Goal: Transaction & Acquisition: Purchase product/service

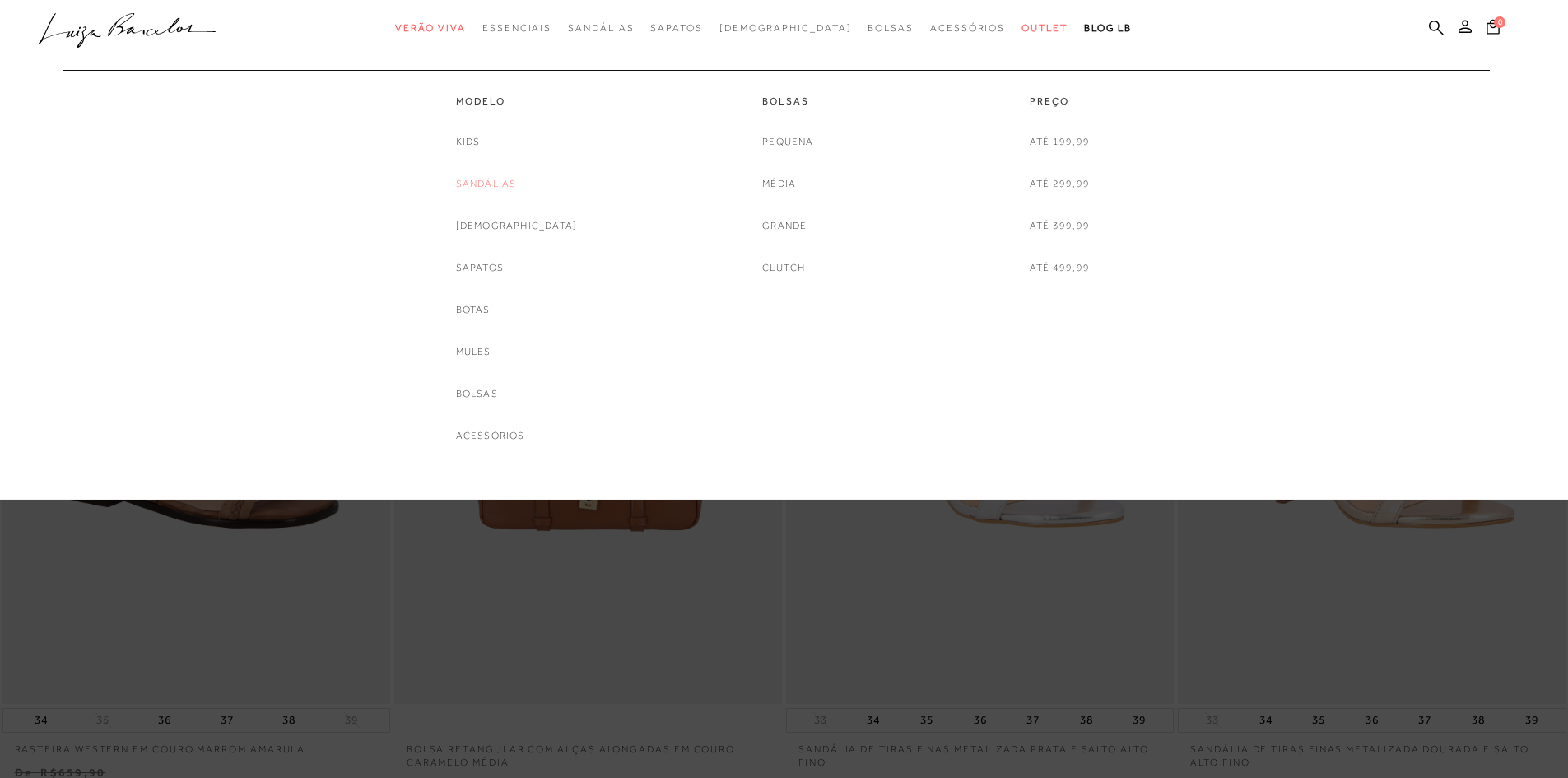
click at [517, 182] on link "Sandálias" at bounding box center [486, 184] width 61 height 18
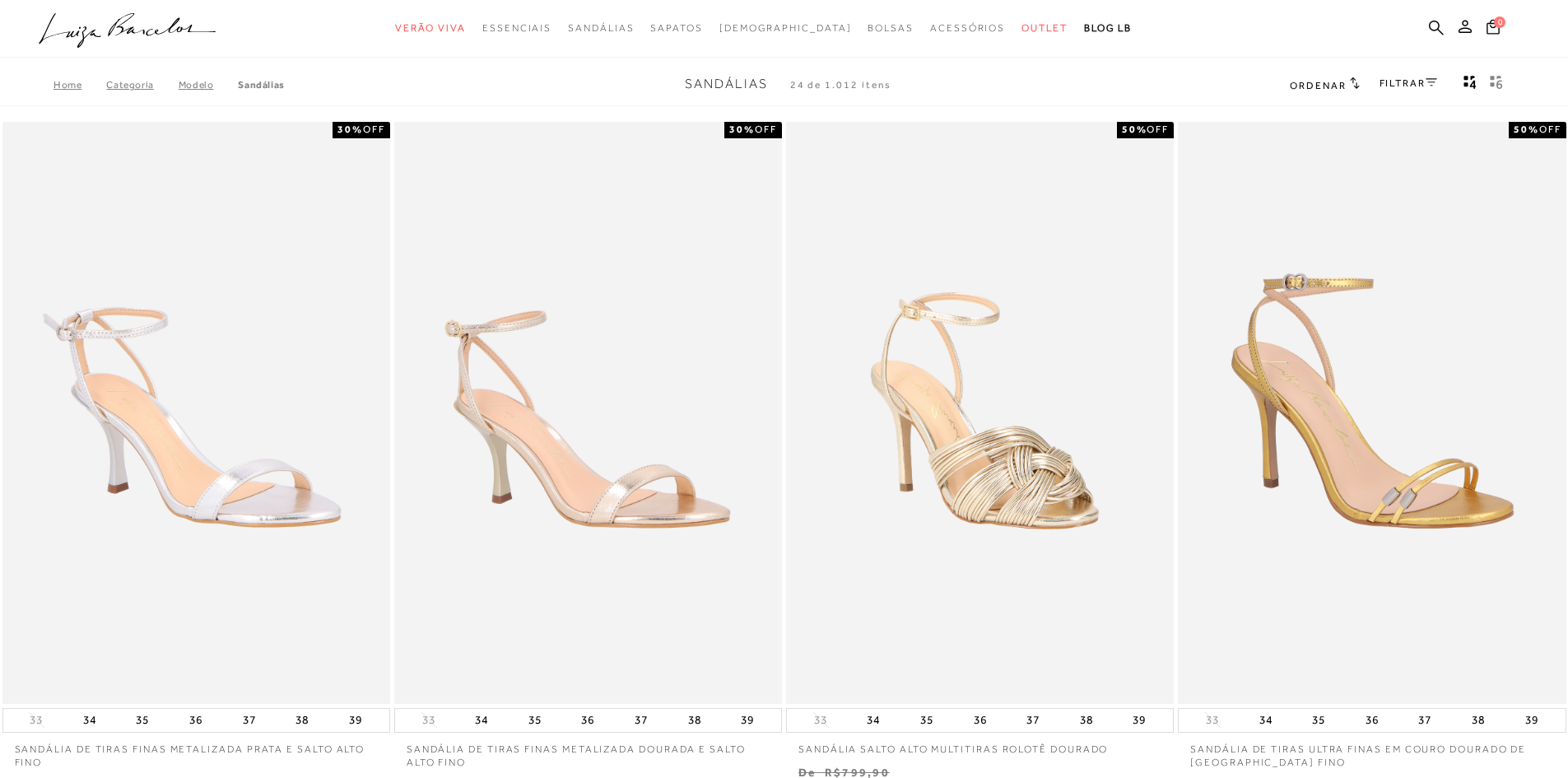
click at [1416, 88] on link "FILTRAR" at bounding box center [1408, 83] width 57 height 11
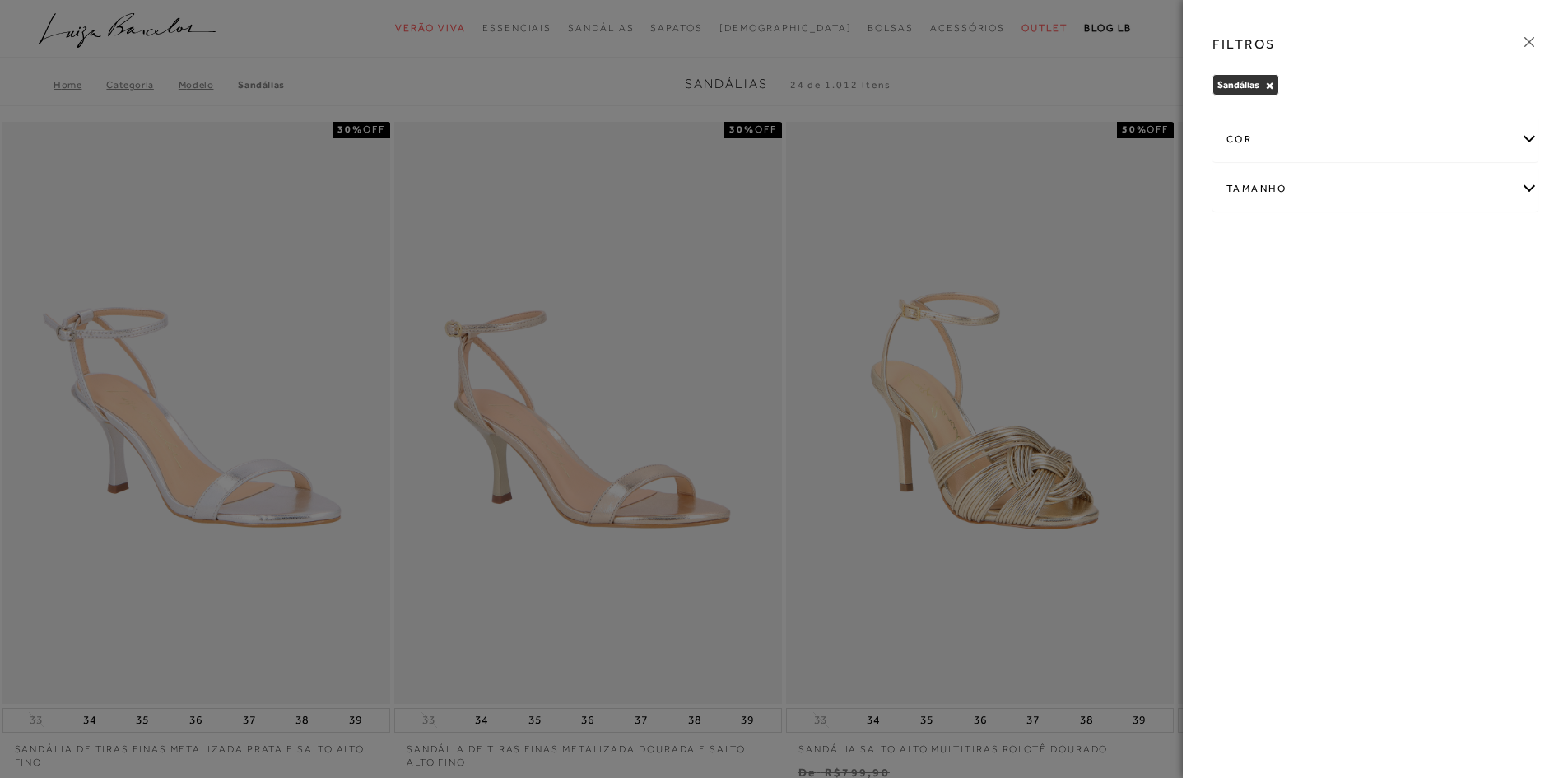
click at [1281, 192] on div "Tamanho" at bounding box center [1375, 188] width 325 height 43
click at [1303, 331] on span "36" at bounding box center [1301, 329] width 24 height 12
click at [1302, 331] on input "36" at bounding box center [1293, 332] width 17 height 17
checkbox input "true"
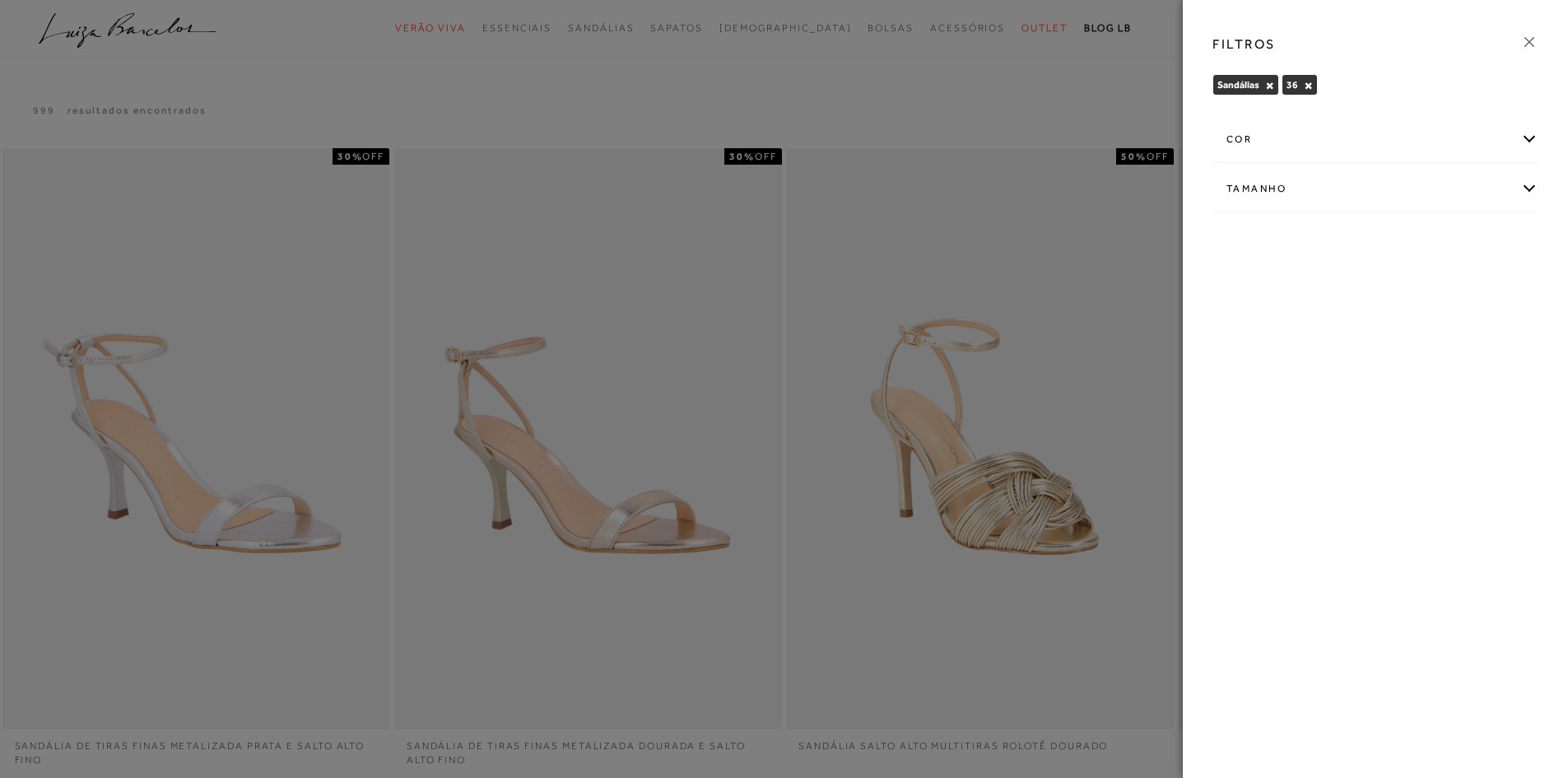
click at [1527, 42] on icon at bounding box center [1529, 42] width 18 height 18
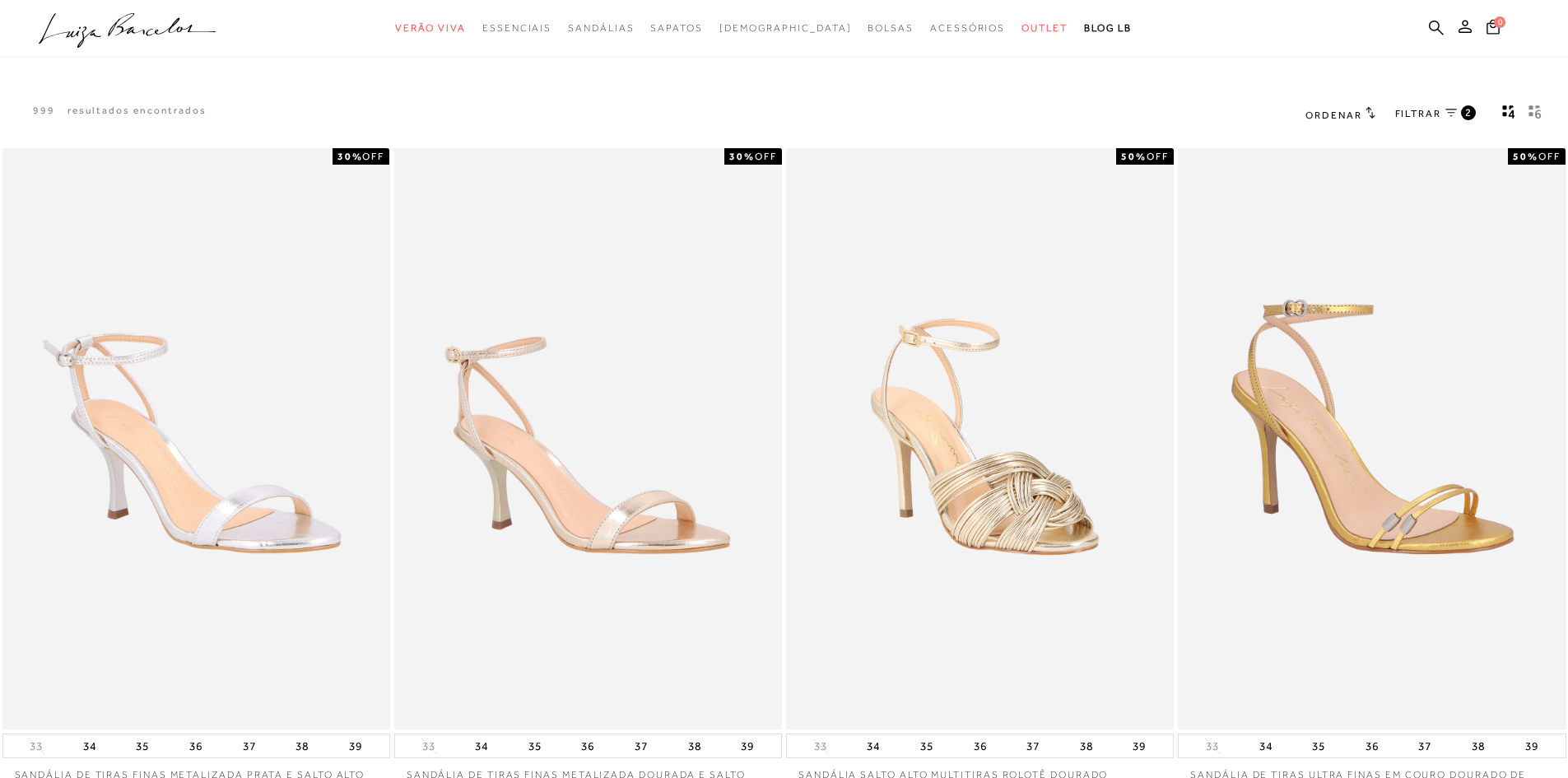
click at [1434, 116] on span "FILTRAR" at bounding box center [1419, 114] width 46 height 14
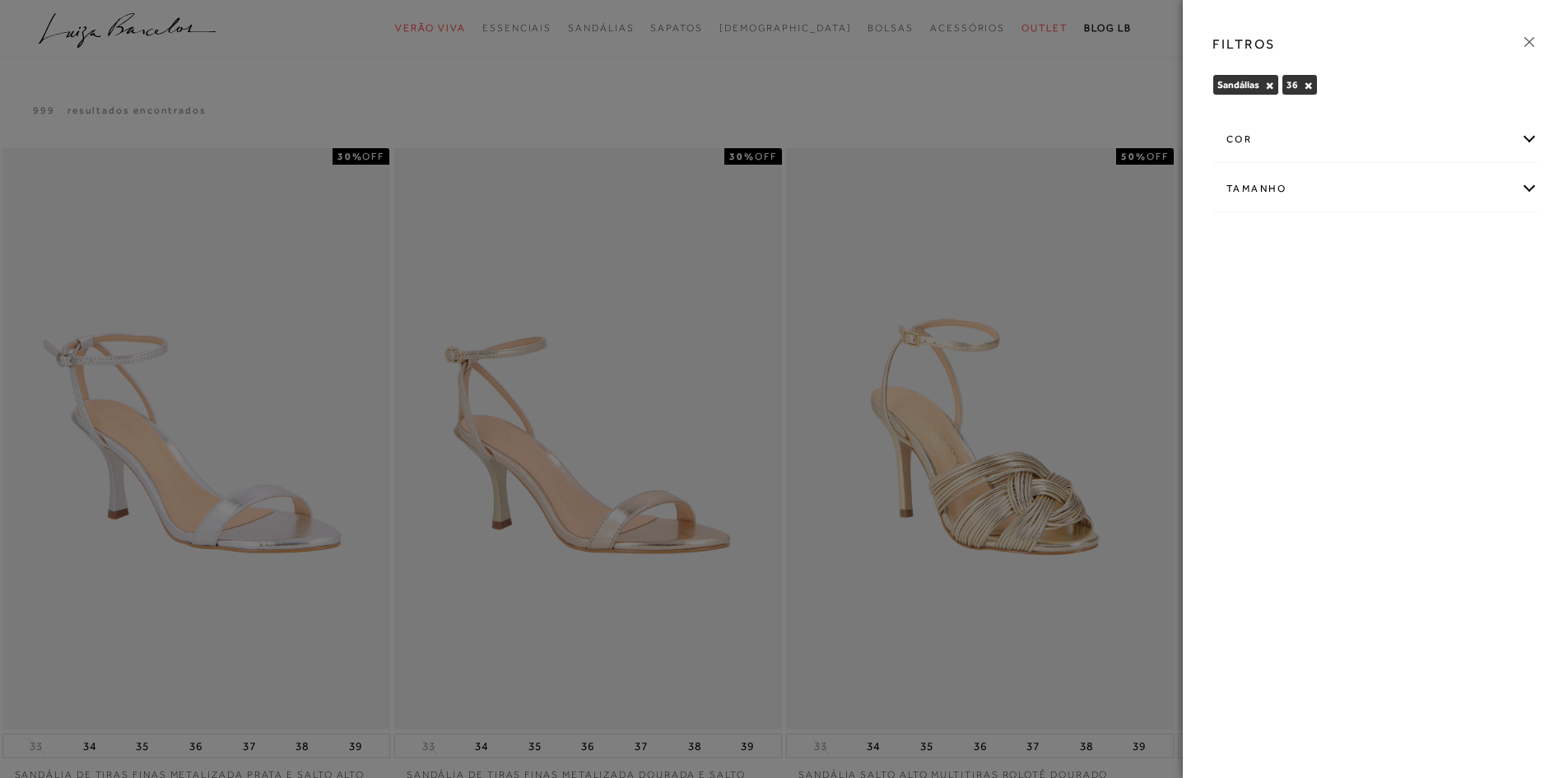
click at [1442, 146] on div "cor" at bounding box center [1375, 139] width 325 height 43
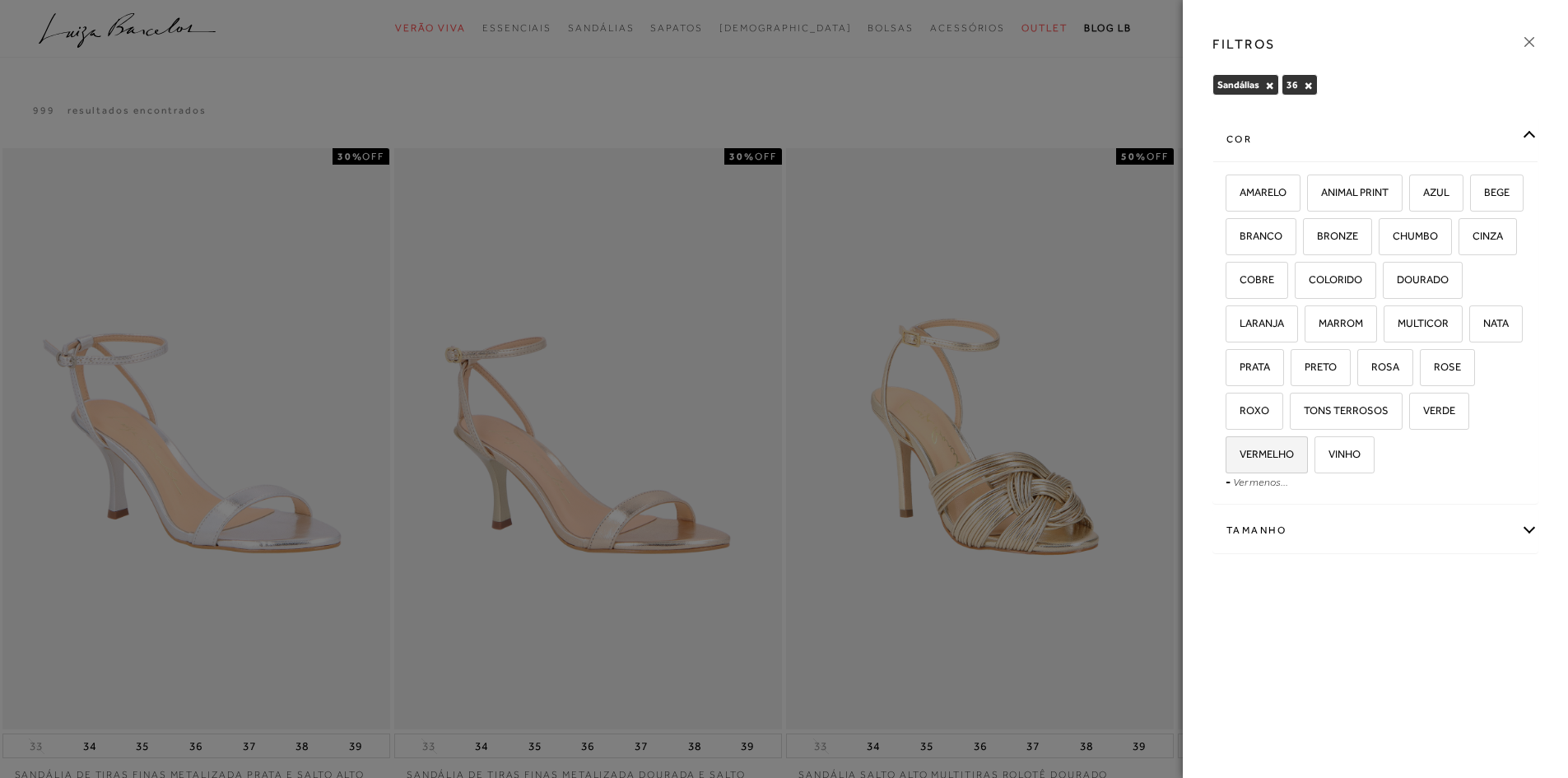
click at [1294, 459] on span "VERMELHO" at bounding box center [1260, 454] width 66 height 12
click at [1240, 459] on input "VERMELHO" at bounding box center [1231, 456] width 17 height 17
checkbox input "true"
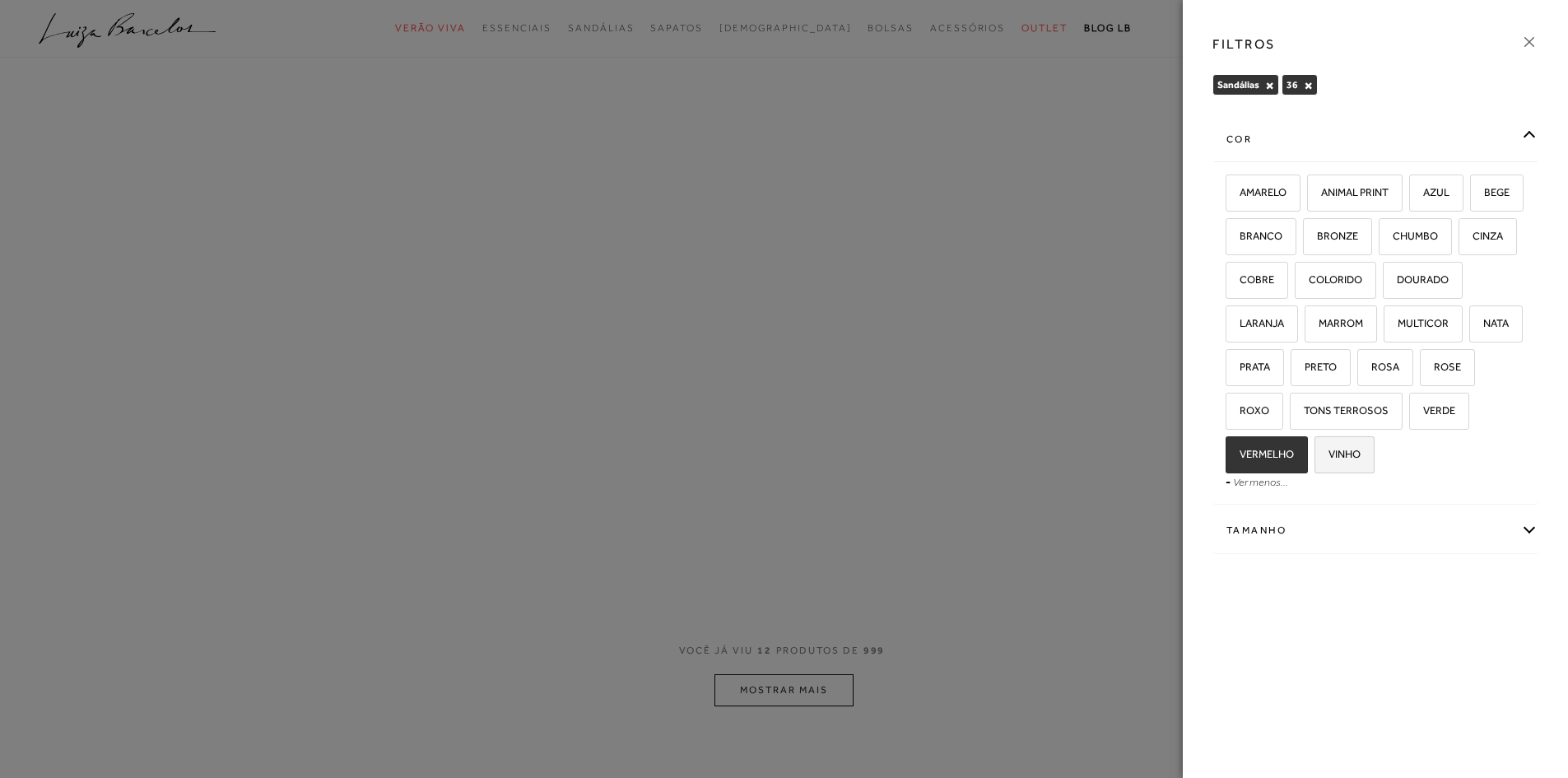
click at [1361, 455] on span "VINHO" at bounding box center [1339, 454] width 44 height 12
click at [1328, 455] on input "VINHO" at bounding box center [1320, 456] width 17 height 17
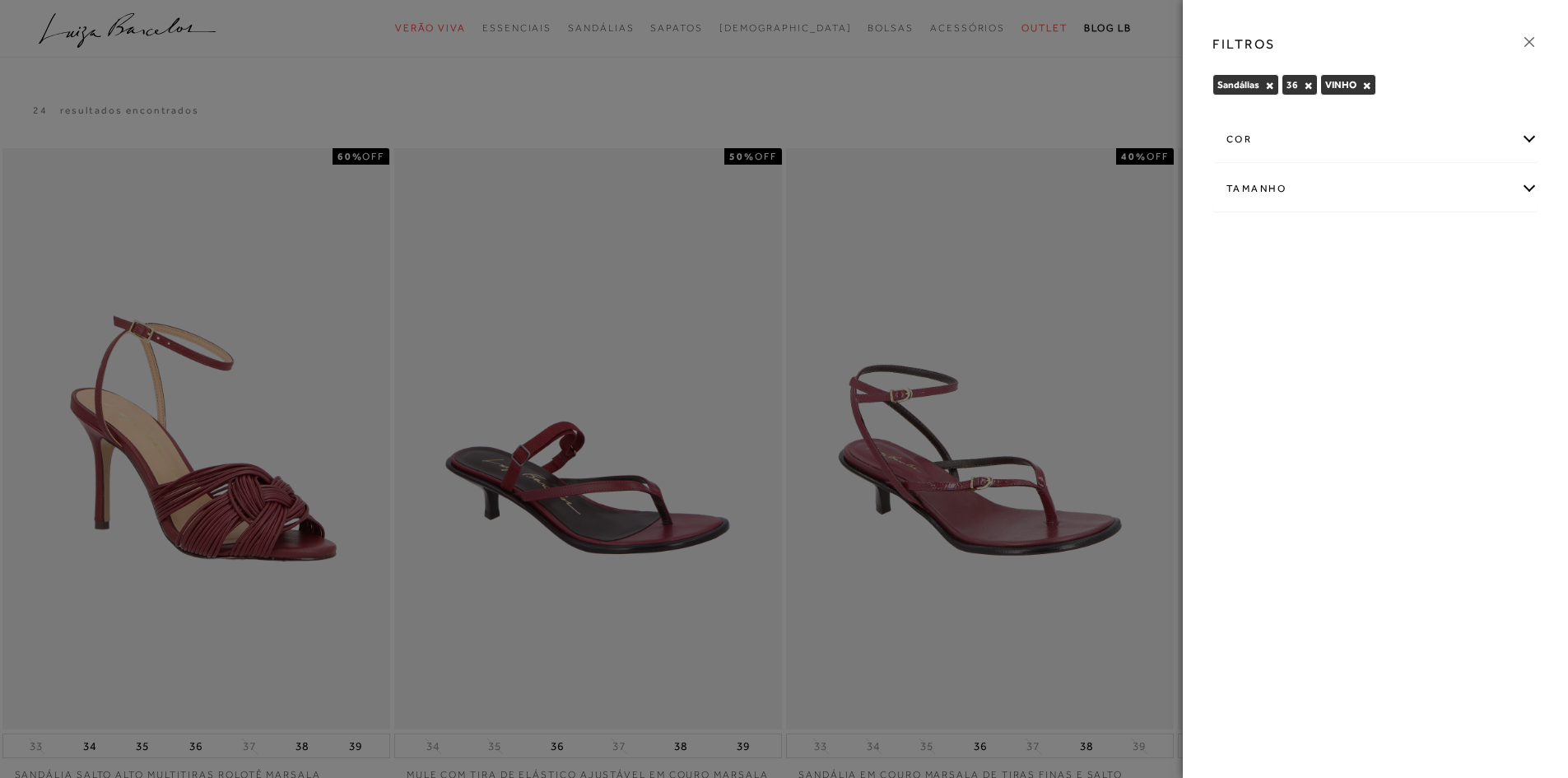
click at [1524, 45] on icon at bounding box center [1529, 42] width 18 height 18
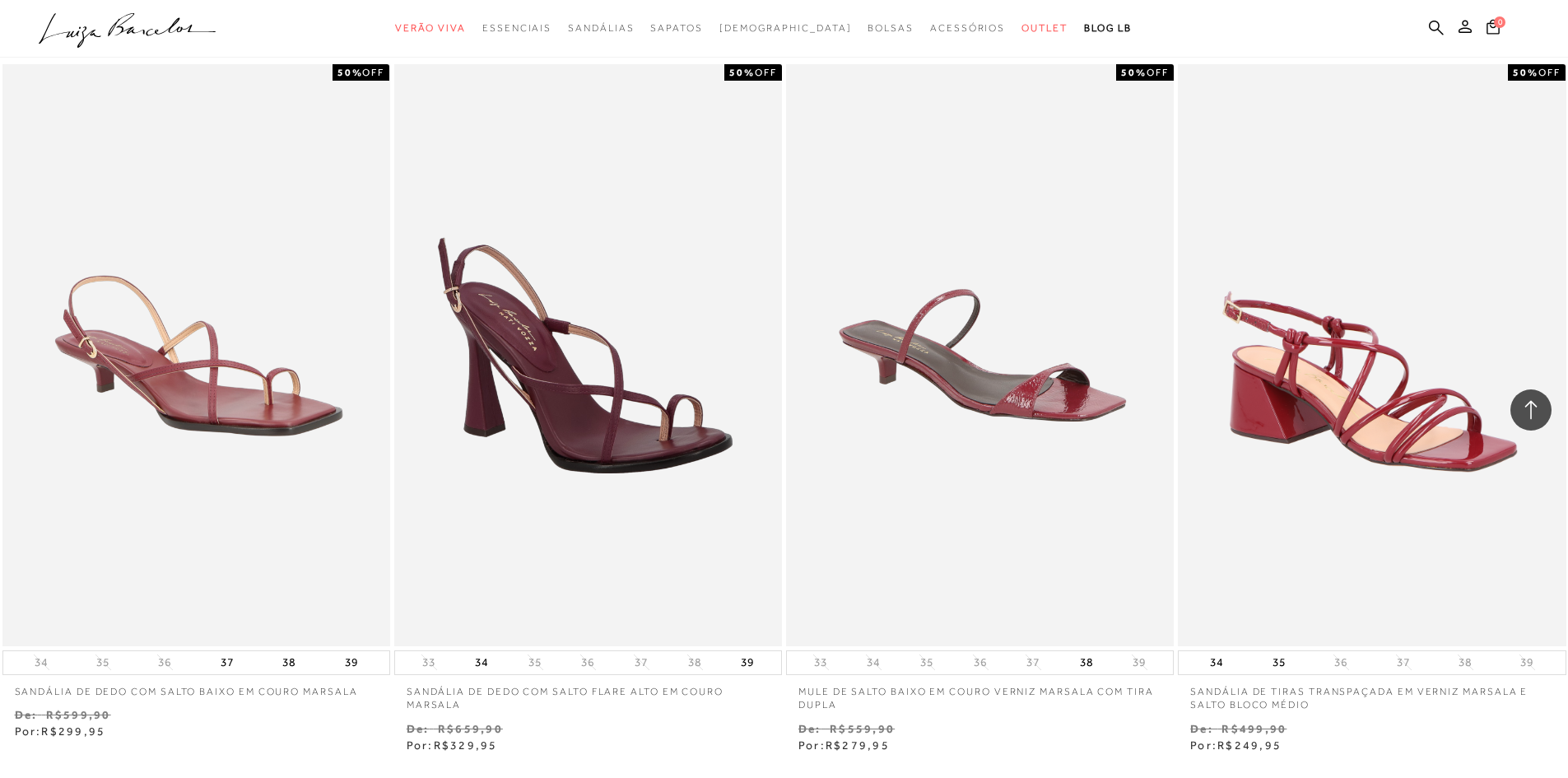
scroll to position [1893, 0]
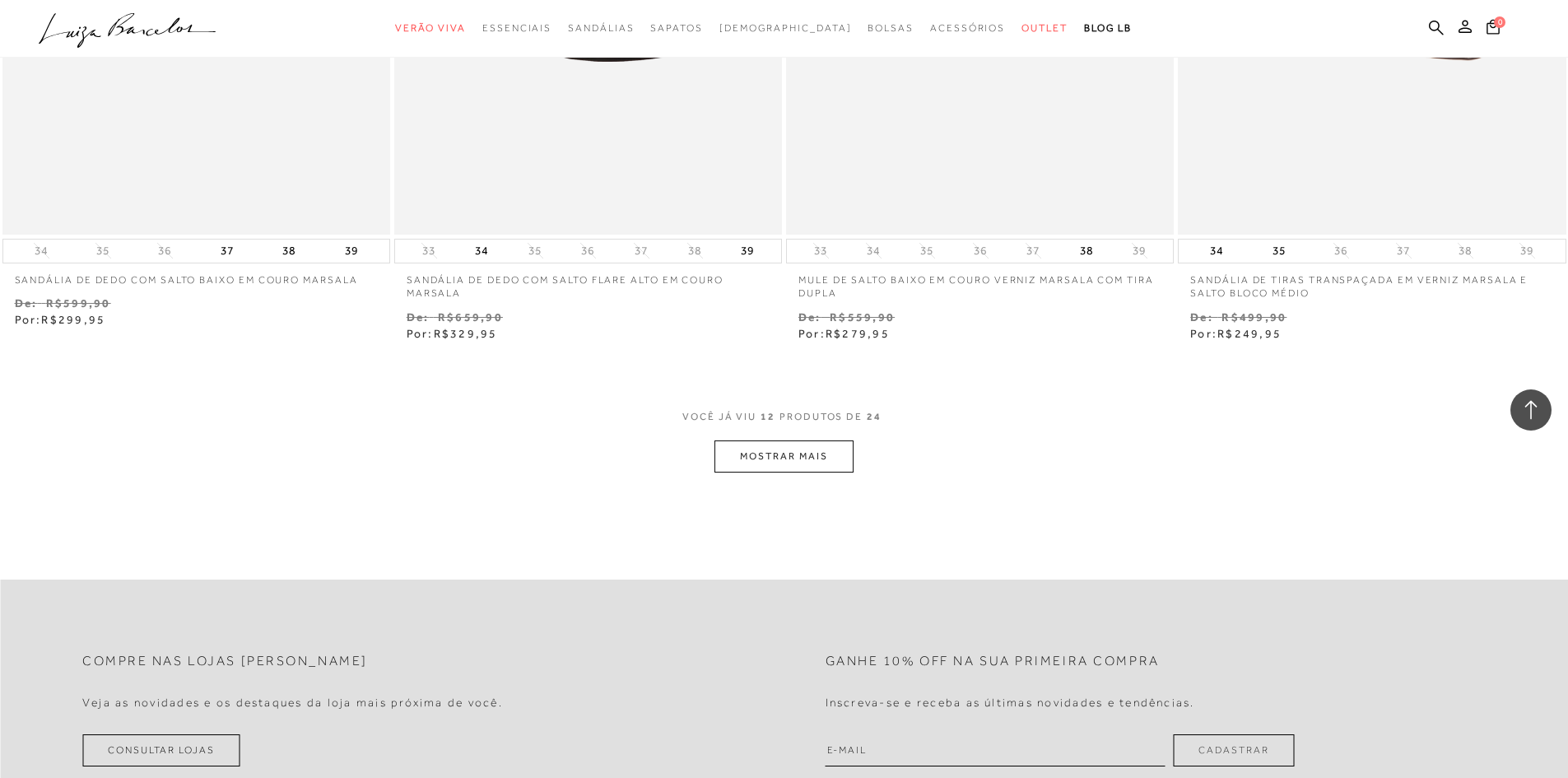
click at [827, 462] on button "MOSTRAR MAIS" at bounding box center [784, 456] width 138 height 32
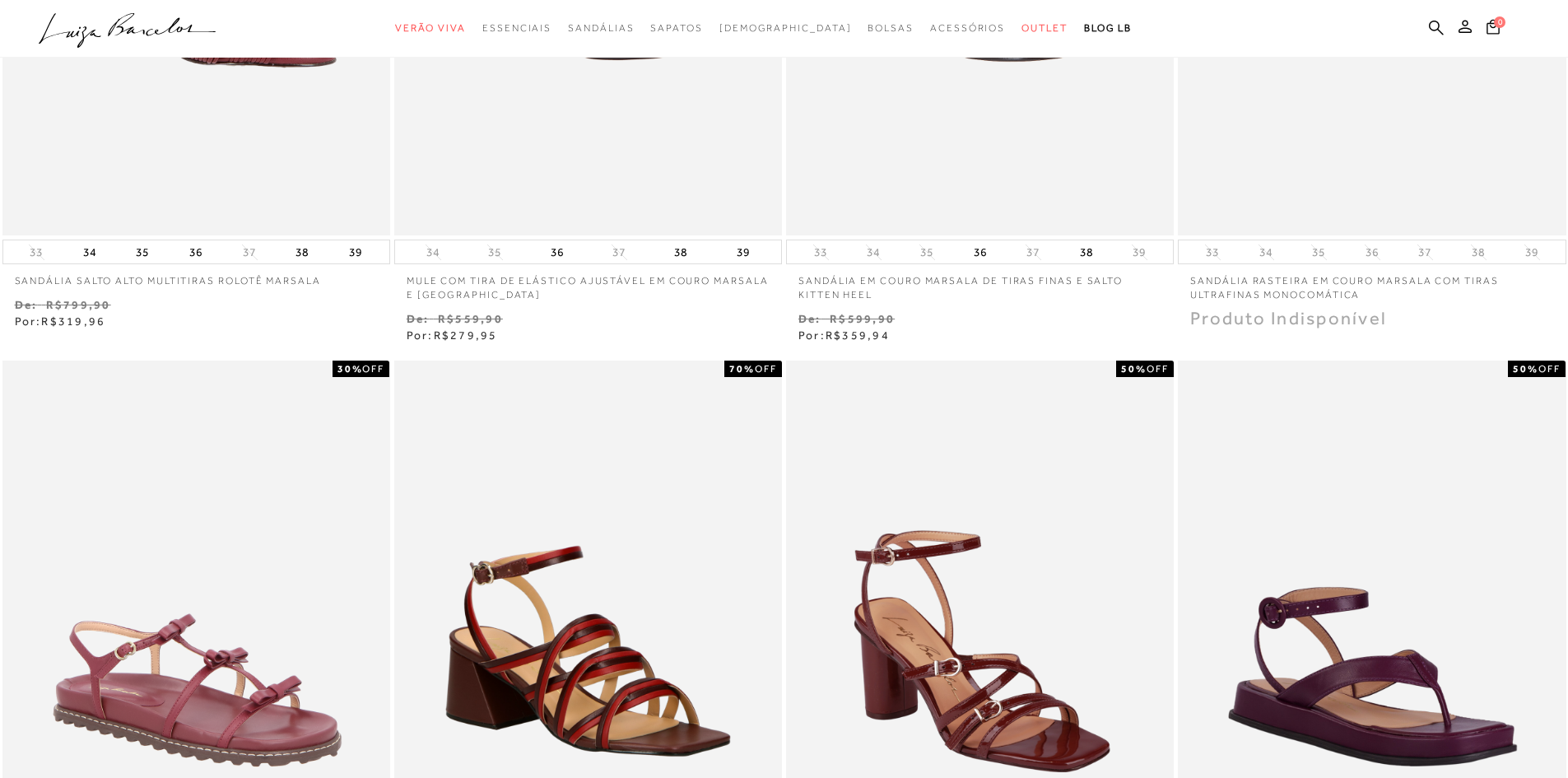
scroll to position [0, 0]
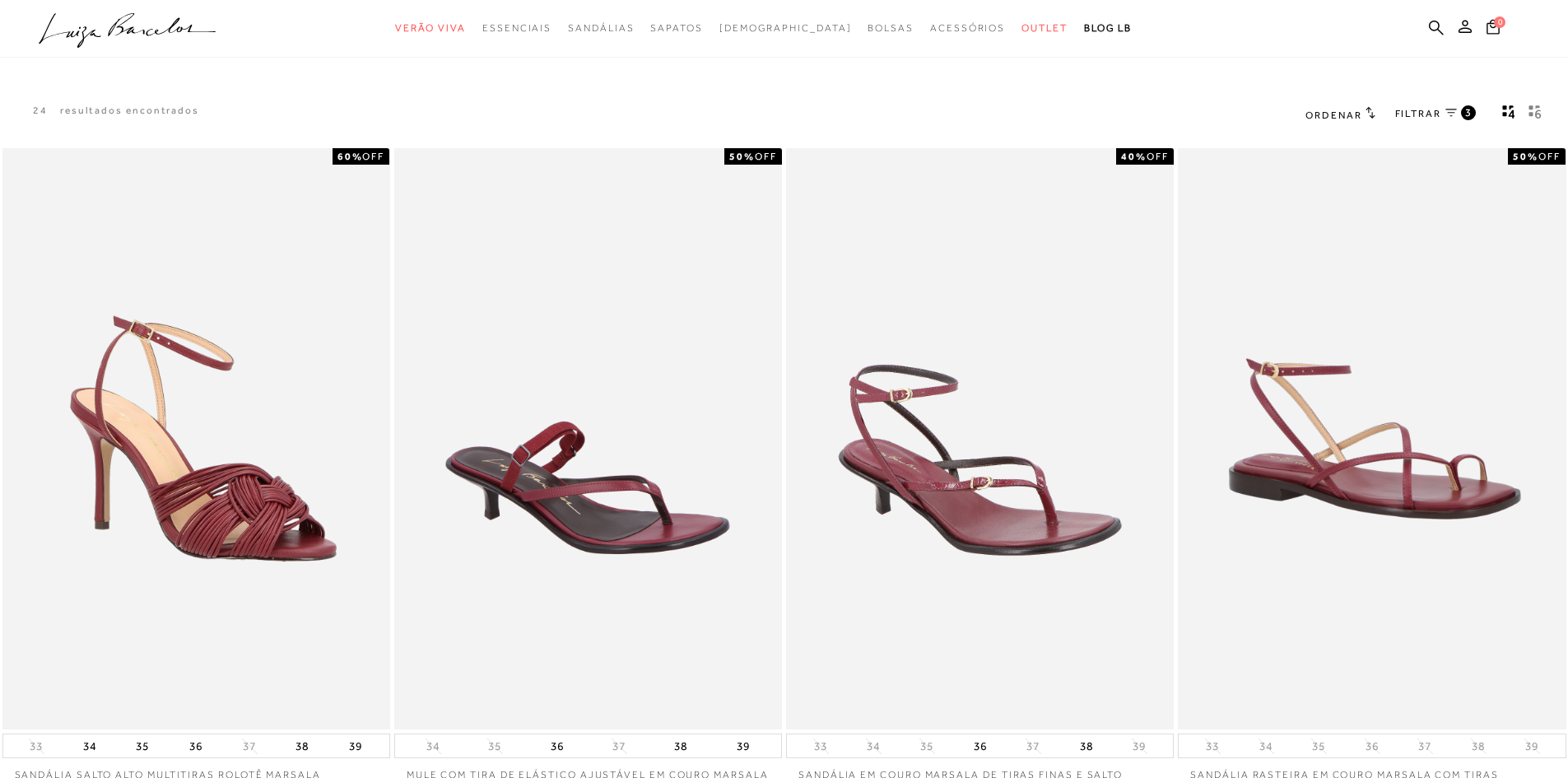
click at [1420, 104] on div "FILTRAR 3" at bounding box center [1435, 114] width 80 height 21
click at [1420, 111] on span "FILTRAR" at bounding box center [1419, 114] width 46 height 14
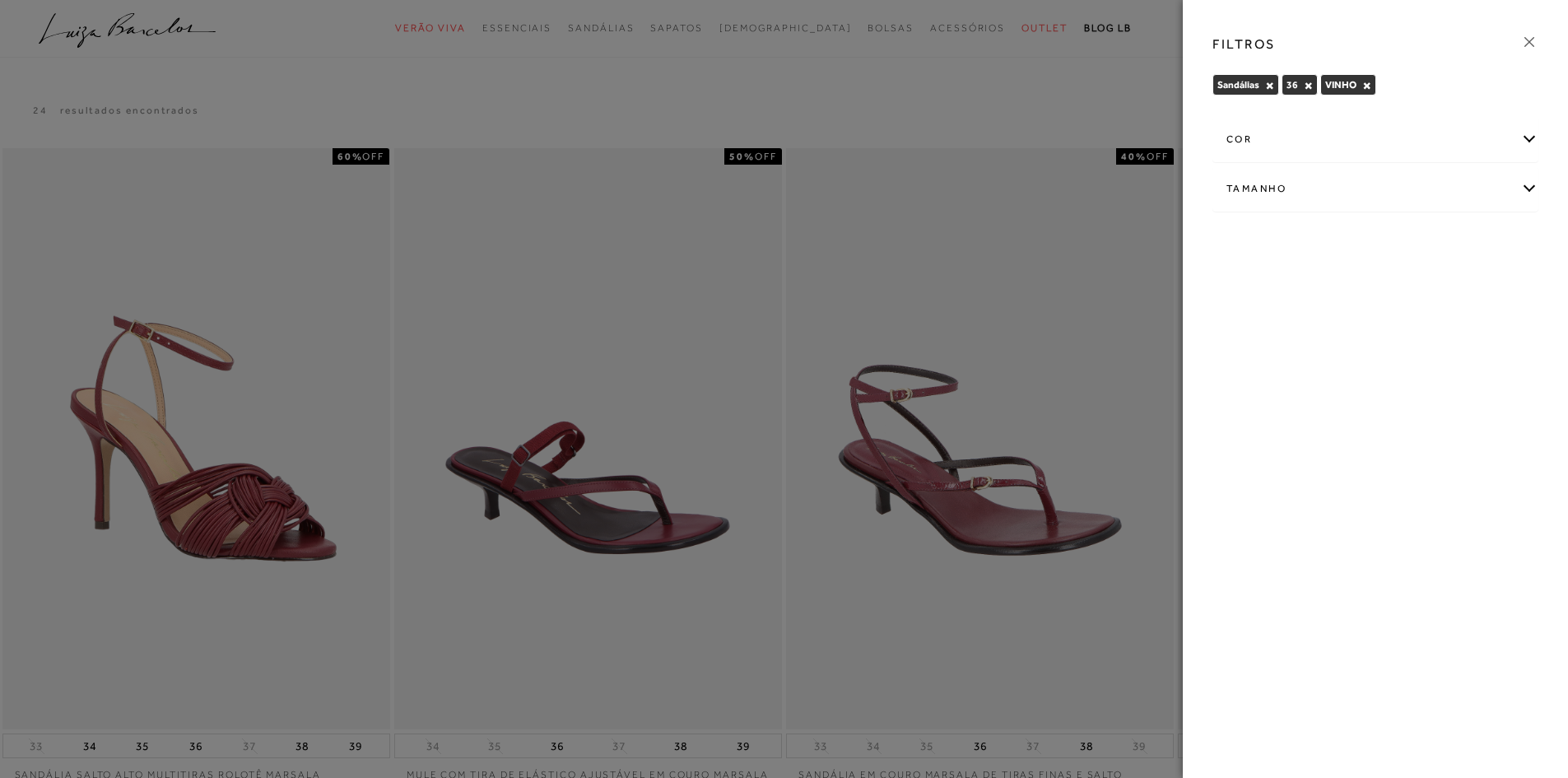
click at [1454, 135] on div "cor" at bounding box center [1375, 139] width 325 height 43
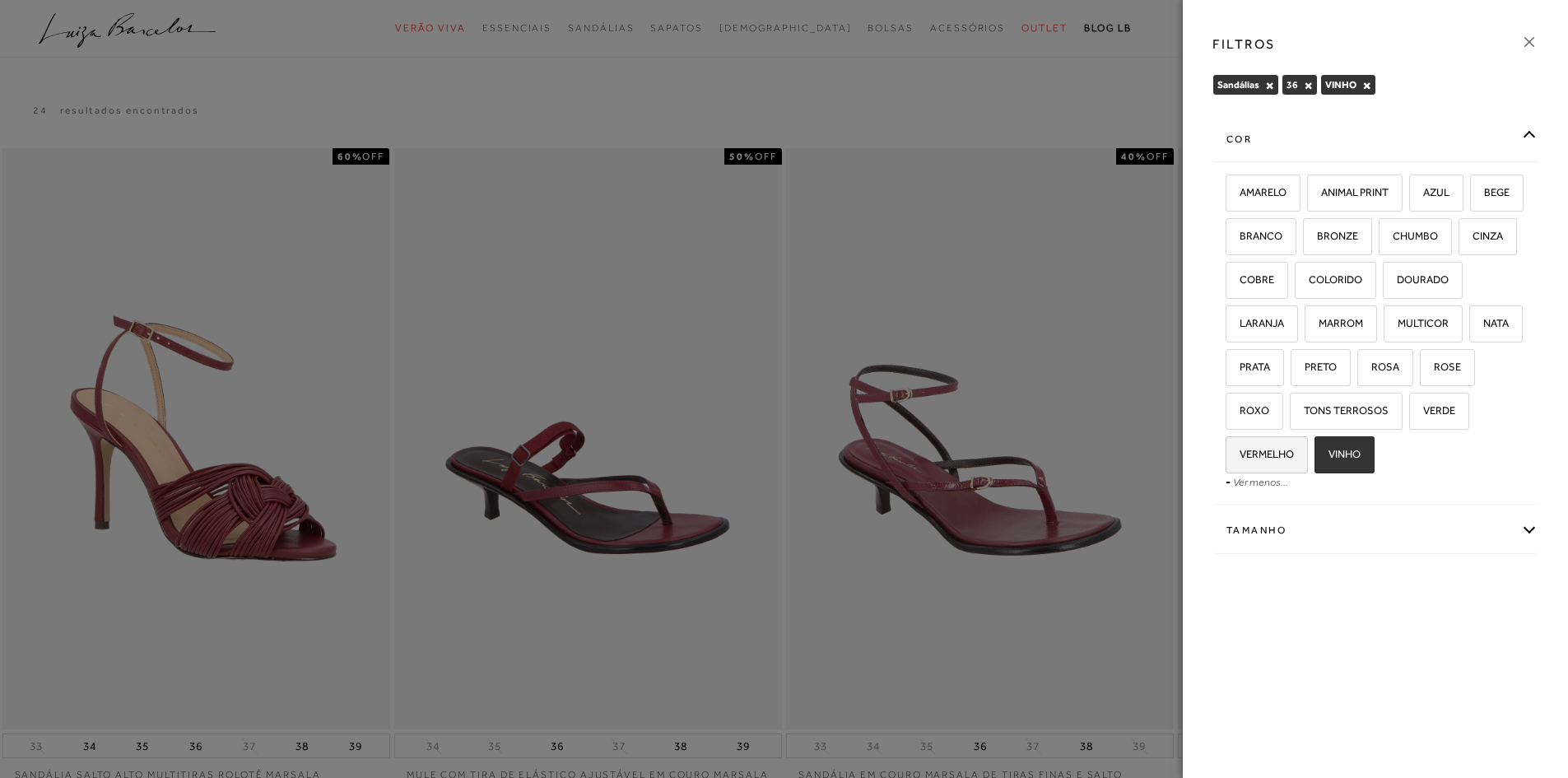
click at [1294, 453] on span "VERMELHO" at bounding box center [1260, 454] width 66 height 12
click at [1240, 453] on input "VERMELHO" at bounding box center [1231, 456] width 17 height 17
checkbox input "true"
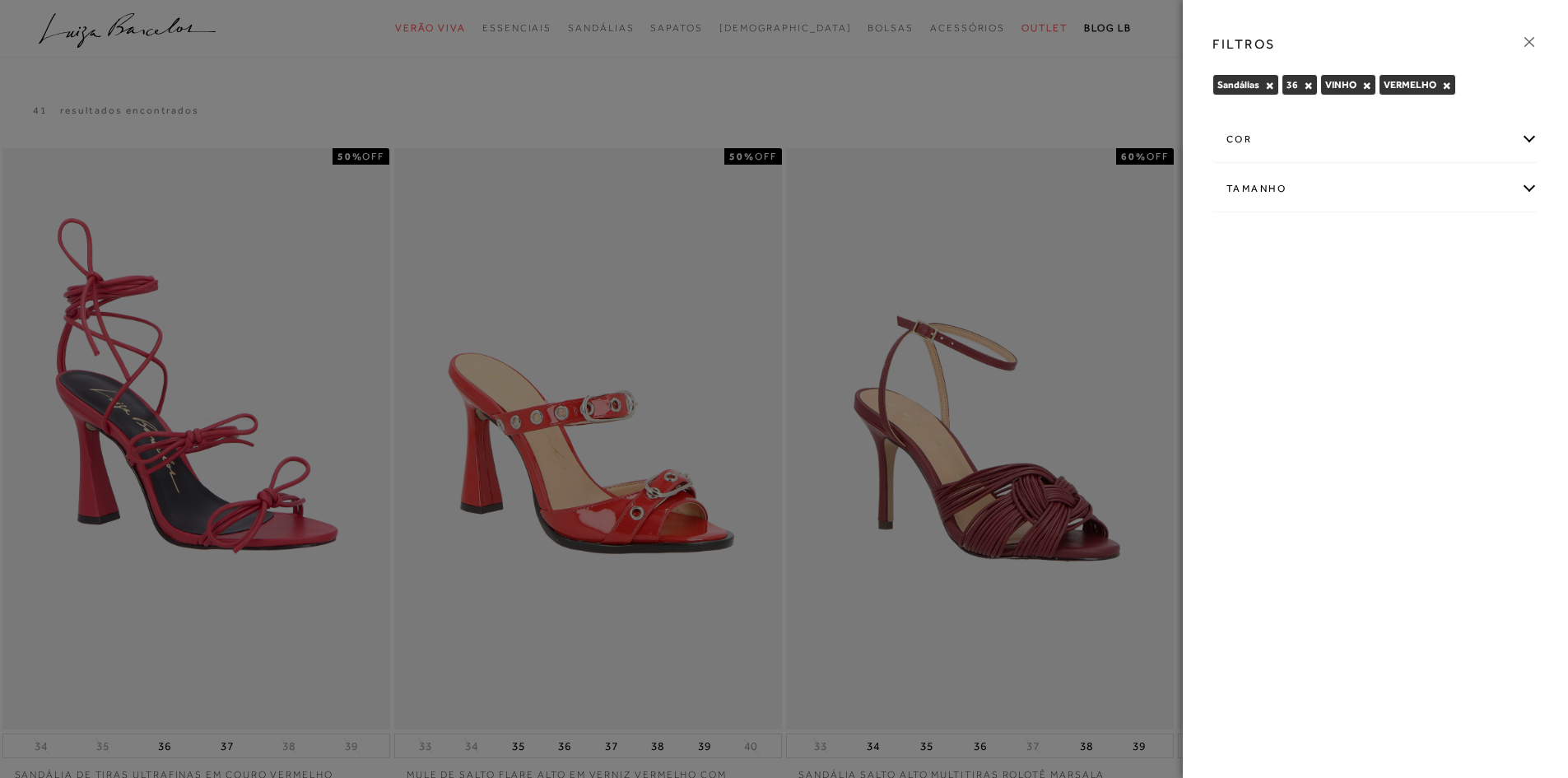
click at [1366, 86] on button "×" at bounding box center [1367, 85] width 9 height 11
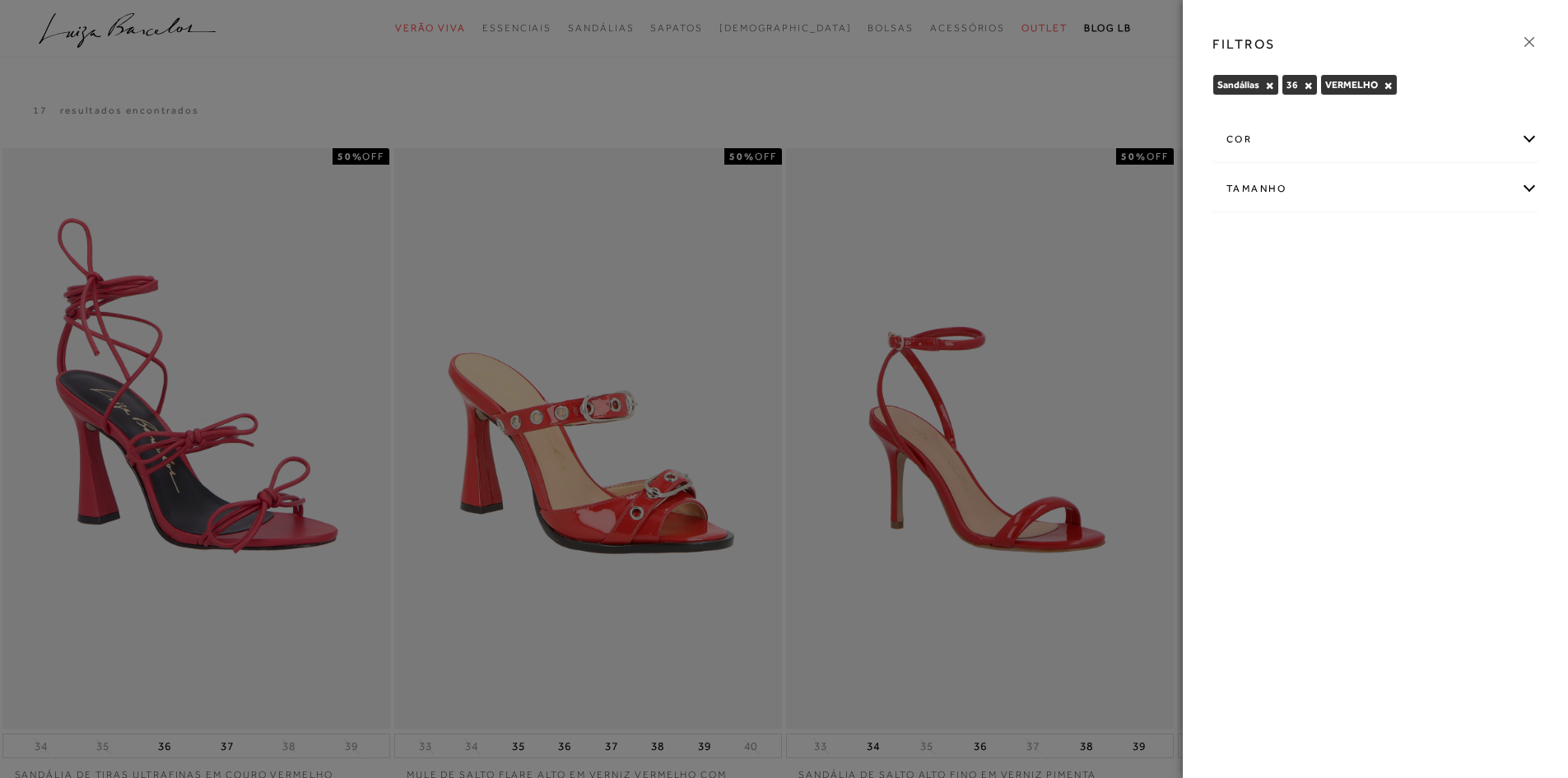
click at [1532, 40] on icon at bounding box center [1529, 42] width 10 height 10
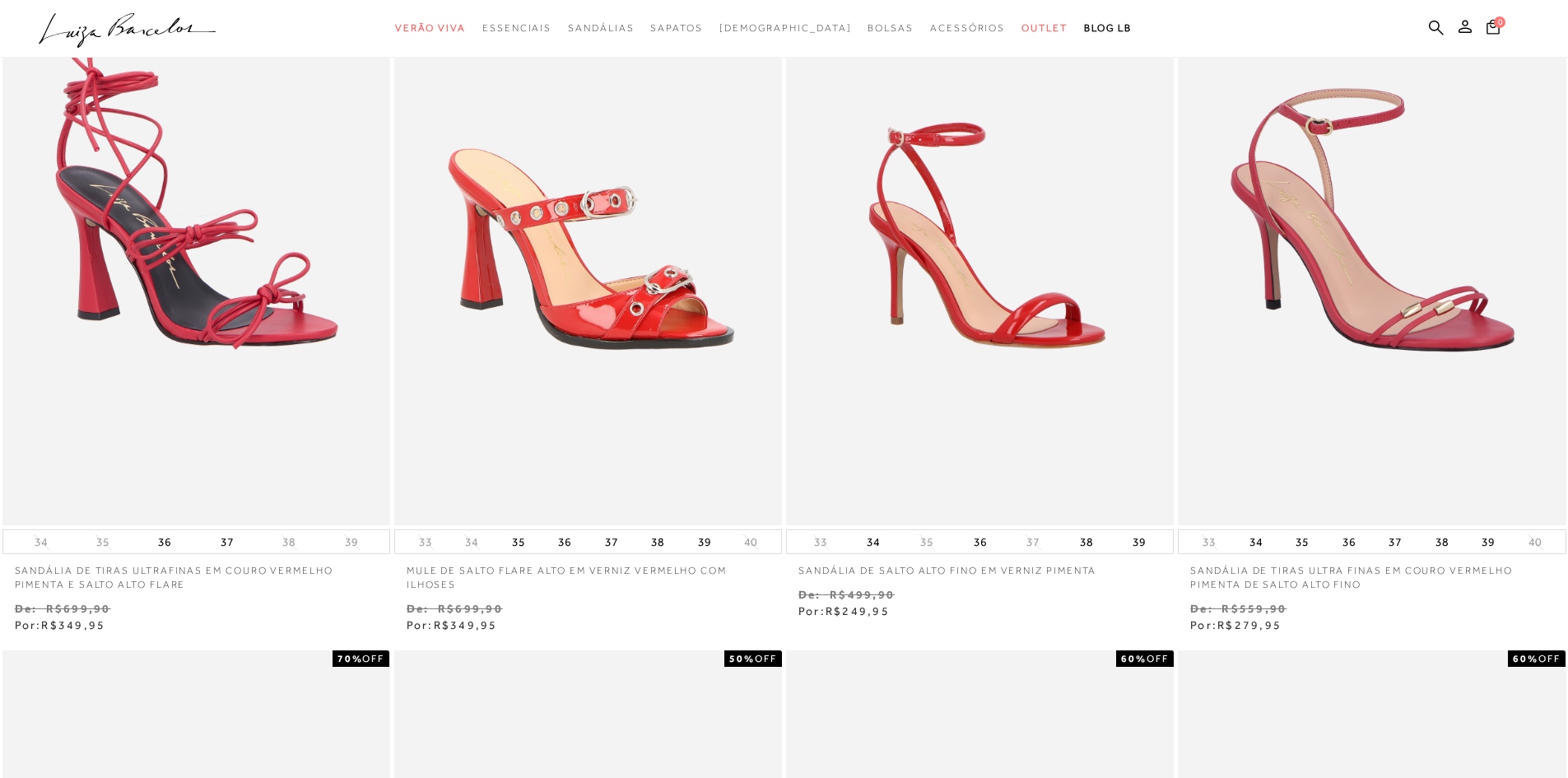
scroll to position [164, 0]
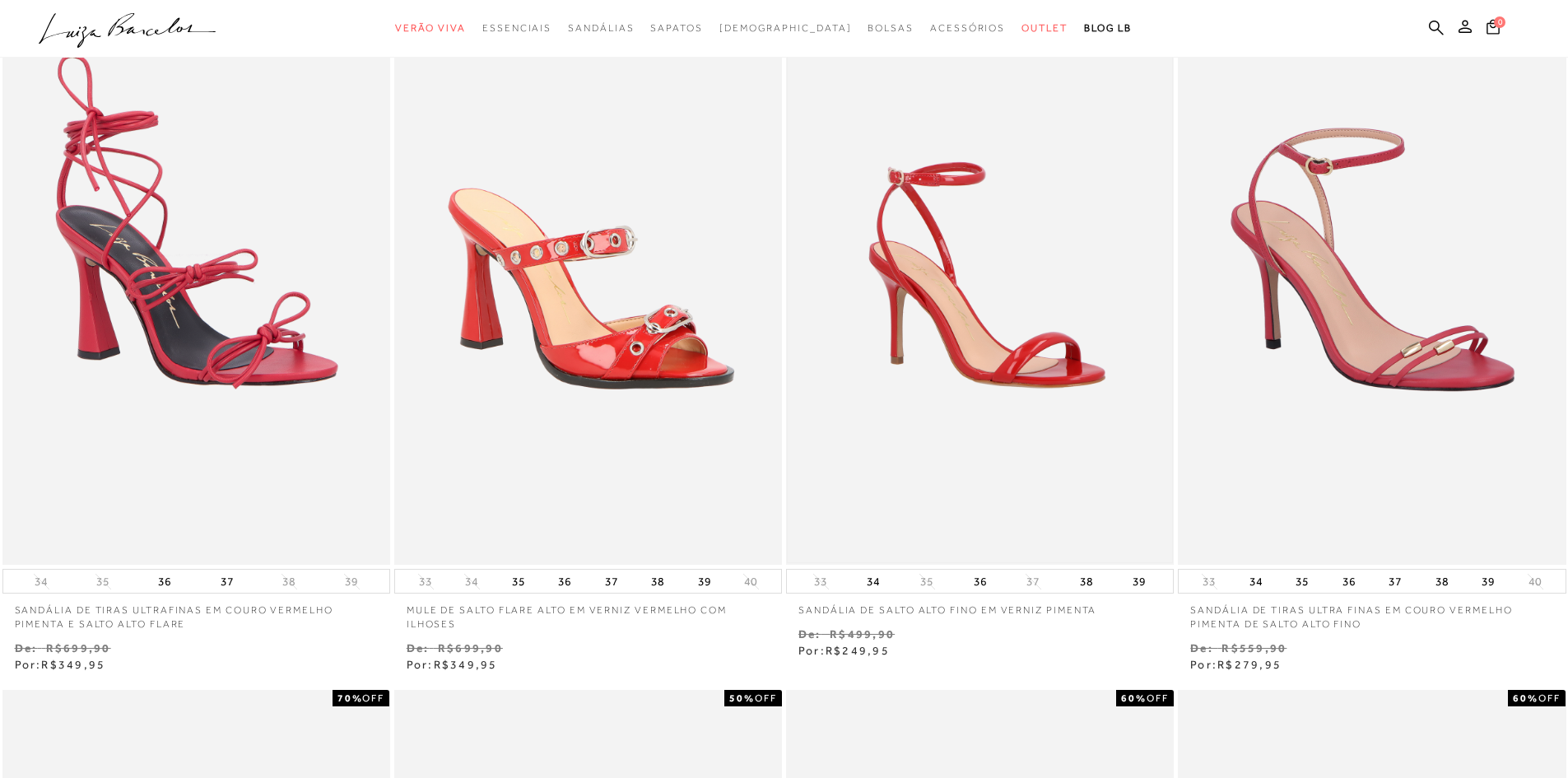
click at [971, 440] on img at bounding box center [980, 274] width 385 height 577
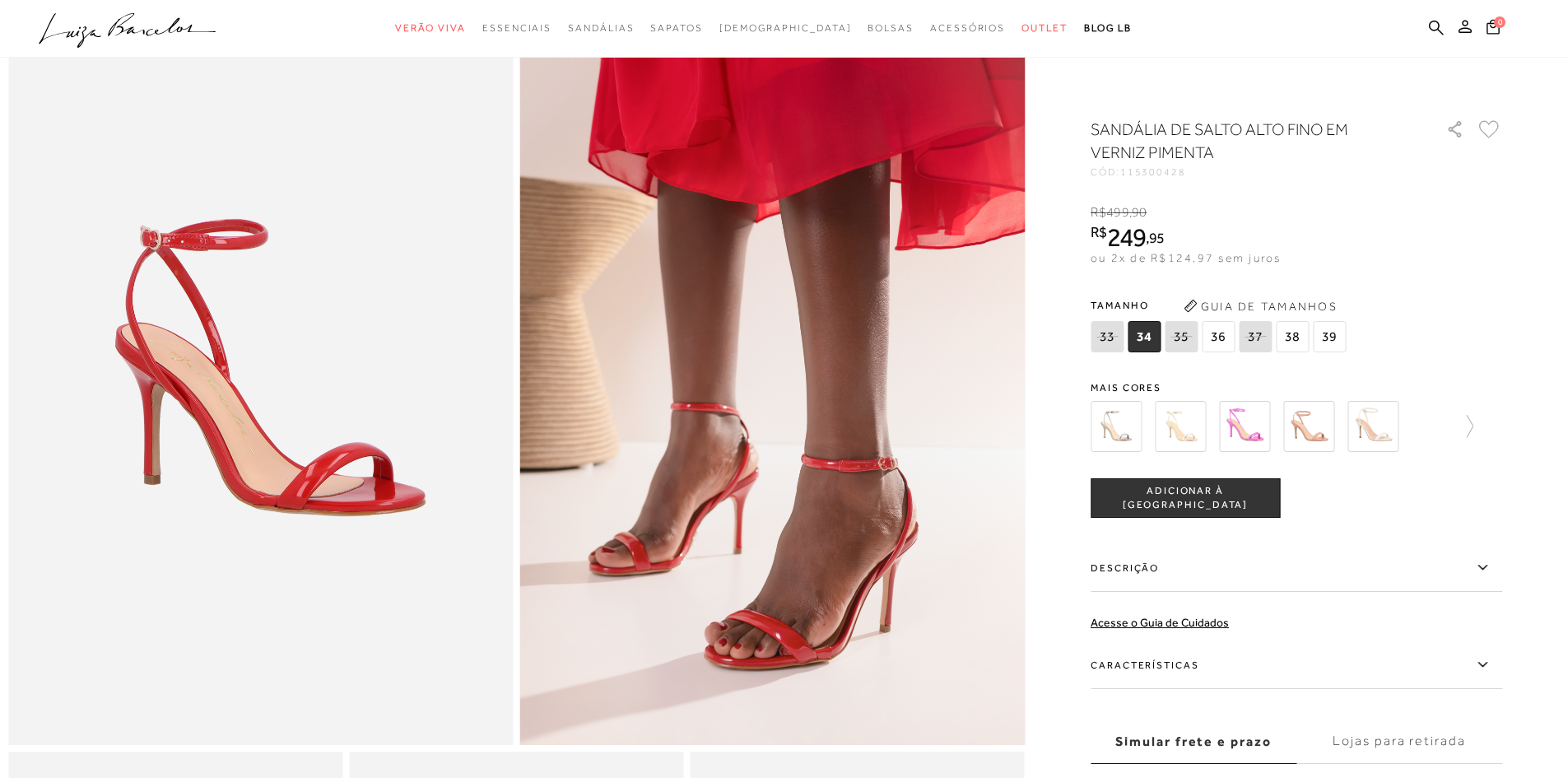
scroll to position [164, 0]
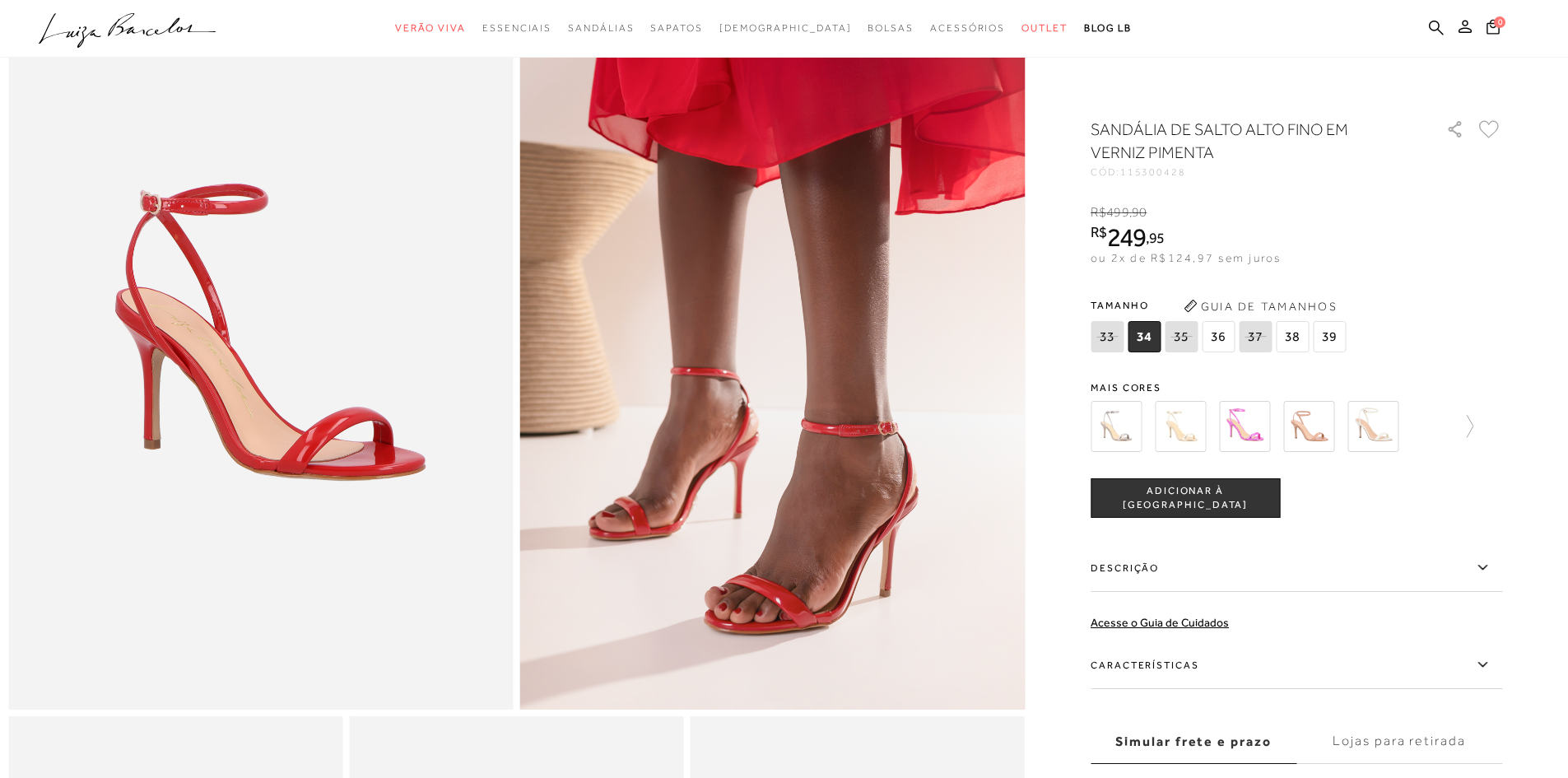
click at [1357, 577] on label "Descrição" at bounding box center [1296, 568] width 411 height 48
click at [0, 0] on input "Descrição" at bounding box center [0, 0] width 0 height 0
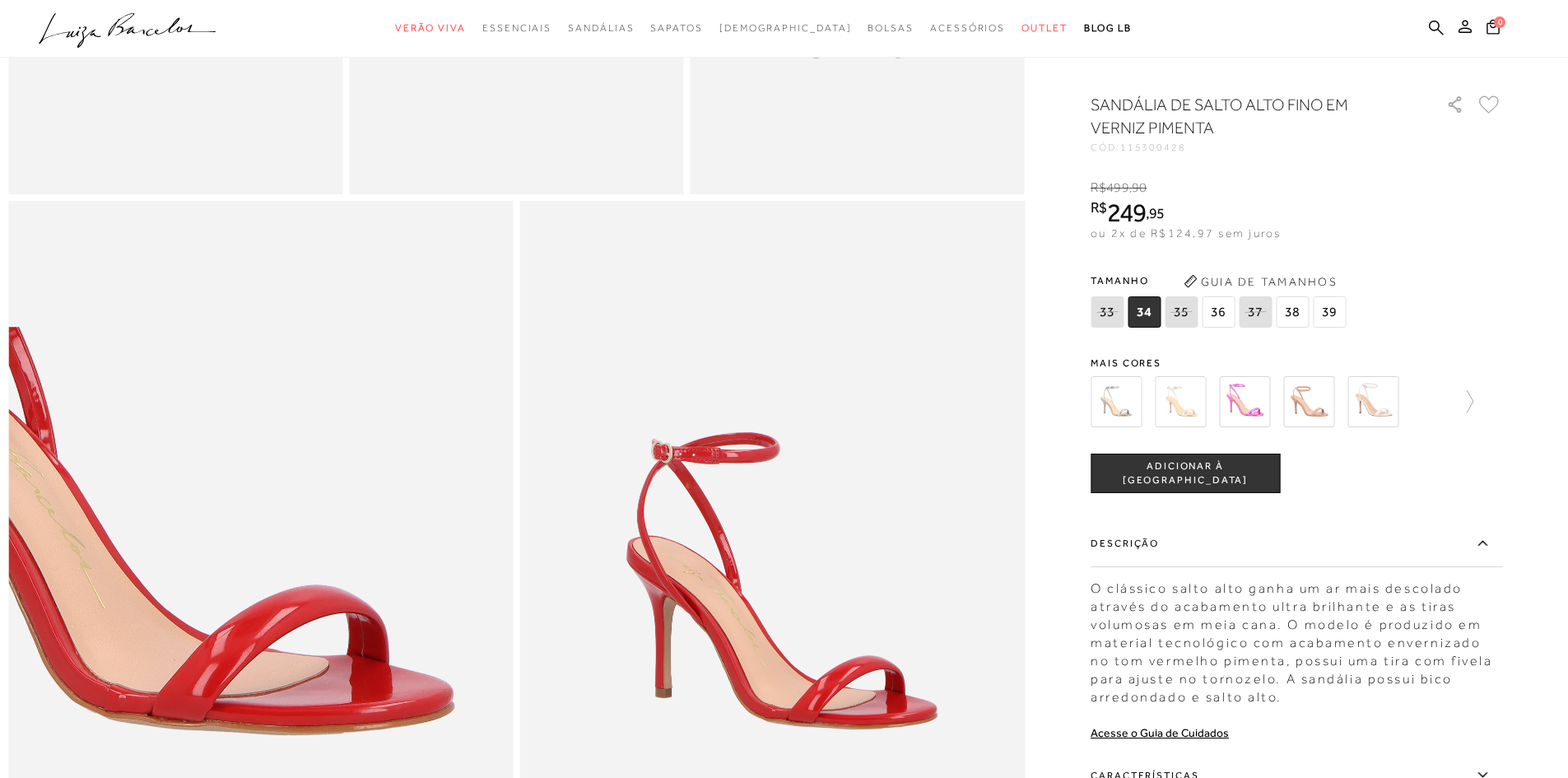
scroll to position [1482, 0]
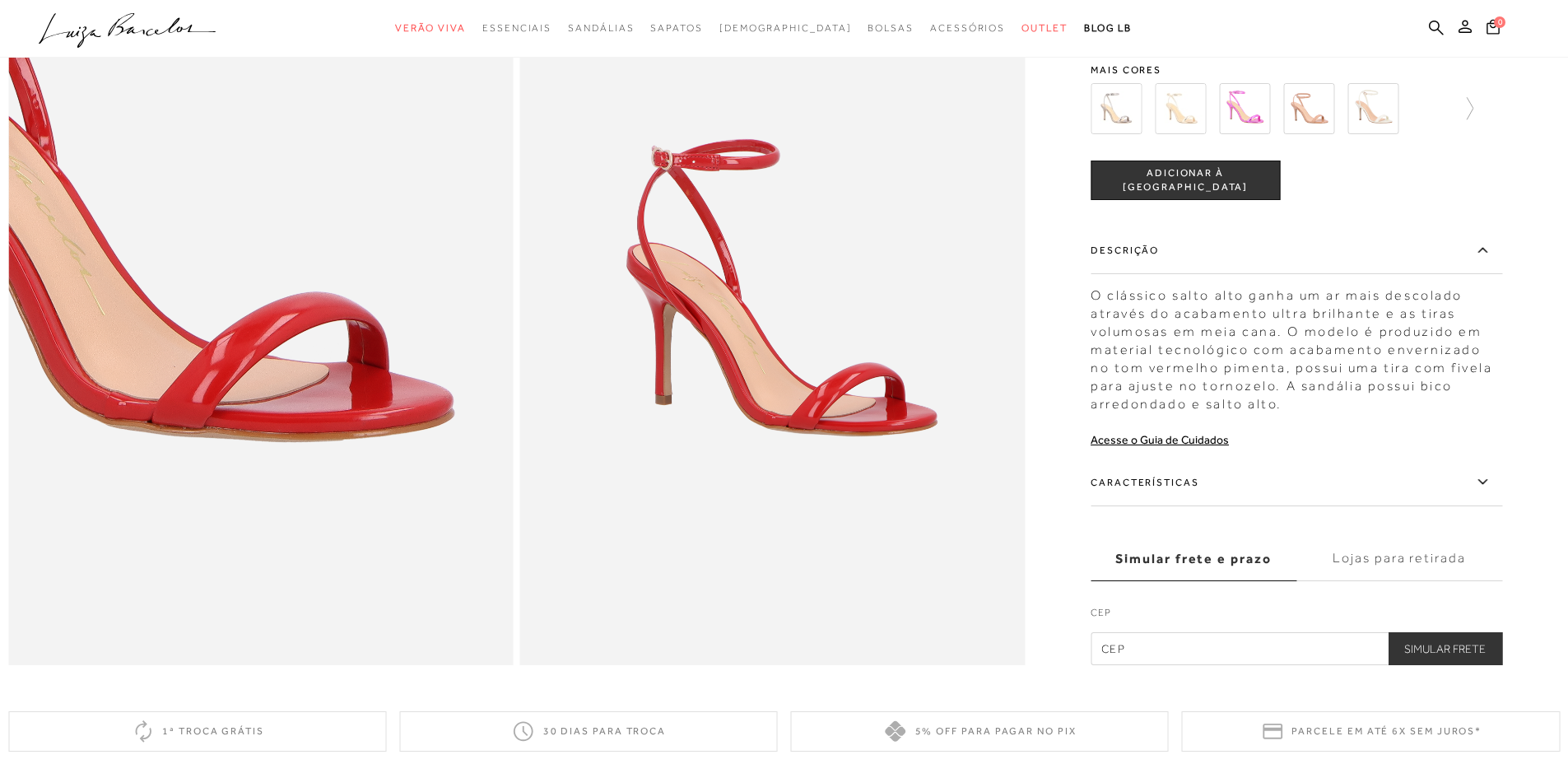
click at [1304, 507] on label "Características" at bounding box center [1296, 483] width 411 height 48
click at [0, 0] on input "Características" at bounding box center [0, 0] width 0 height 0
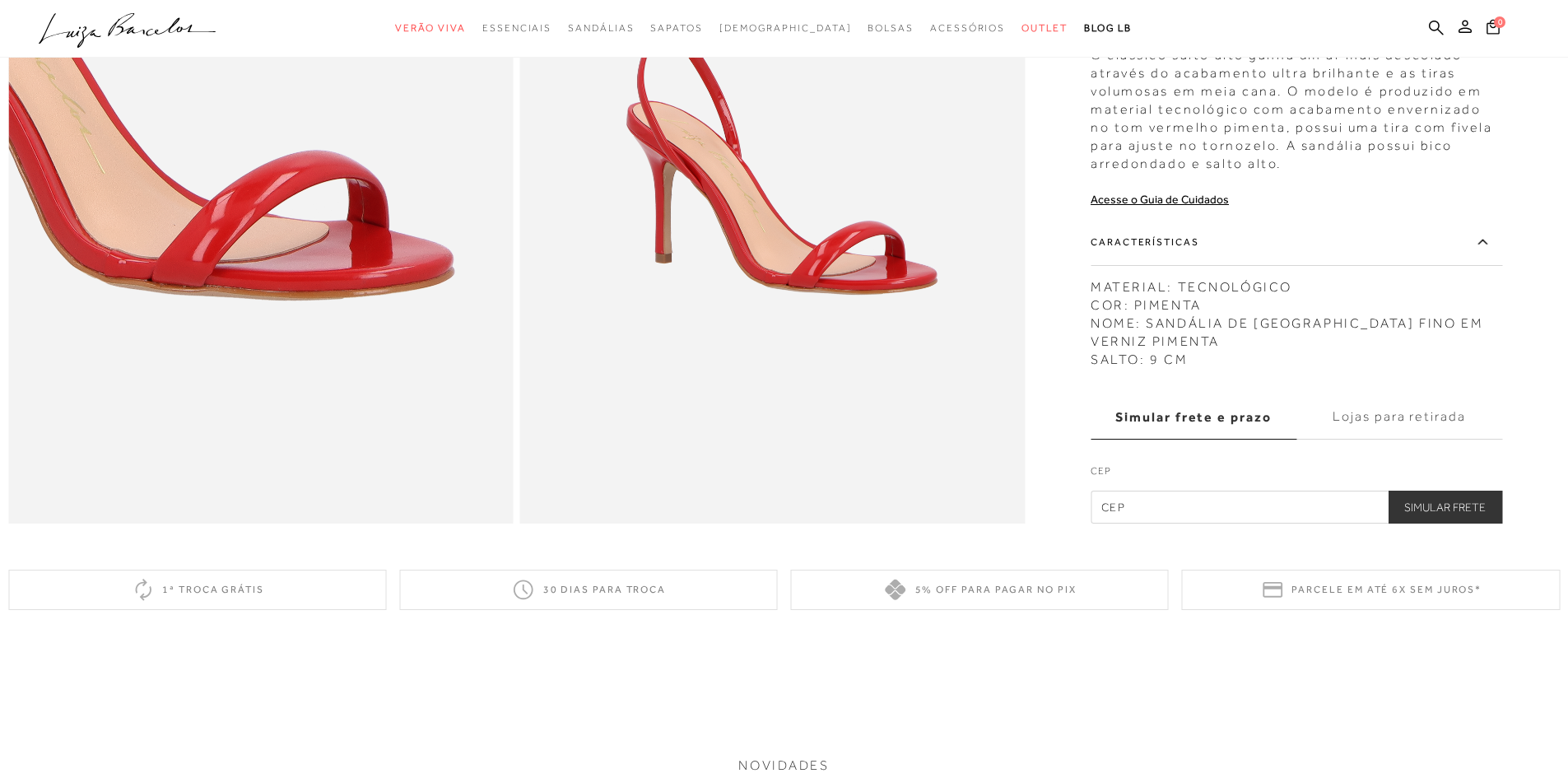
scroll to position [1646, 0]
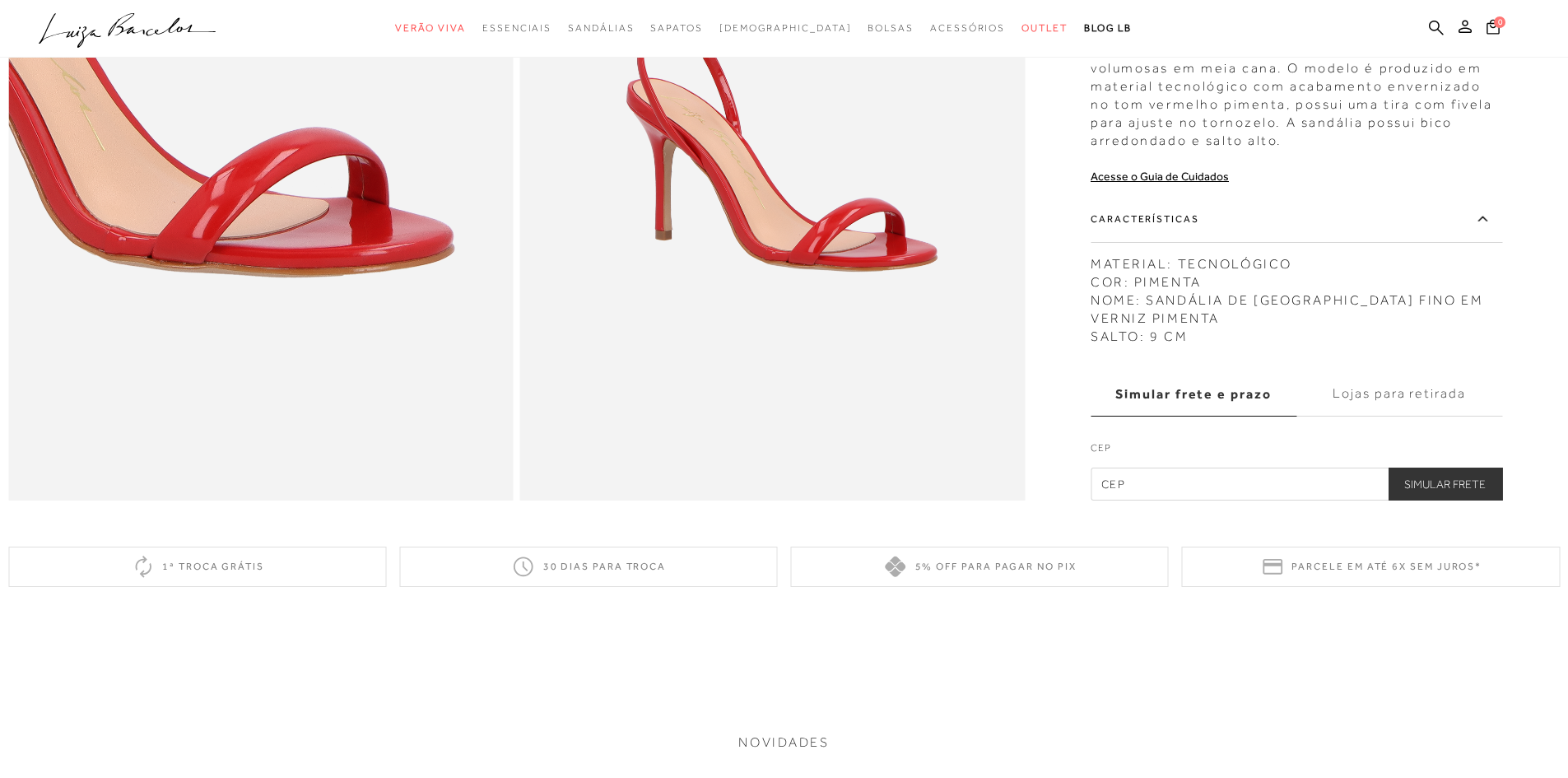
click at [1257, 500] on input "text" at bounding box center [1296, 484] width 411 height 33
type input "60810-310"
click at [1425, 500] on button "Simular Frete" at bounding box center [1444, 484] width 114 height 33
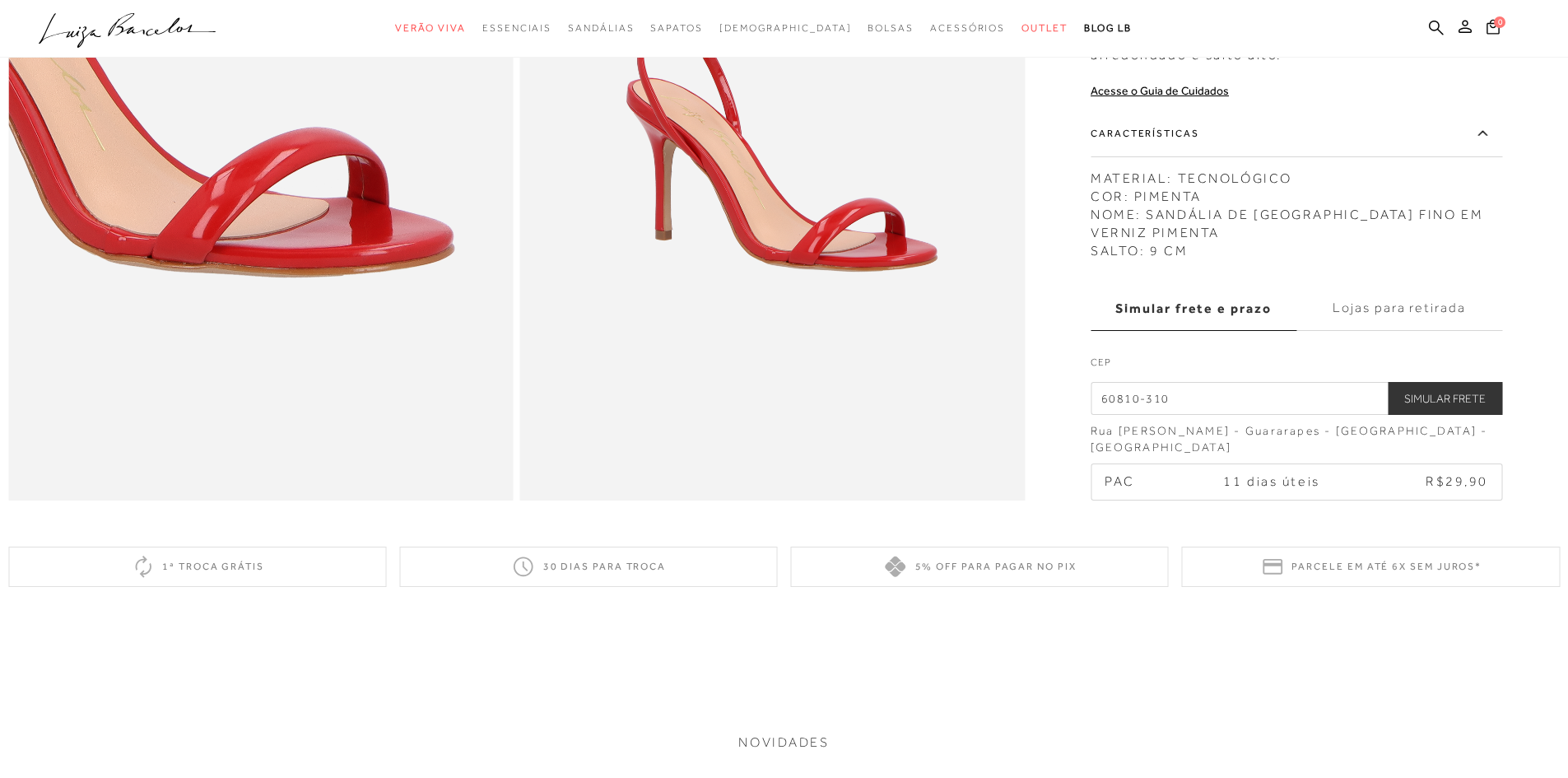
click at [1425, 331] on label "Lojas para retirada" at bounding box center [1399, 309] width 206 height 44
click at [0, 0] on input "Lojas para retirada" at bounding box center [0, 0] width 0 height 0
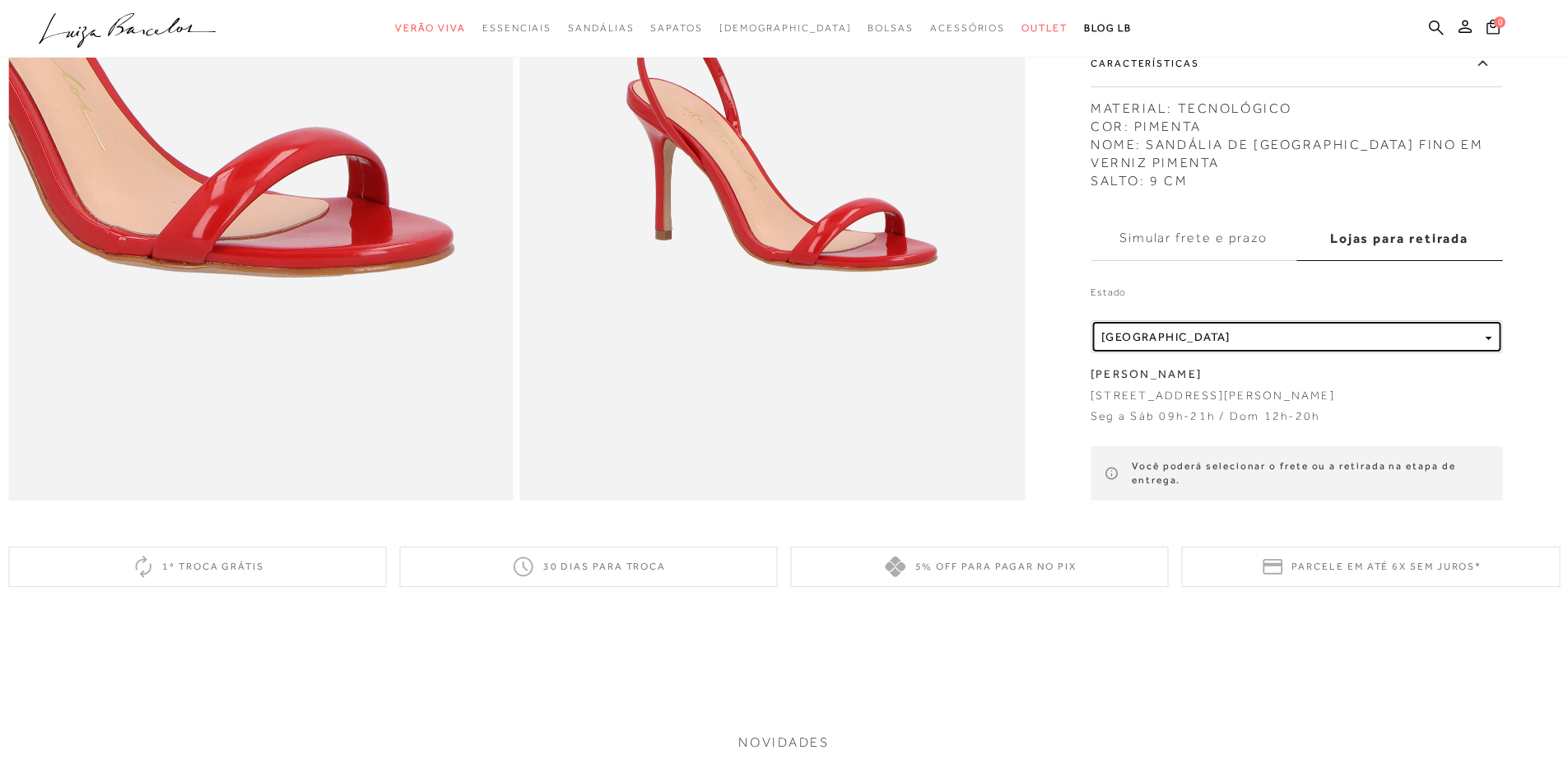
click at [1376, 332] on button "Localidade Mato Grosso" at bounding box center [1296, 337] width 411 height 33
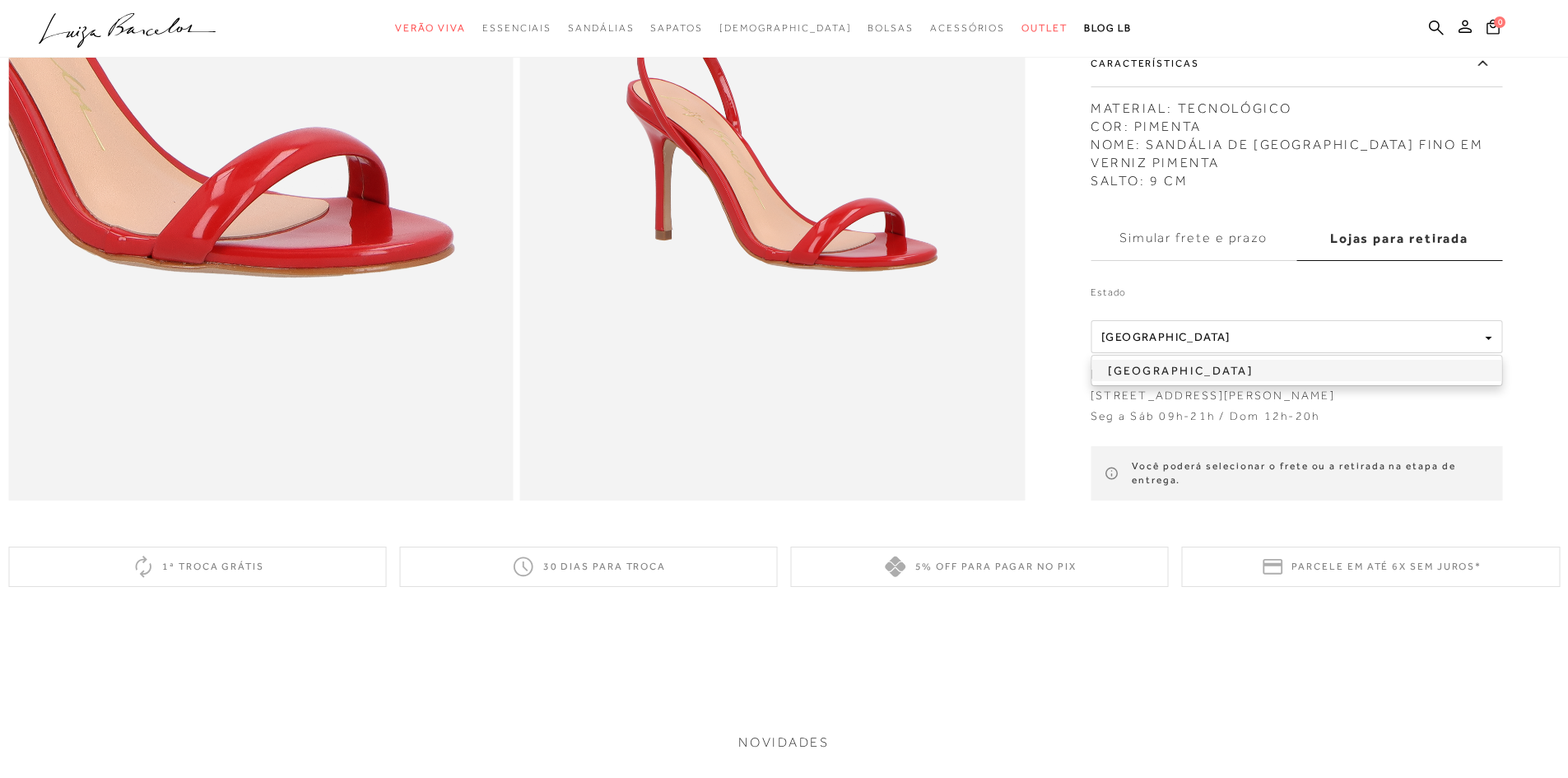
click at [1356, 378] on link "Mato Grosso" at bounding box center [1296, 371] width 410 height 21
click at [1252, 247] on label "Simular frete e prazo" at bounding box center [1193, 239] width 206 height 44
click at [0, 0] on input "Simular frete e prazo" at bounding box center [0, 0] width 0 height 0
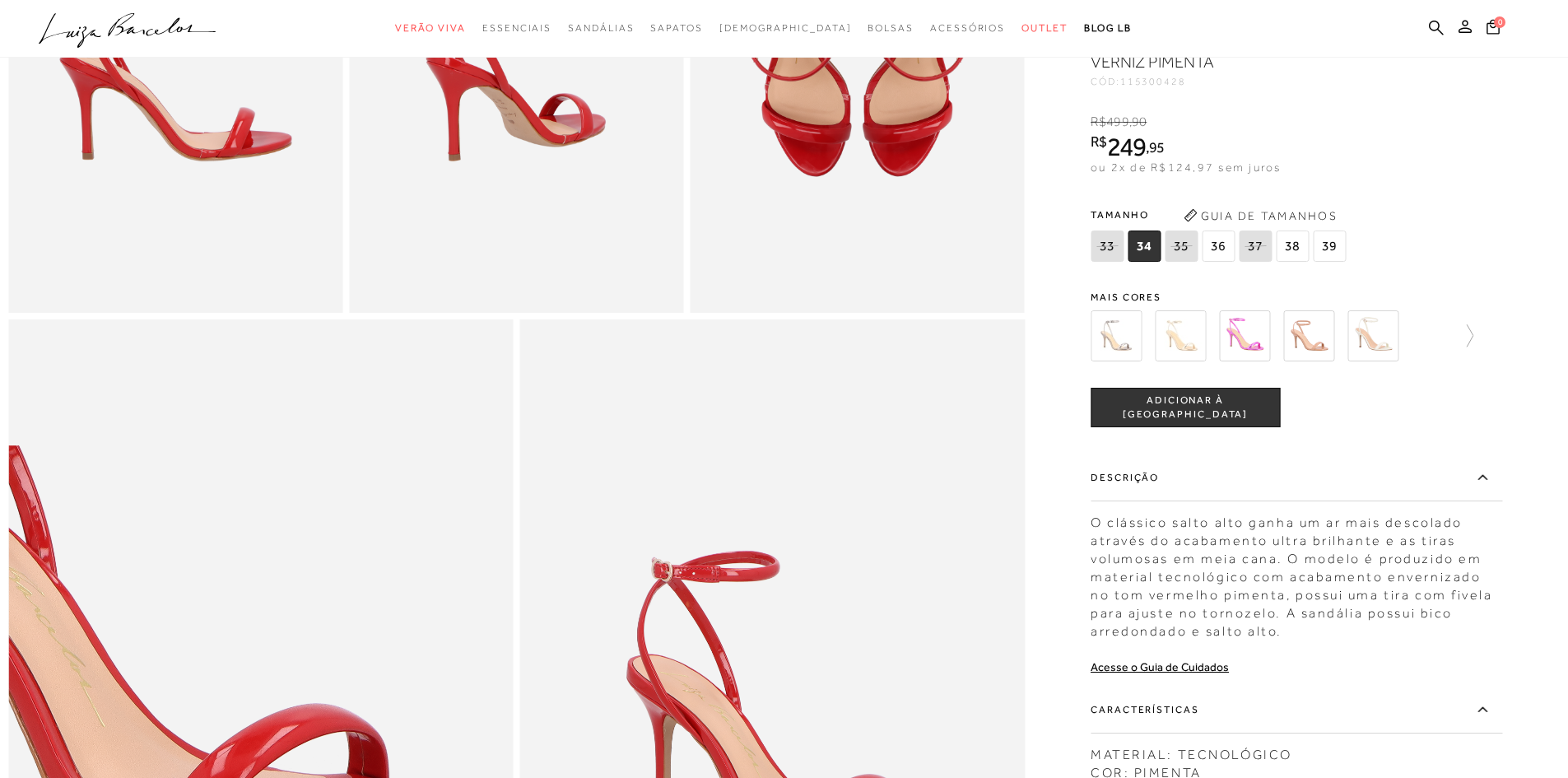
scroll to position [988, 0]
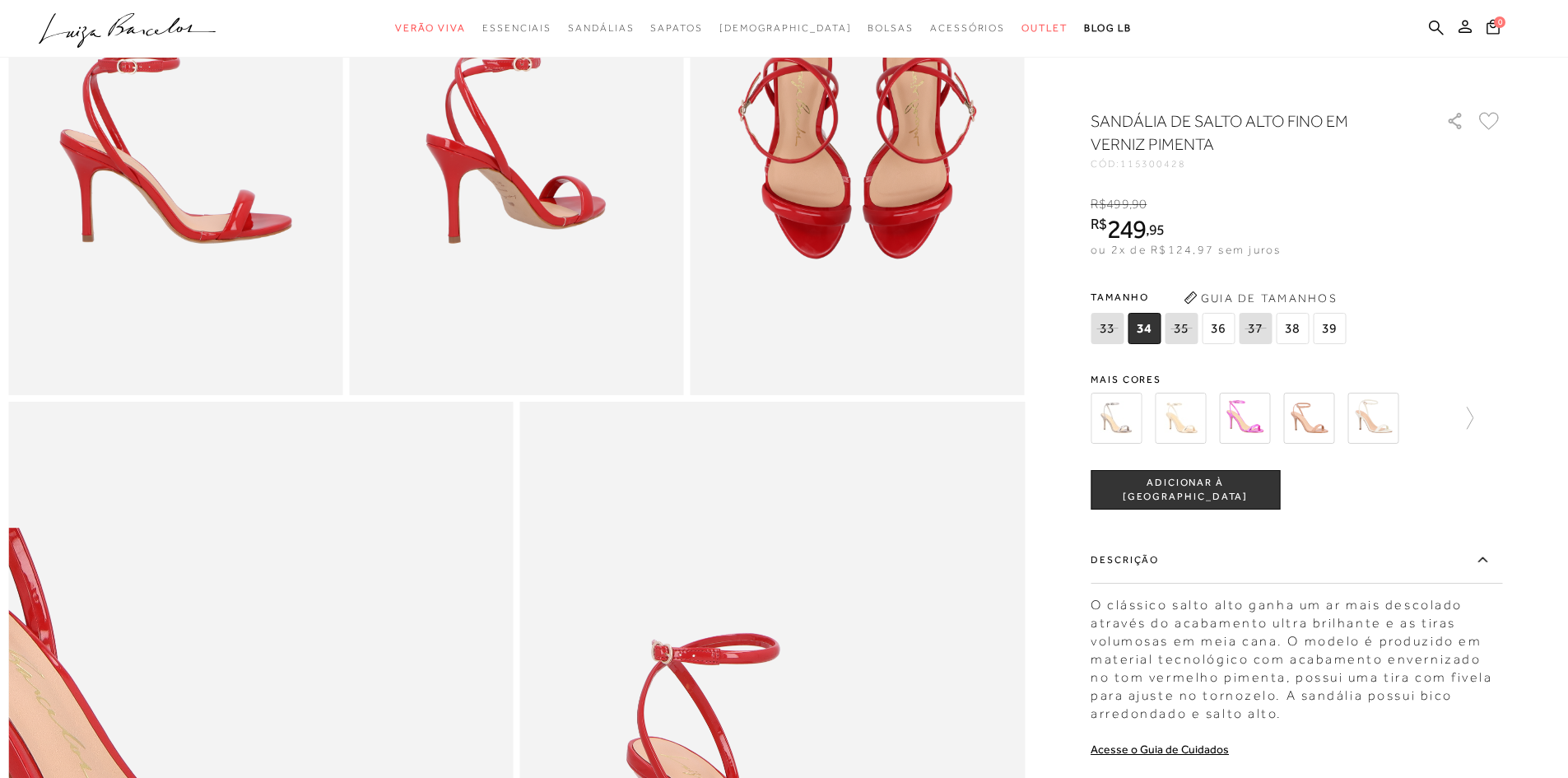
click at [1169, 496] on span "ADICIONAR À SACOLA" at bounding box center [1185, 490] width 187 height 29
click at [1228, 339] on span "36" at bounding box center [1218, 328] width 33 height 31
click at [1230, 491] on span "ADICIONAR À SACOLA" at bounding box center [1185, 490] width 187 height 29
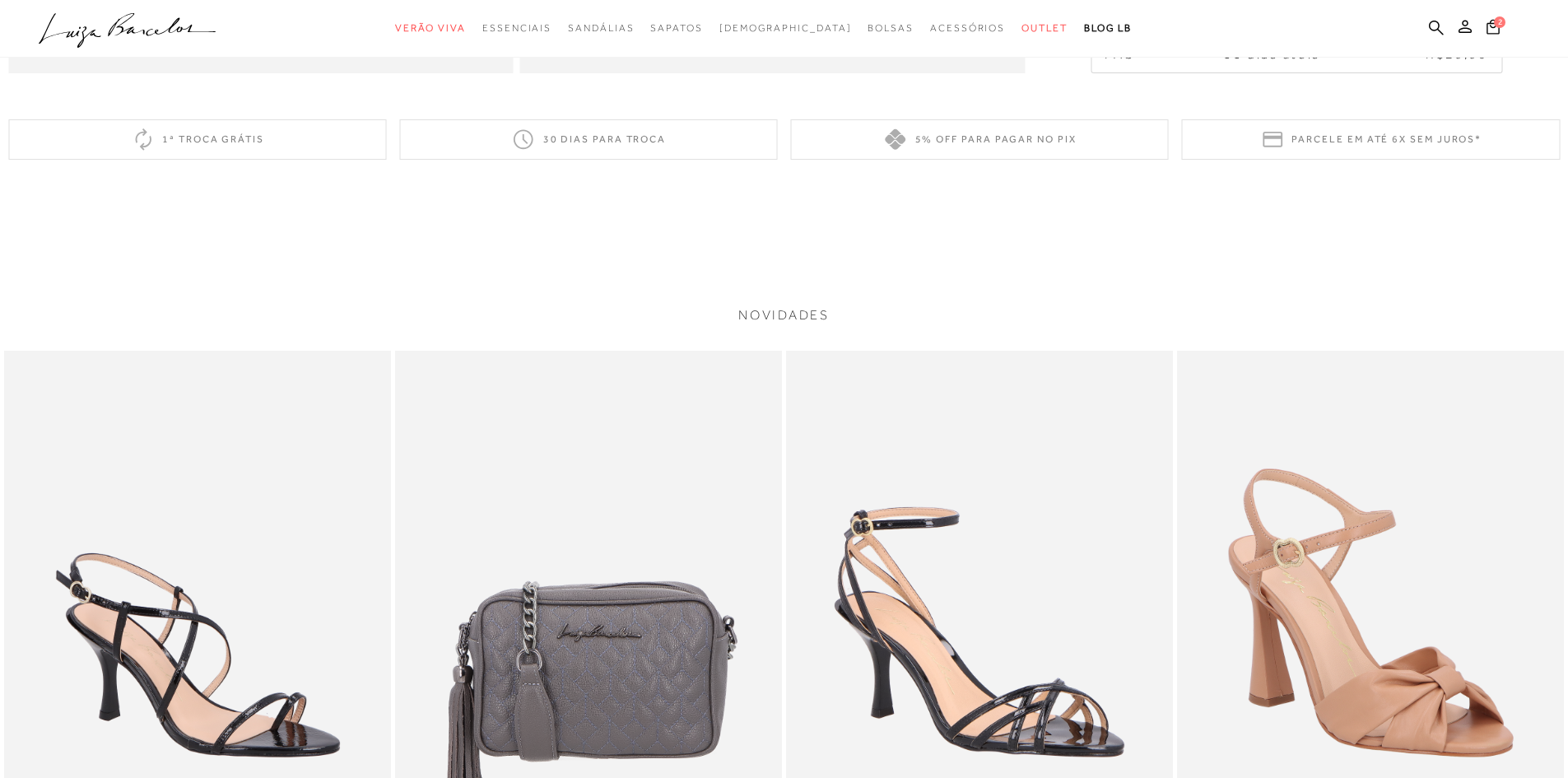
scroll to position [2387, 0]
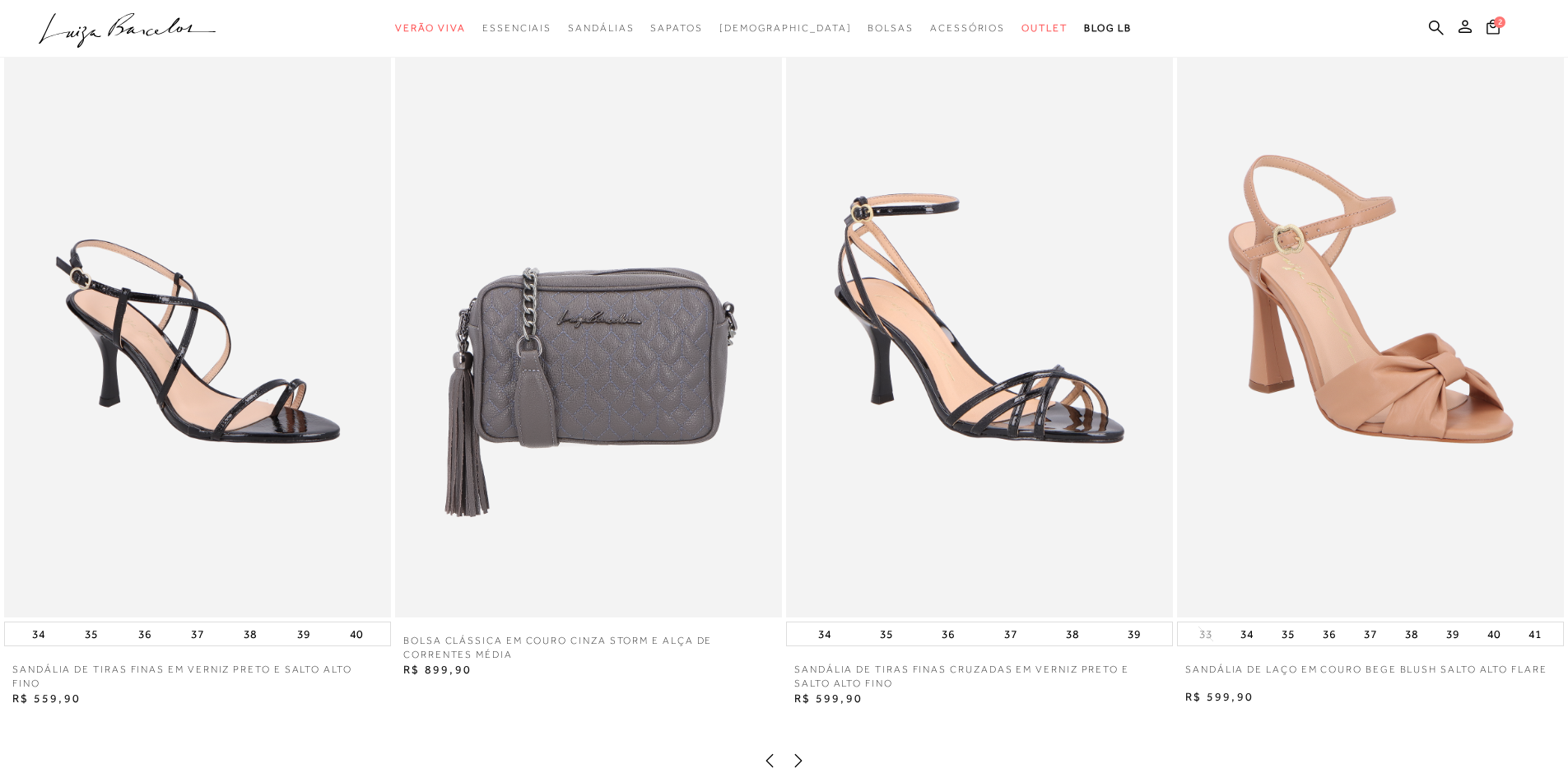
click at [1014, 423] on img at bounding box center [980, 327] width 387 height 580
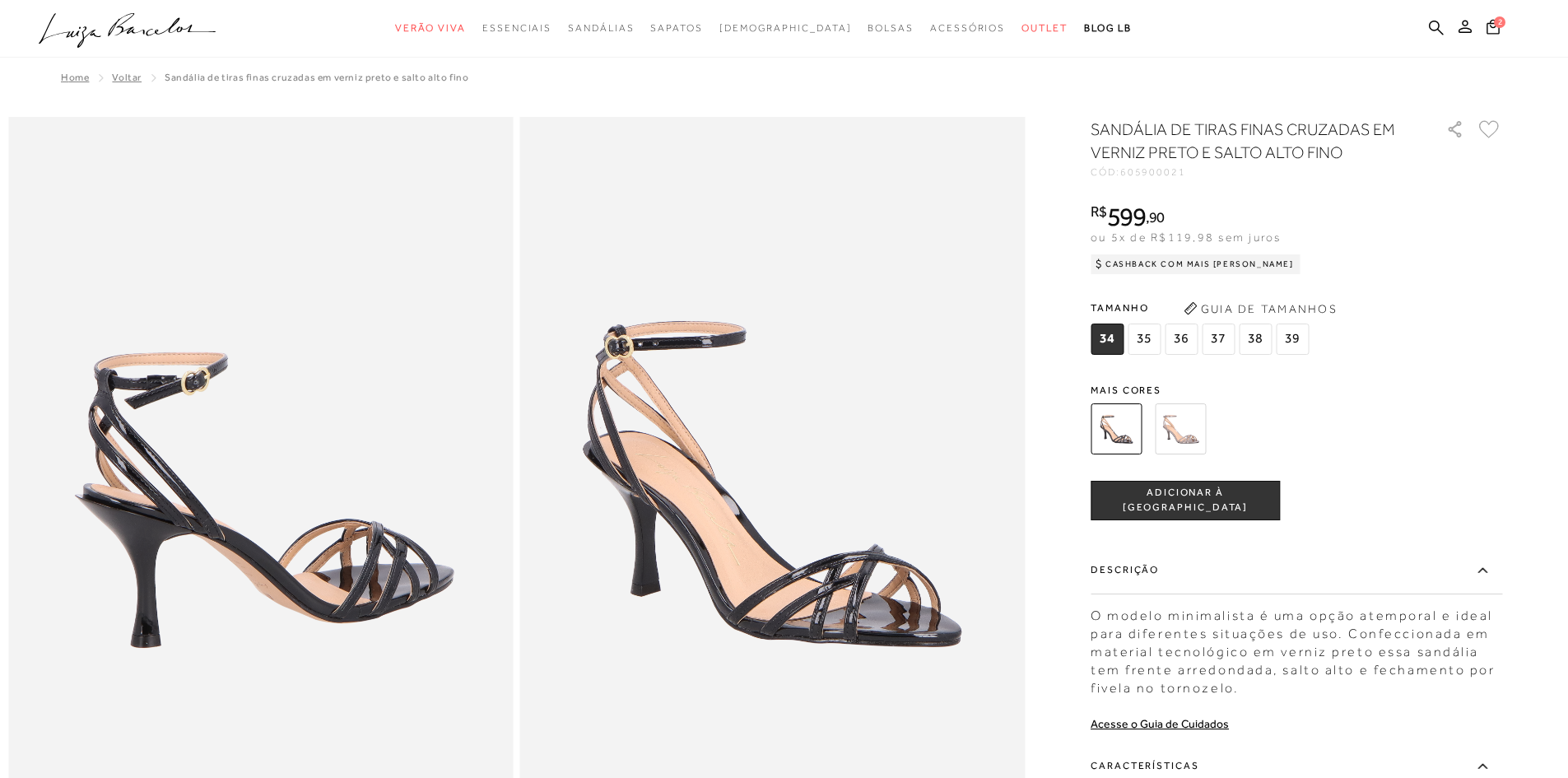
click at [1183, 429] on img at bounding box center [1181, 429] width 51 height 51
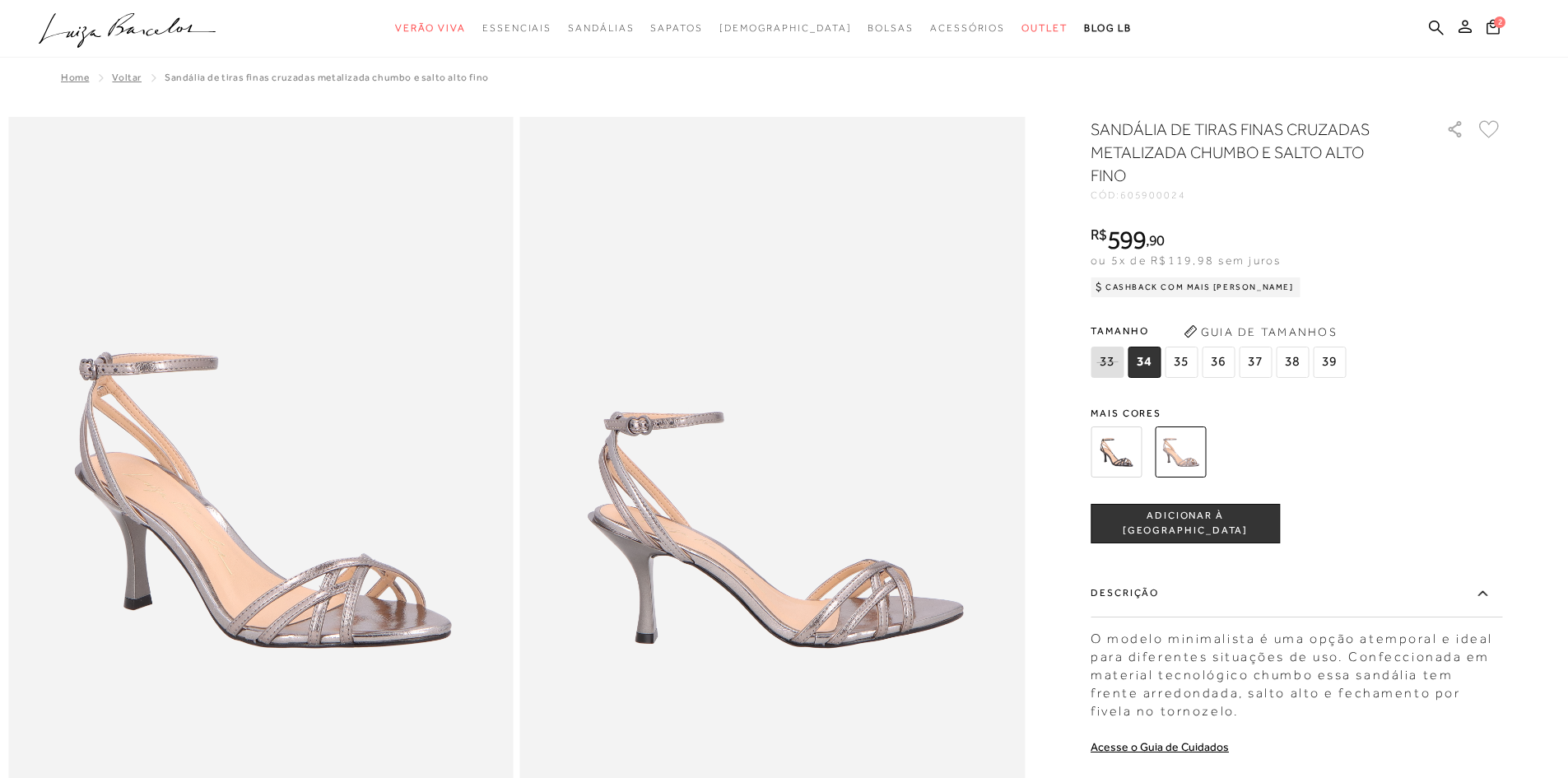
click at [1124, 446] on img at bounding box center [1116, 452] width 51 height 51
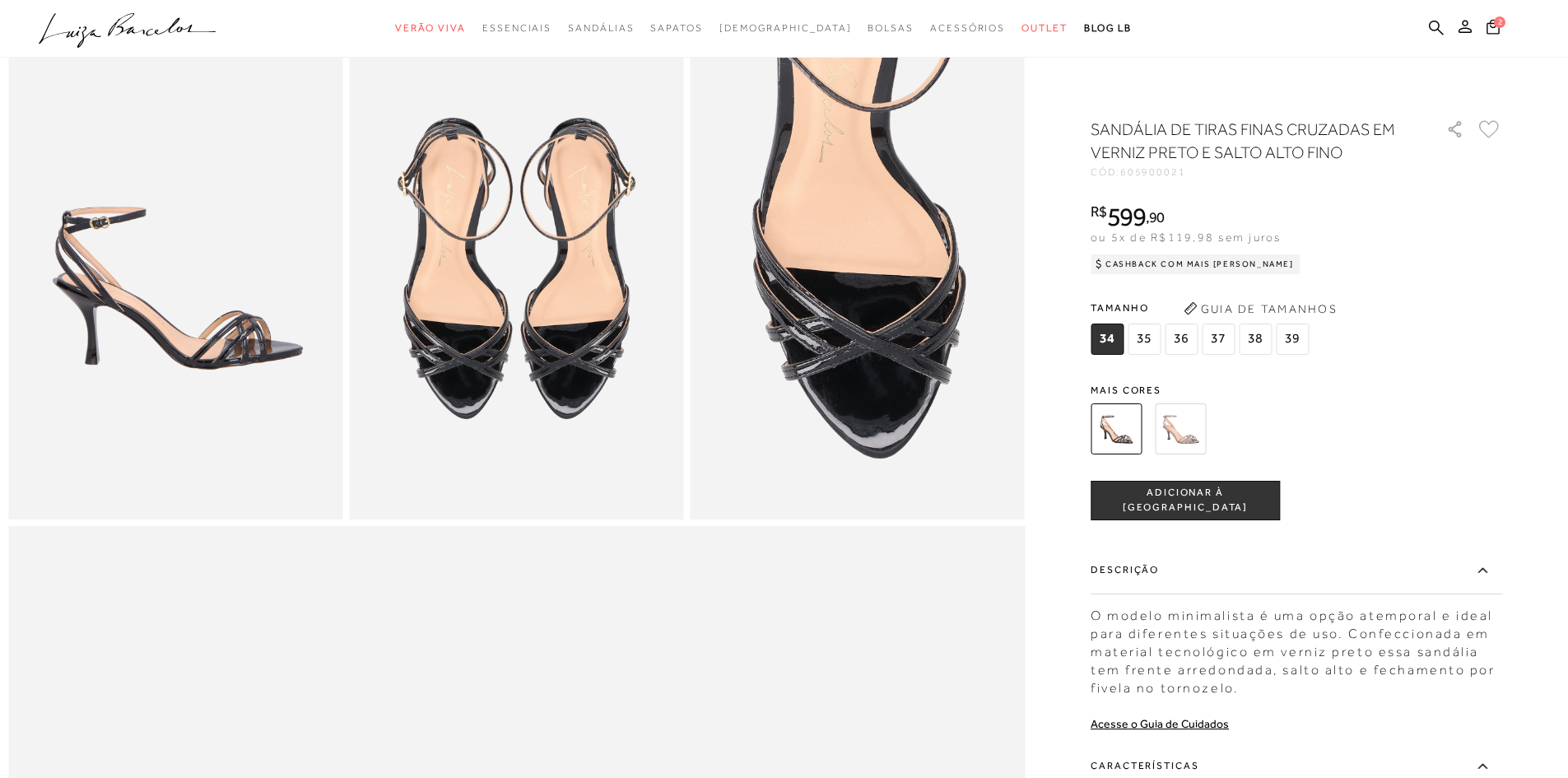
scroll to position [1152, 0]
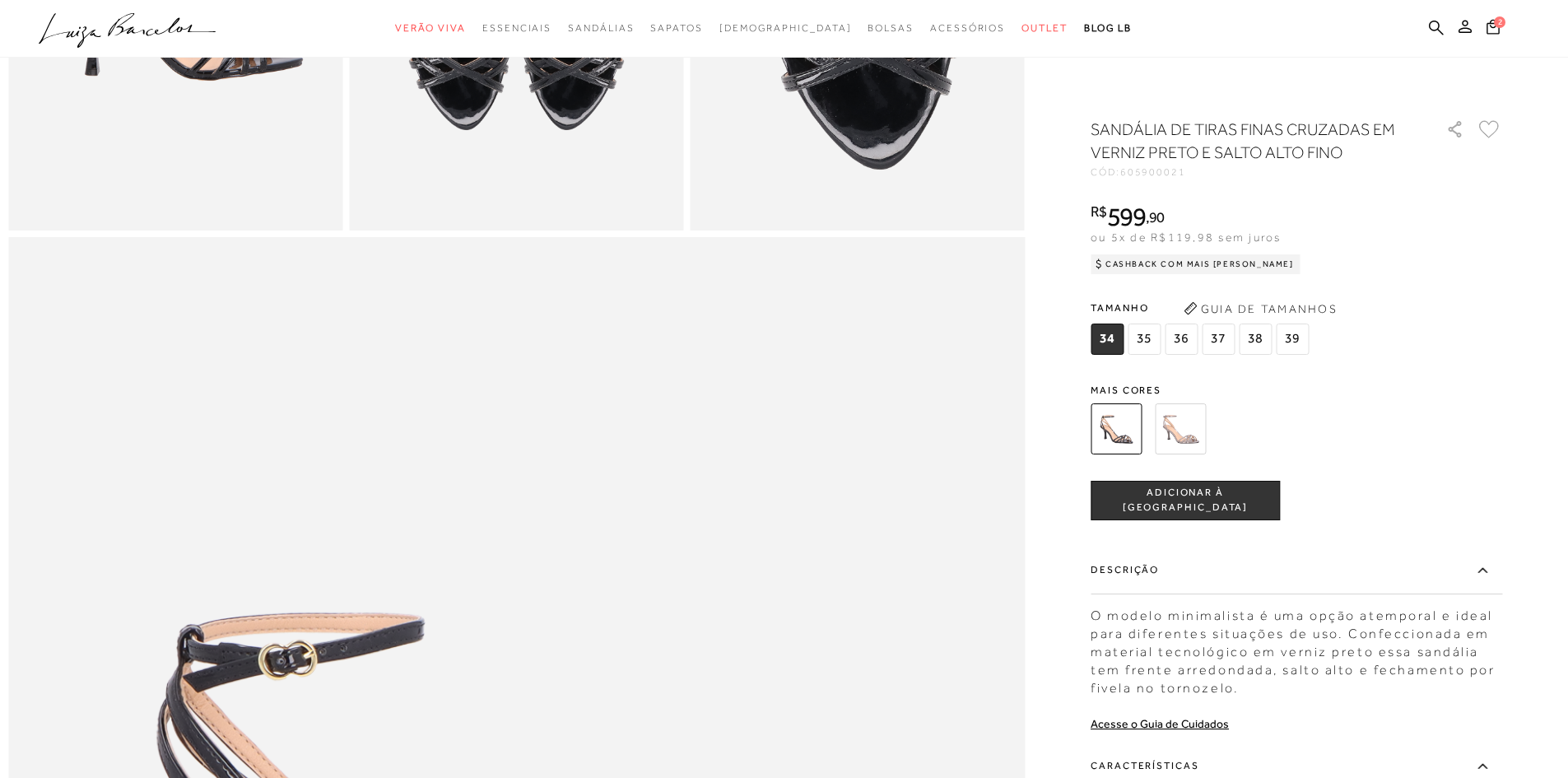
click at [1190, 339] on span "36" at bounding box center [1181, 339] width 33 height 31
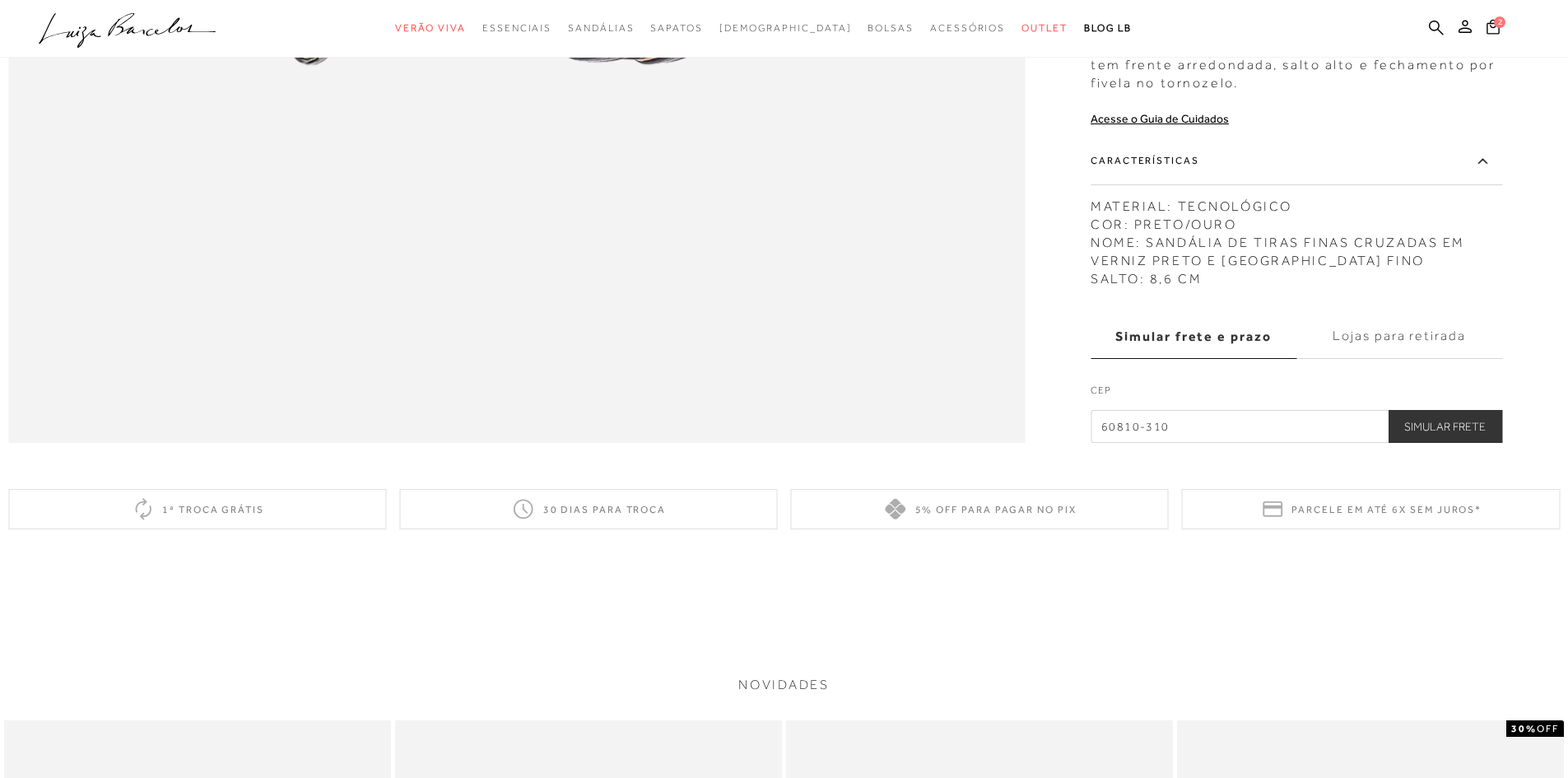
scroll to position [2469, 0]
click at [1404, 361] on label "Lojas para retirada" at bounding box center [1399, 338] width 206 height 44
click at [0, 0] on input "Lojas para retirada" at bounding box center [0, 0] width 0 height 0
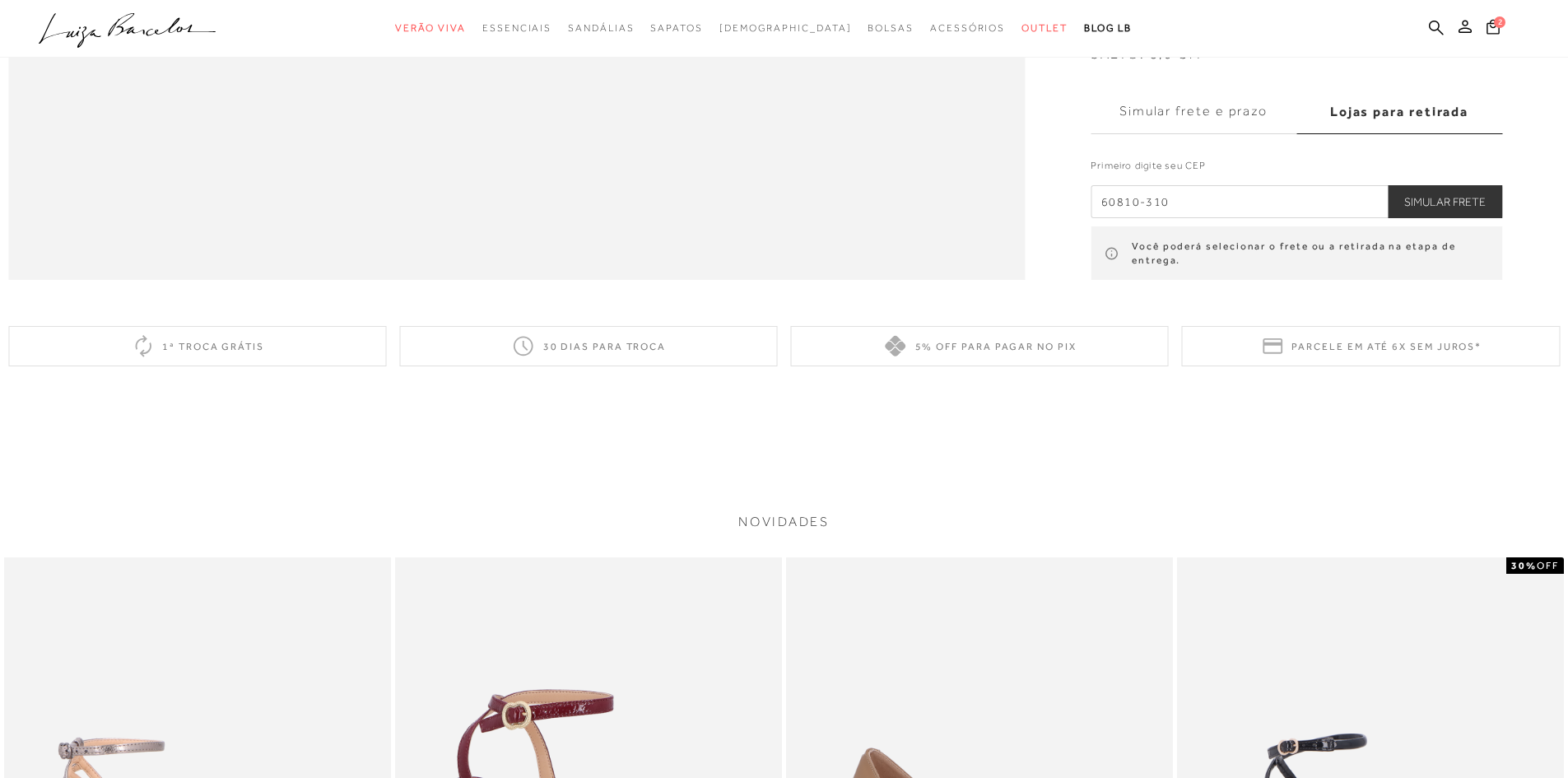
scroll to position [2387, 0]
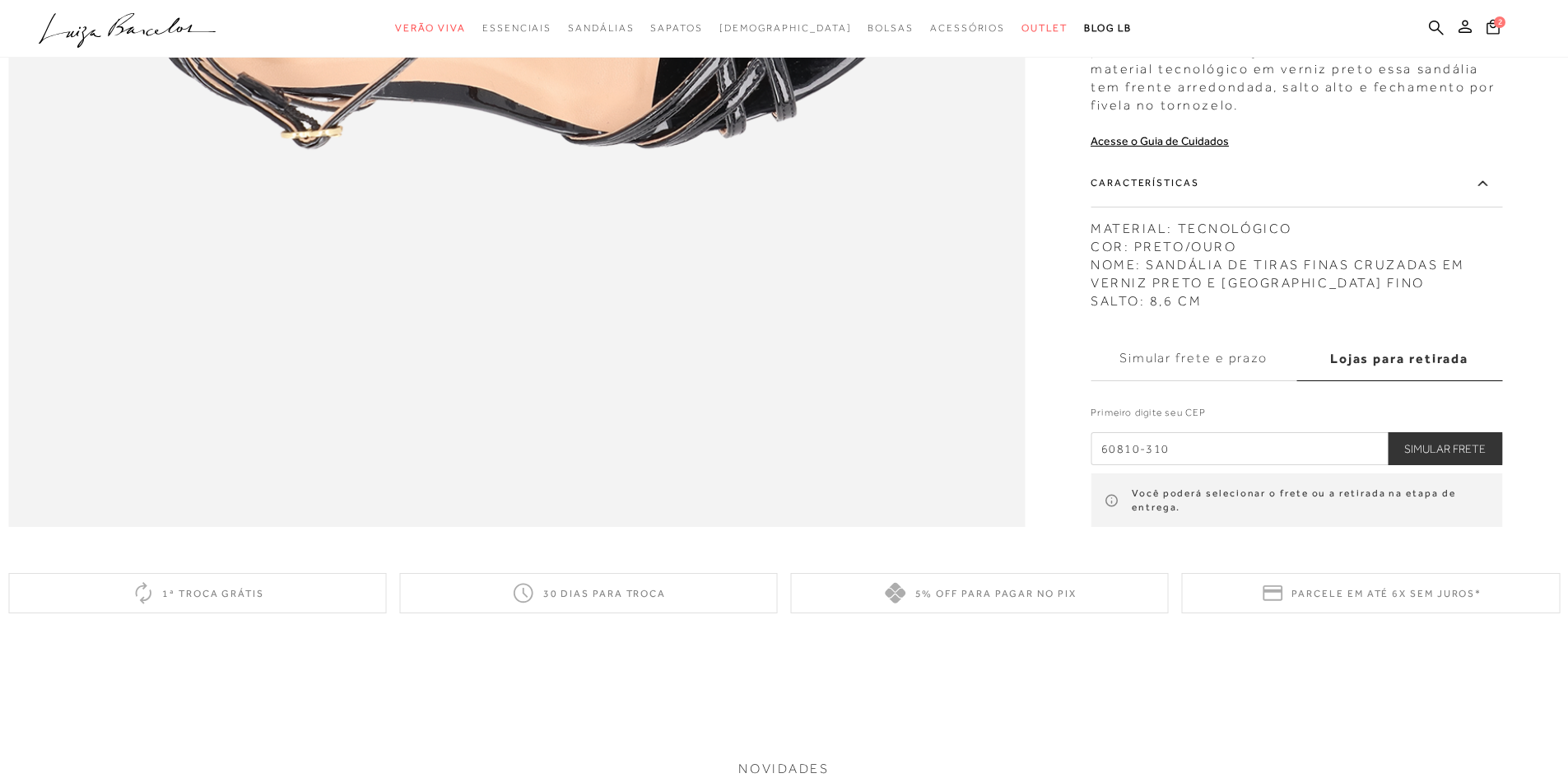
click at [1394, 380] on label "Lojas para retirada" at bounding box center [1399, 358] width 206 height 44
click at [0, 0] on input "Lojas para retirada" at bounding box center [0, 0] width 0 height 0
click at [1221, 380] on label "Simular frete e prazo" at bounding box center [1193, 358] width 206 height 44
click at [0, 0] on input "Simular frete e prazo" at bounding box center [0, 0] width 0 height 0
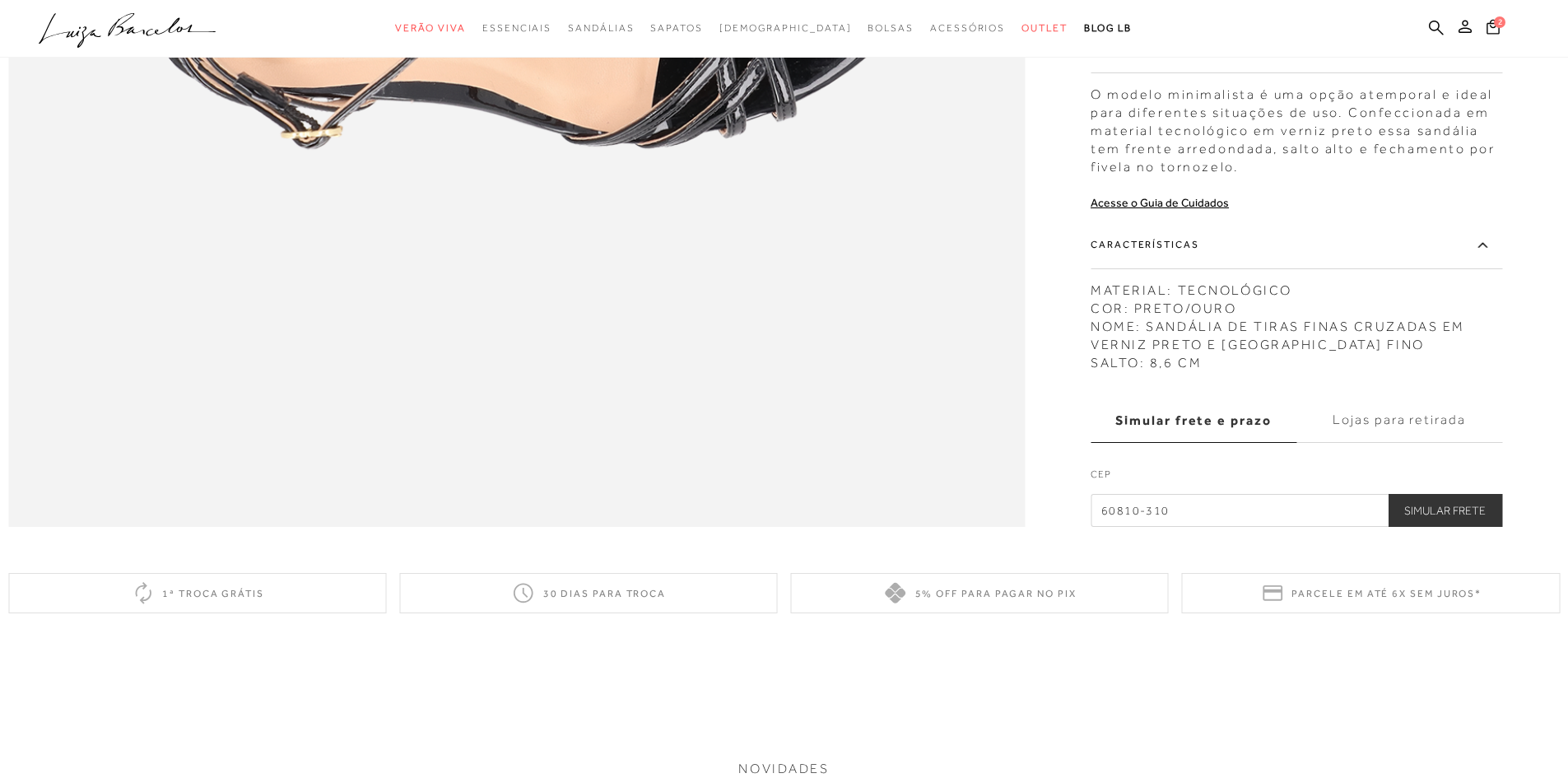
click at [1426, 527] on button "Simular Frete" at bounding box center [1444, 510] width 114 height 33
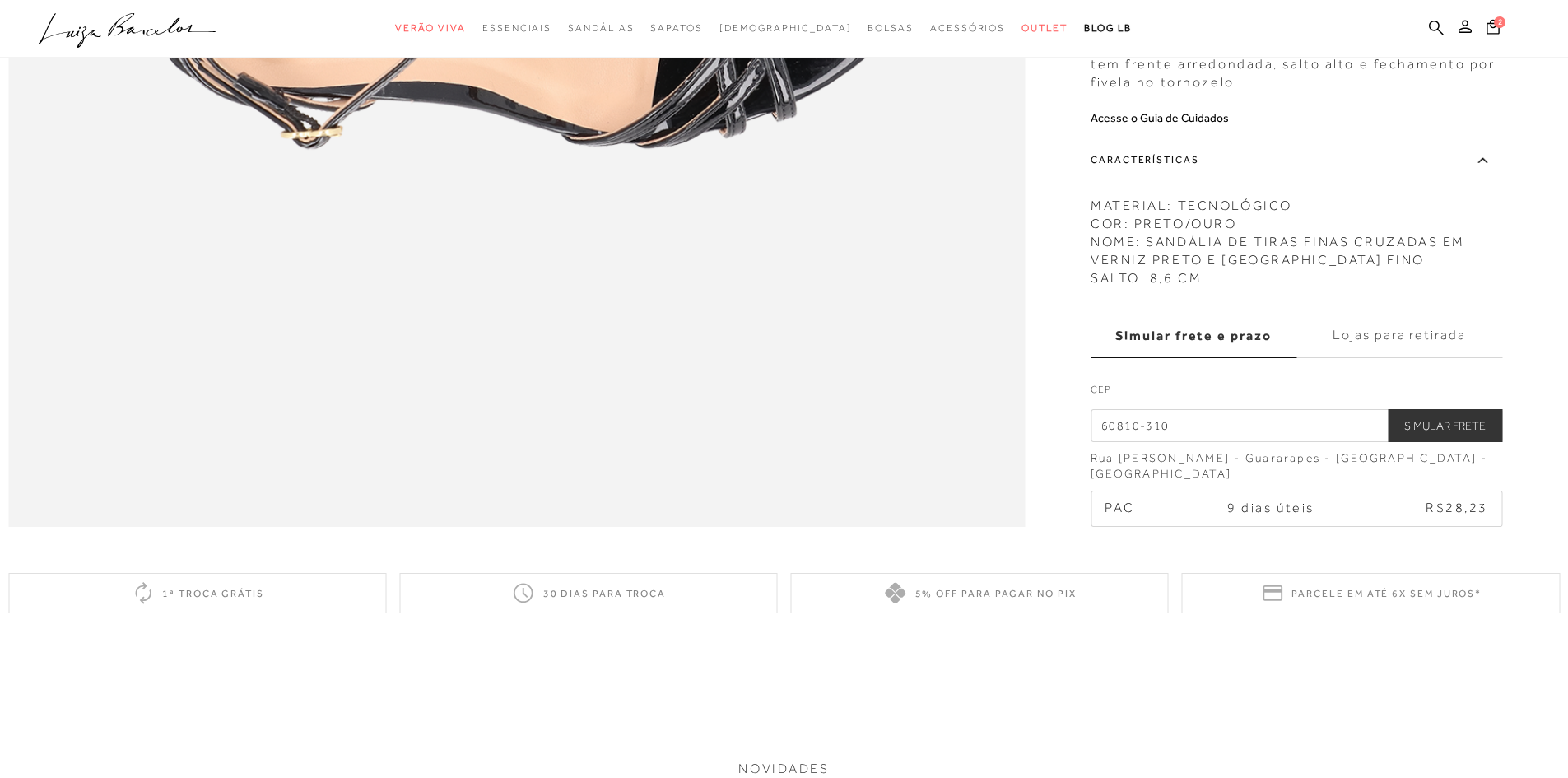
click at [1434, 357] on label "Lojas para retirada" at bounding box center [1399, 335] width 206 height 44
click at [0, 0] on input "Lojas para retirada" at bounding box center [0, 0] width 0 height 0
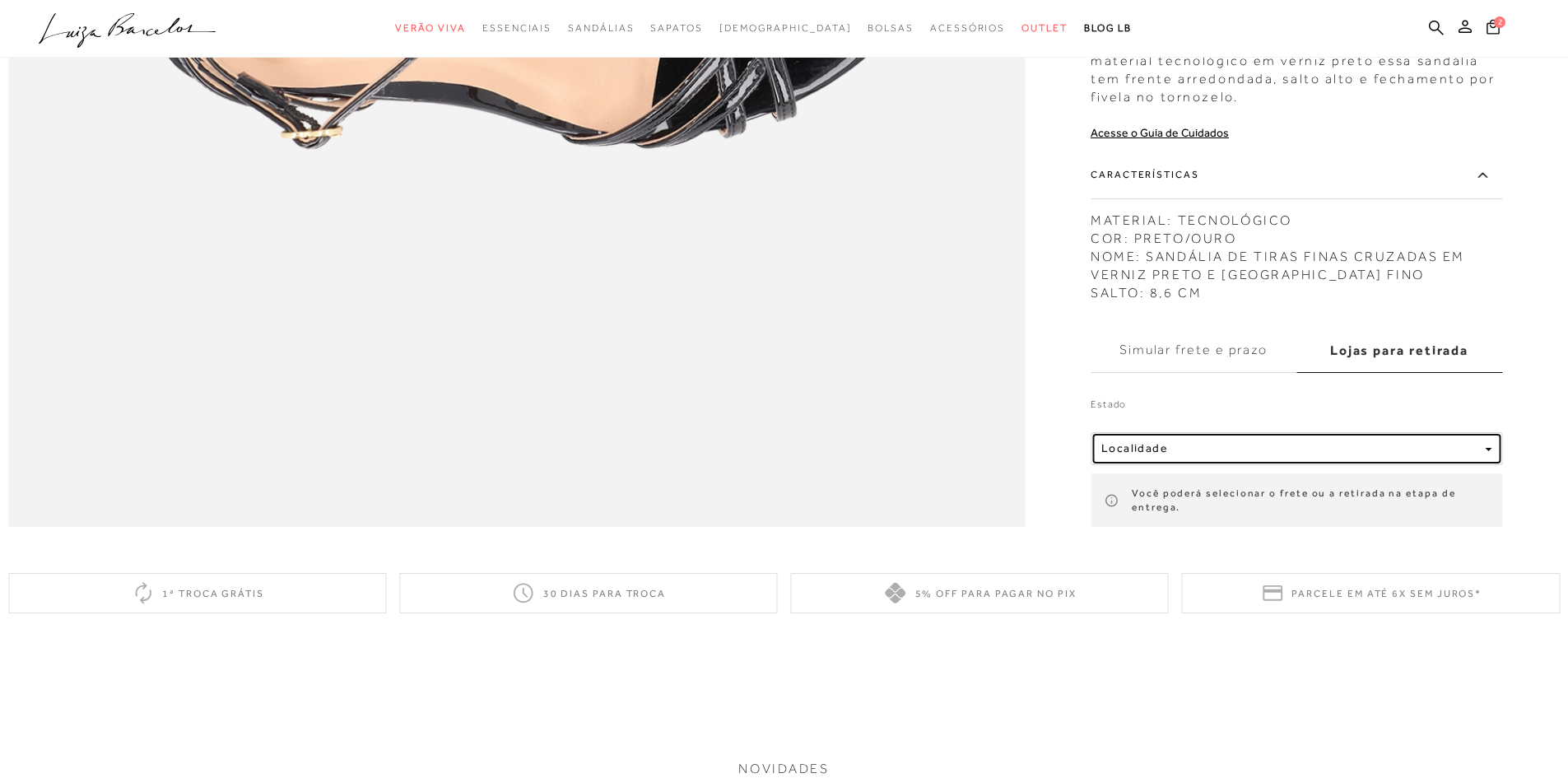
click at [1390, 455] on div "Localidade" at bounding box center [1290, 448] width 377 height 14
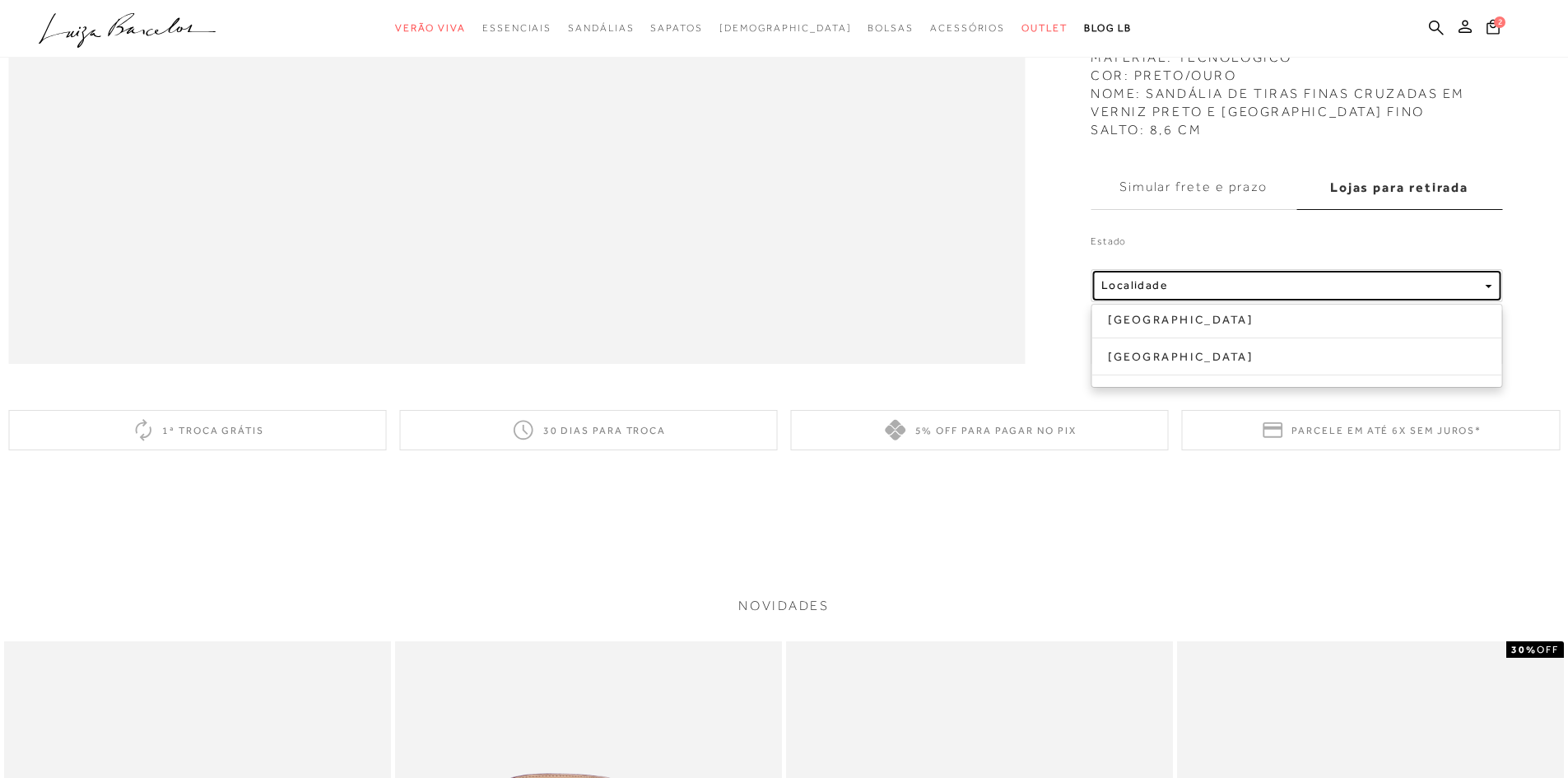
scroll to position [2551, 0]
click at [1277, 255] on label "Estado" at bounding box center [1296, 243] width 411 height 23
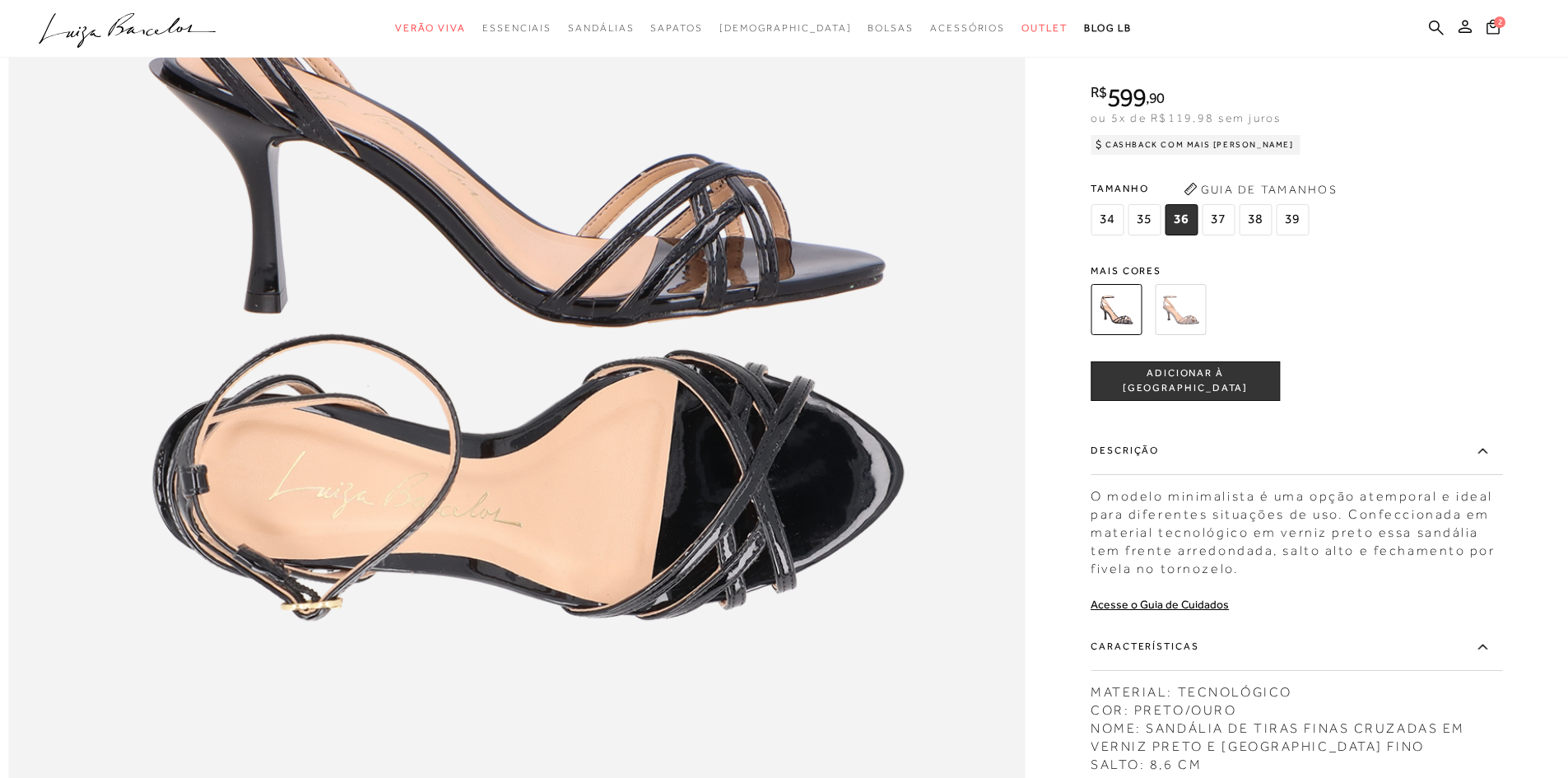
scroll to position [1893, 0]
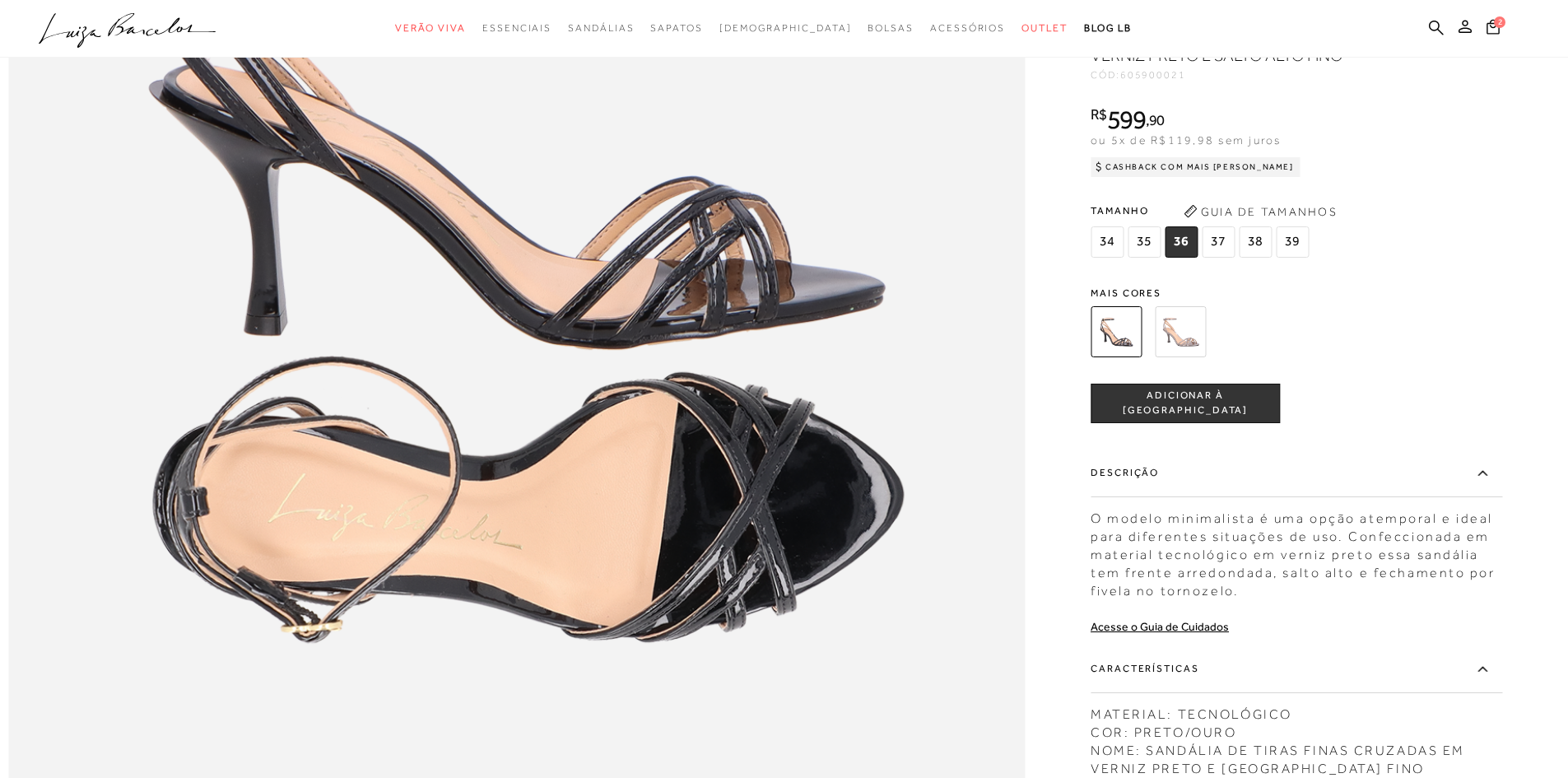
click at [1207, 417] on span "ADICIONAR À SACOLA" at bounding box center [1185, 402] width 187 height 29
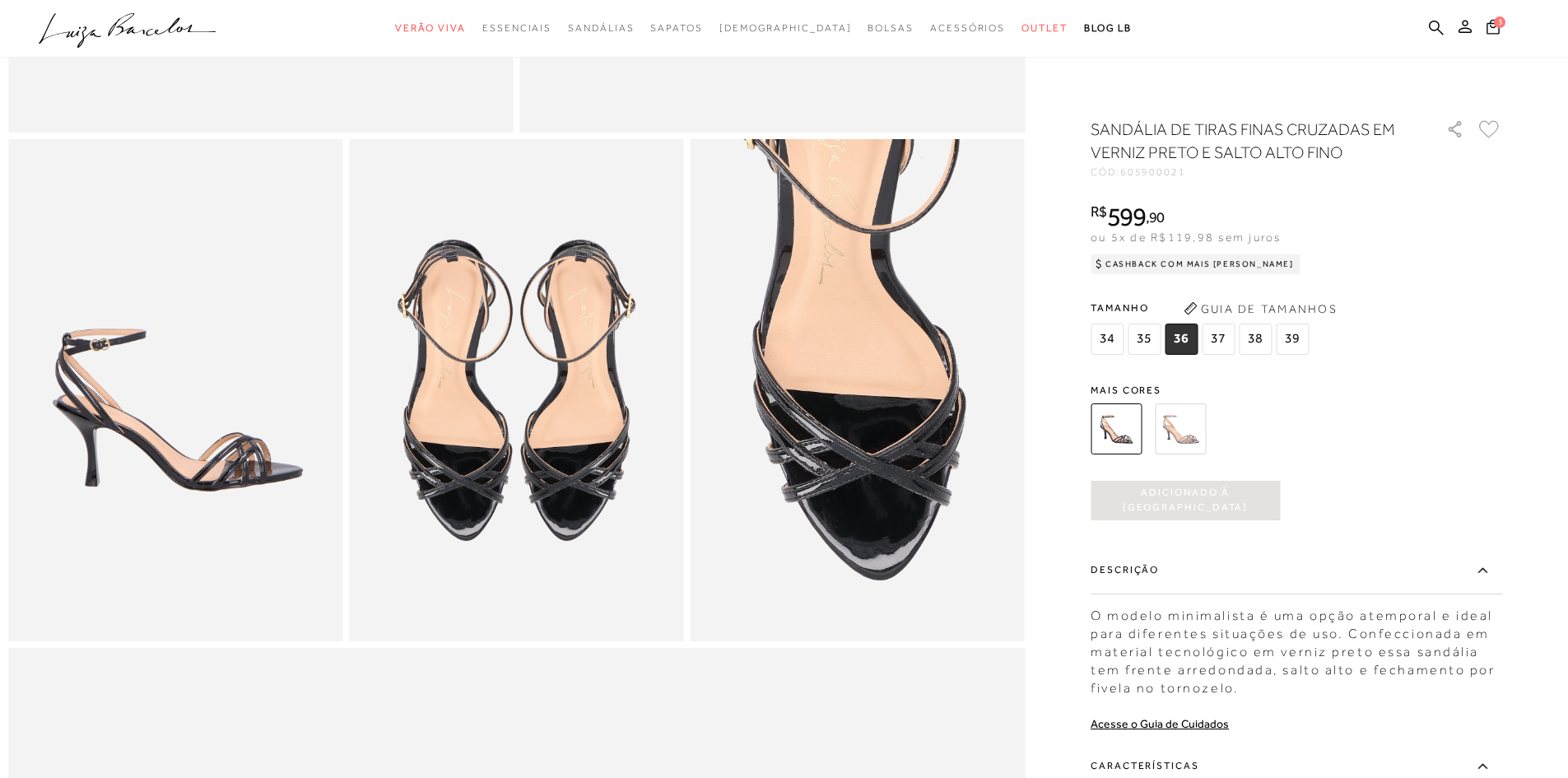
scroll to position [741, 0]
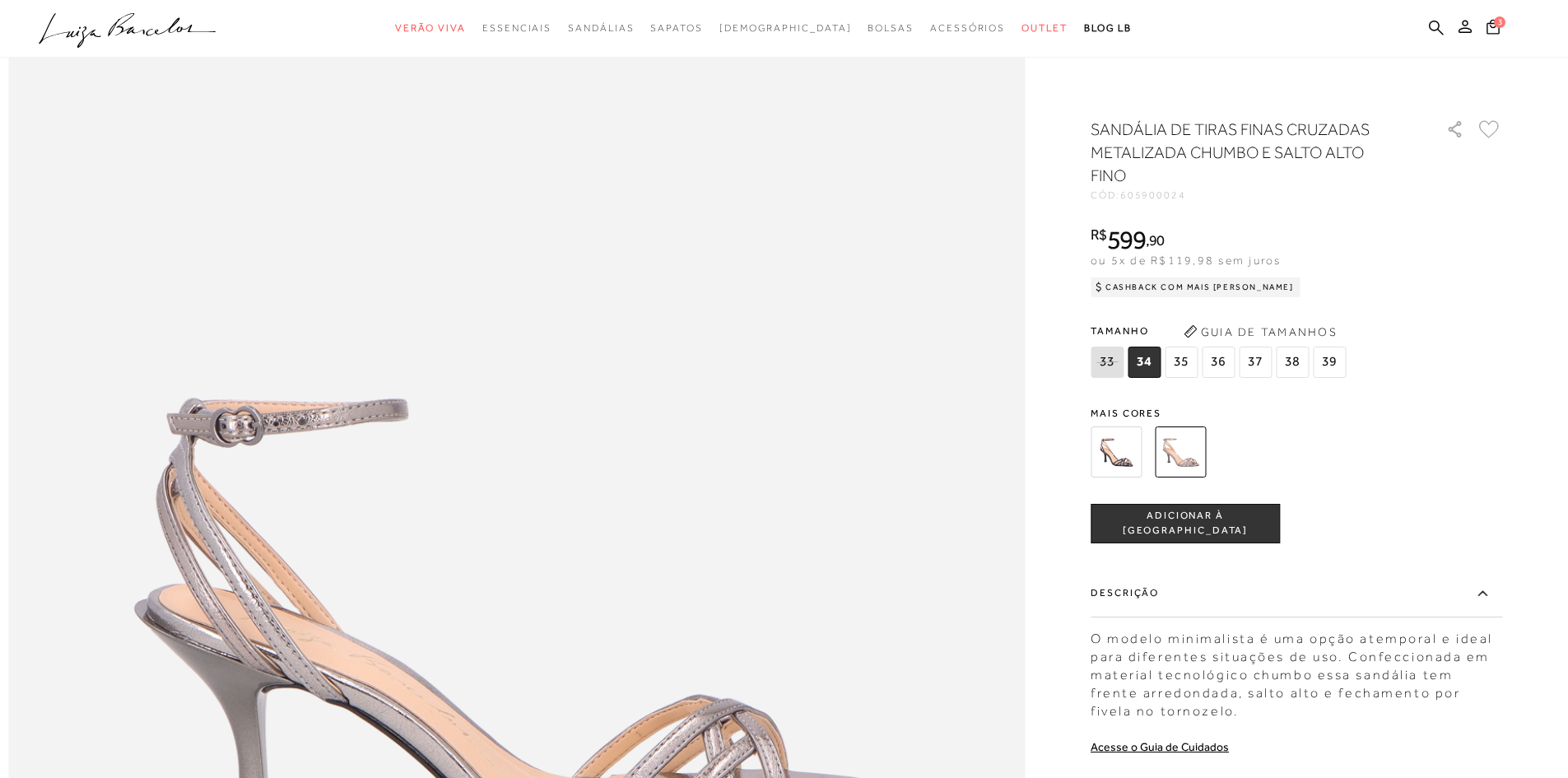
scroll to position [1646, 0]
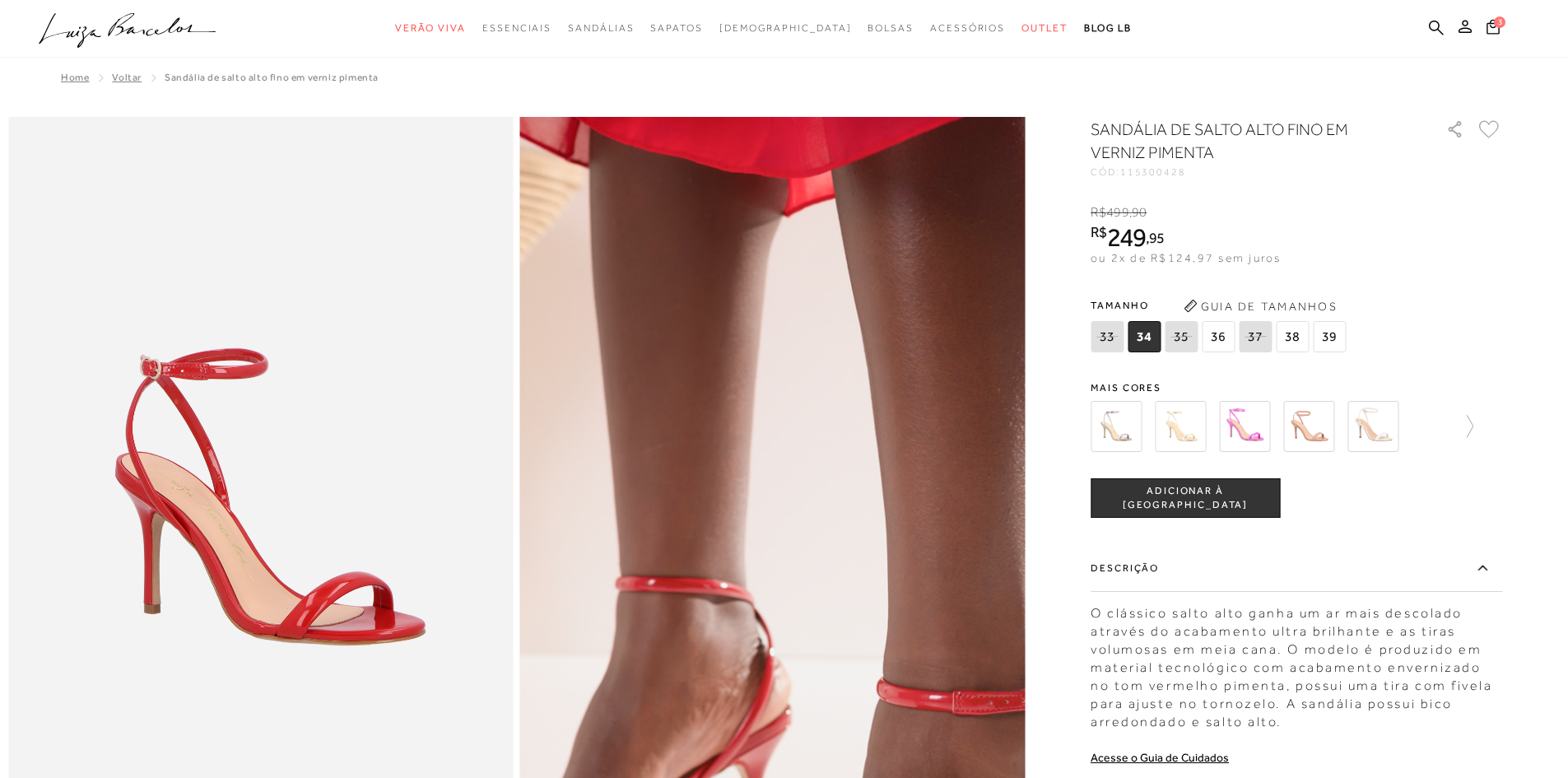
scroll to position [576, 0]
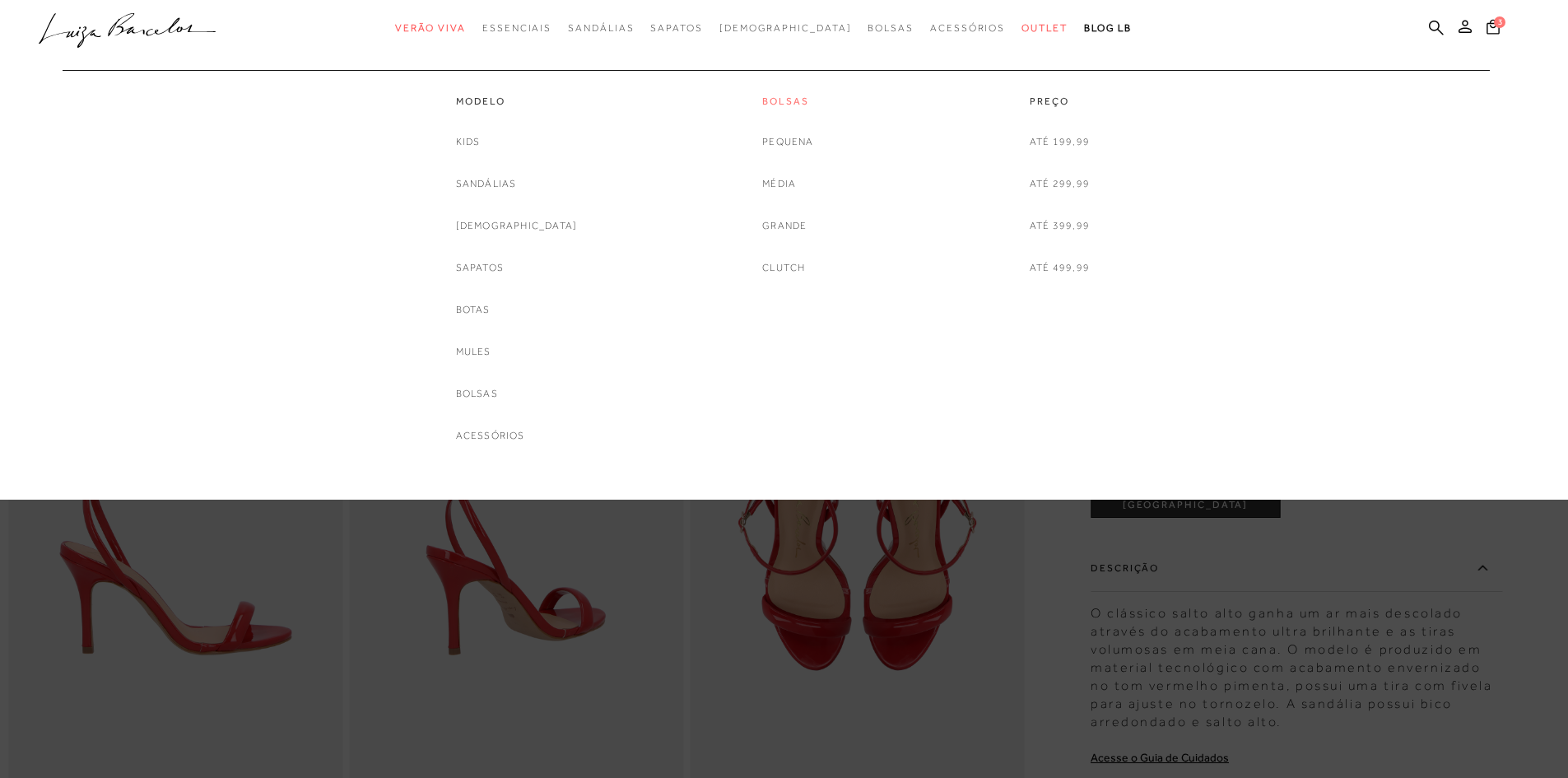
click at [779, 101] on link "Bolsas" at bounding box center [788, 102] width 51 height 14
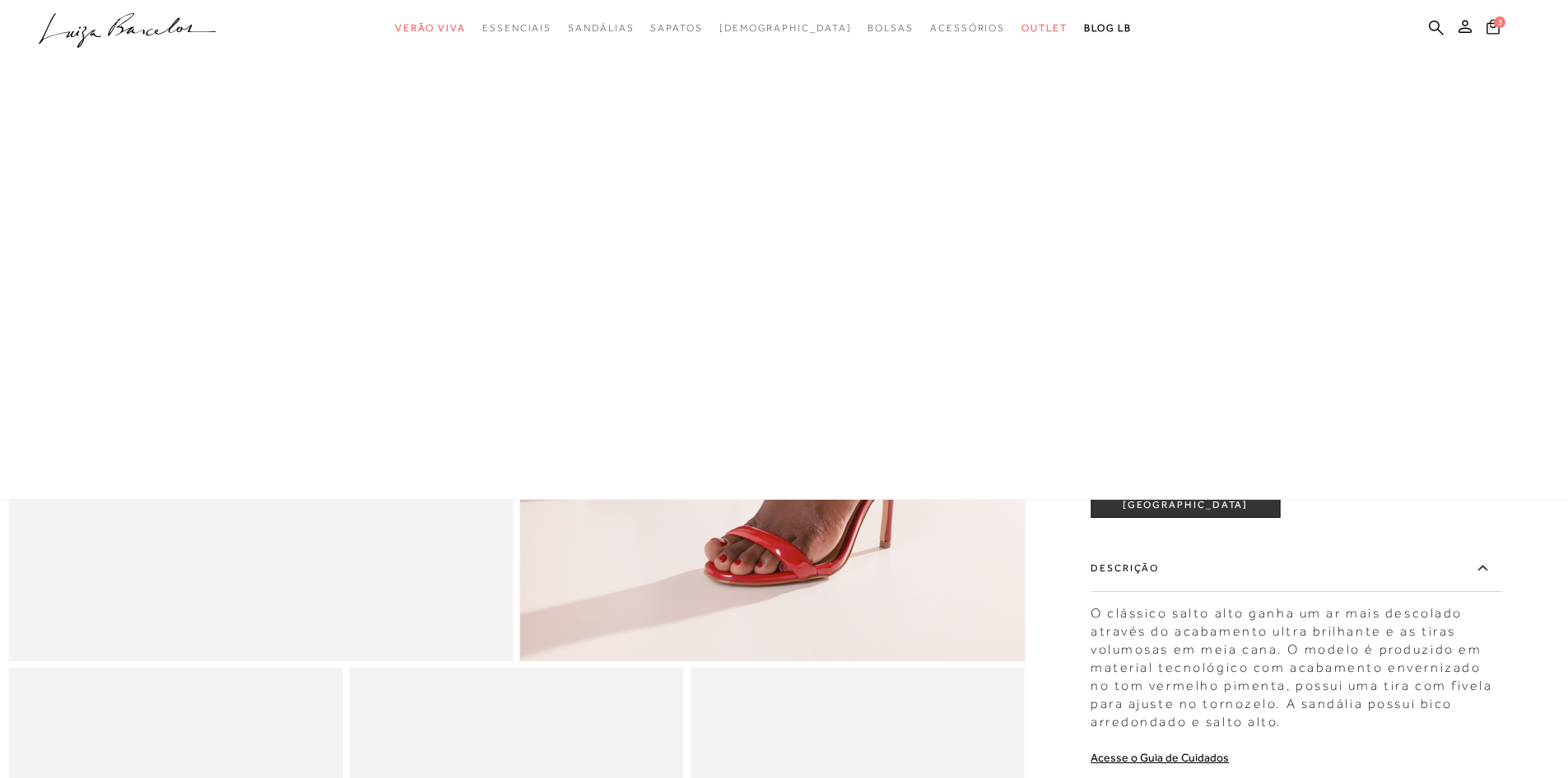
scroll to position [68, 0]
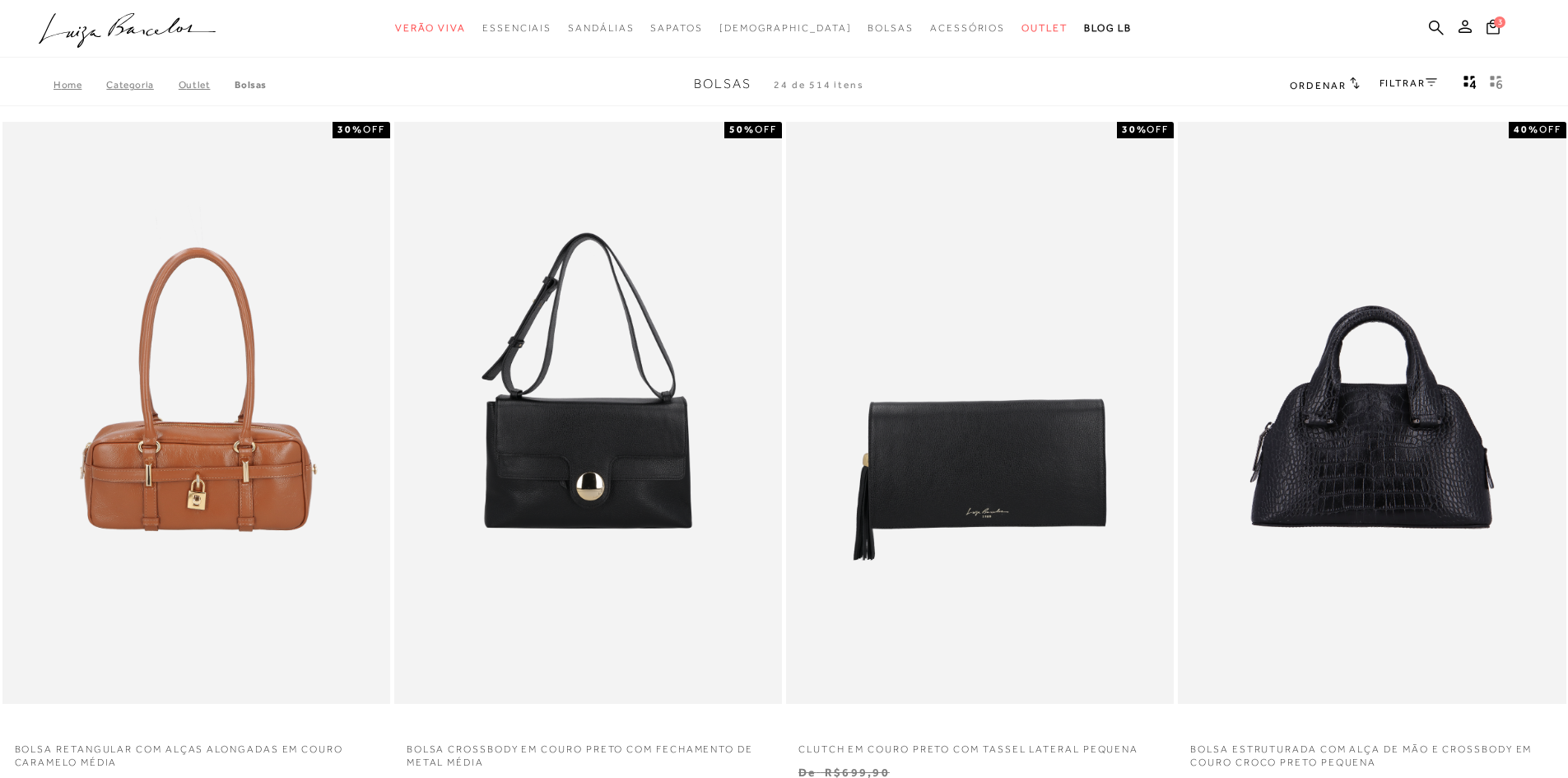
click at [1404, 76] on div "FILTRAR" at bounding box center [1408, 85] width 57 height 21
click at [1412, 81] on link "FILTRAR" at bounding box center [1408, 83] width 57 height 11
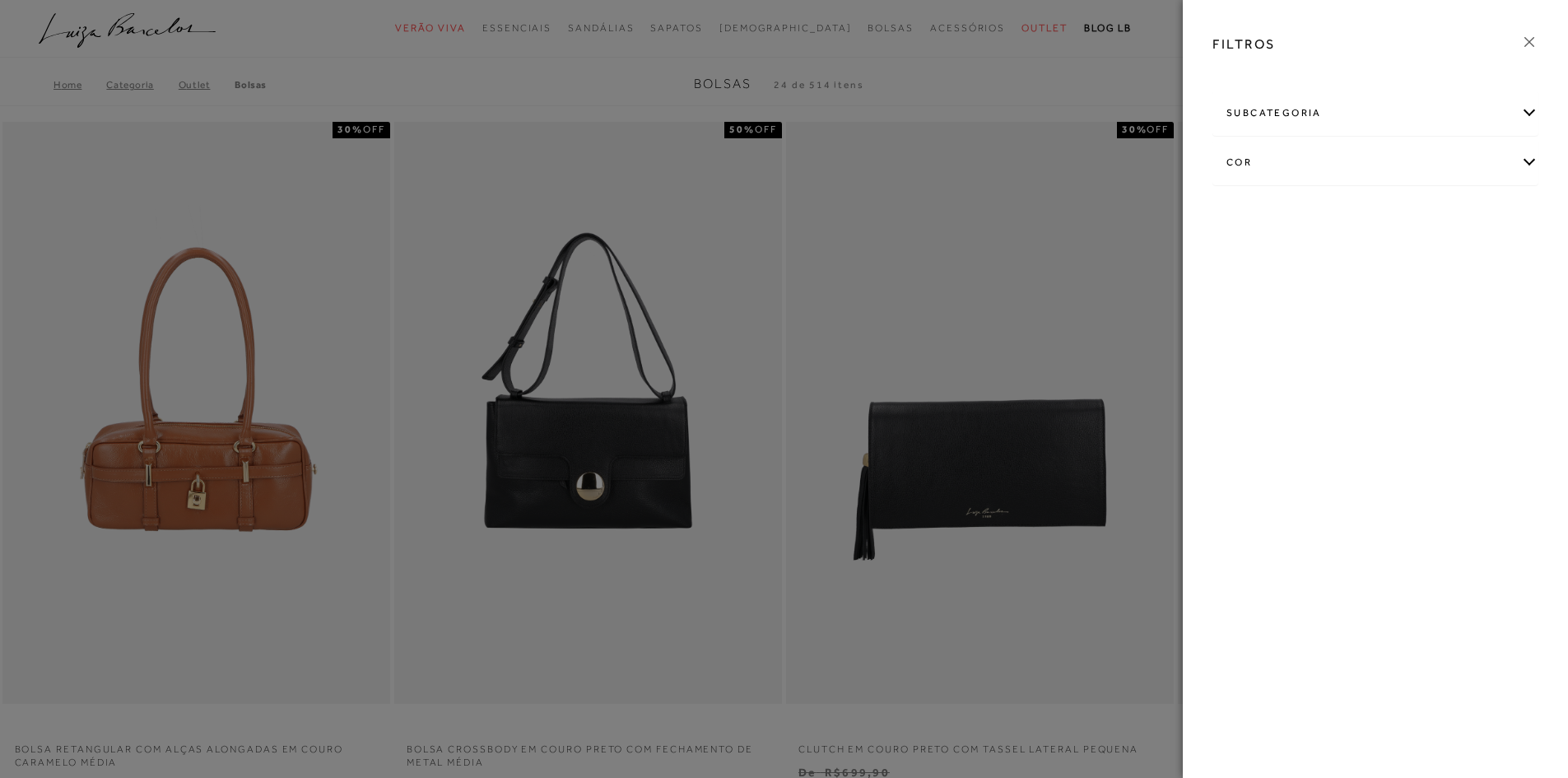
click at [1358, 172] on div "cor" at bounding box center [1375, 162] width 325 height 43
click at [1460, 265] on span "CINZA" at bounding box center [1481, 259] width 42 height 12
click at [1457, 270] on input "CINZA" at bounding box center [1465, 262] width 17 height 17
checkbox input "true"
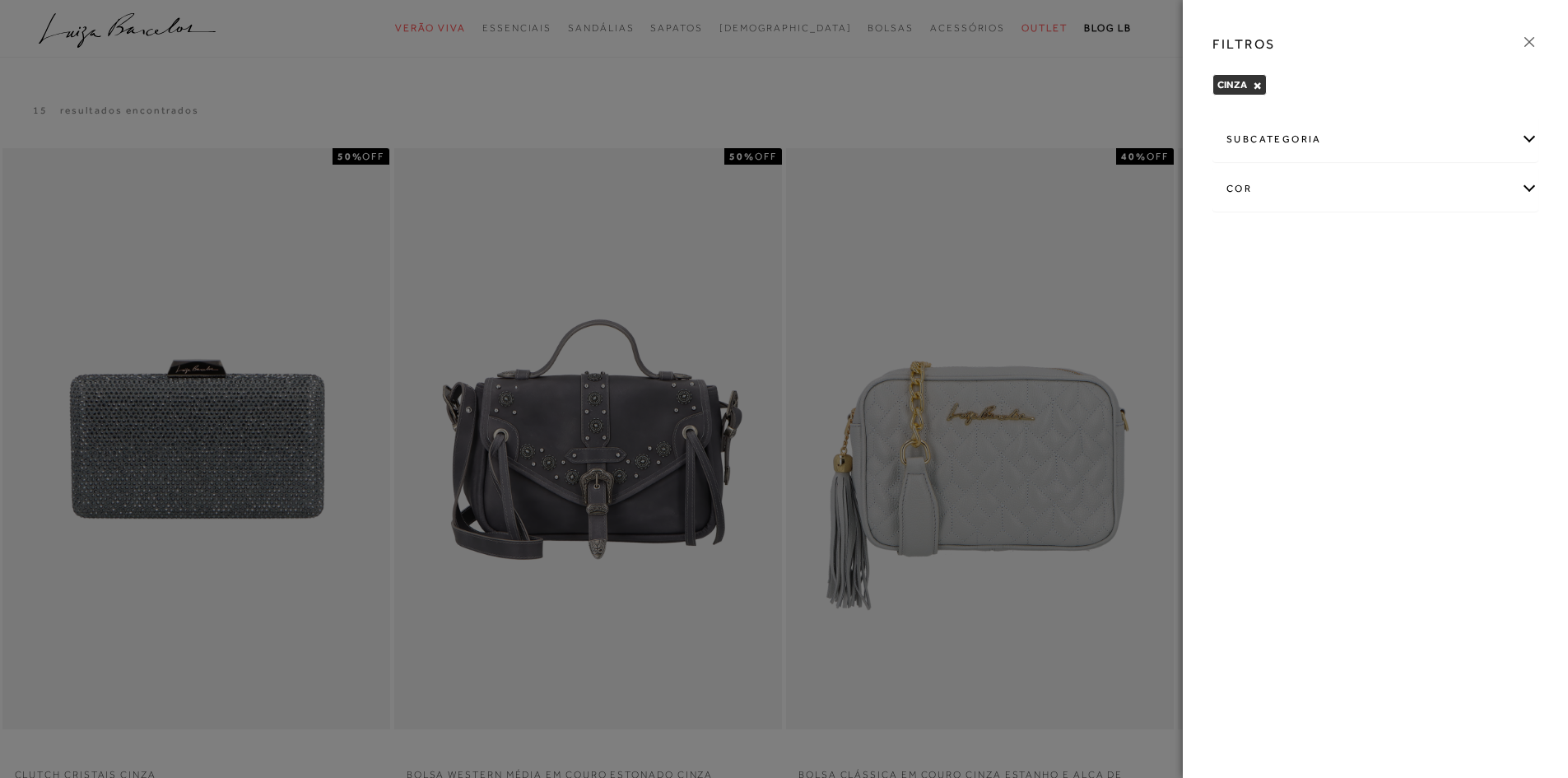
click at [1531, 45] on icon at bounding box center [1529, 42] width 18 height 18
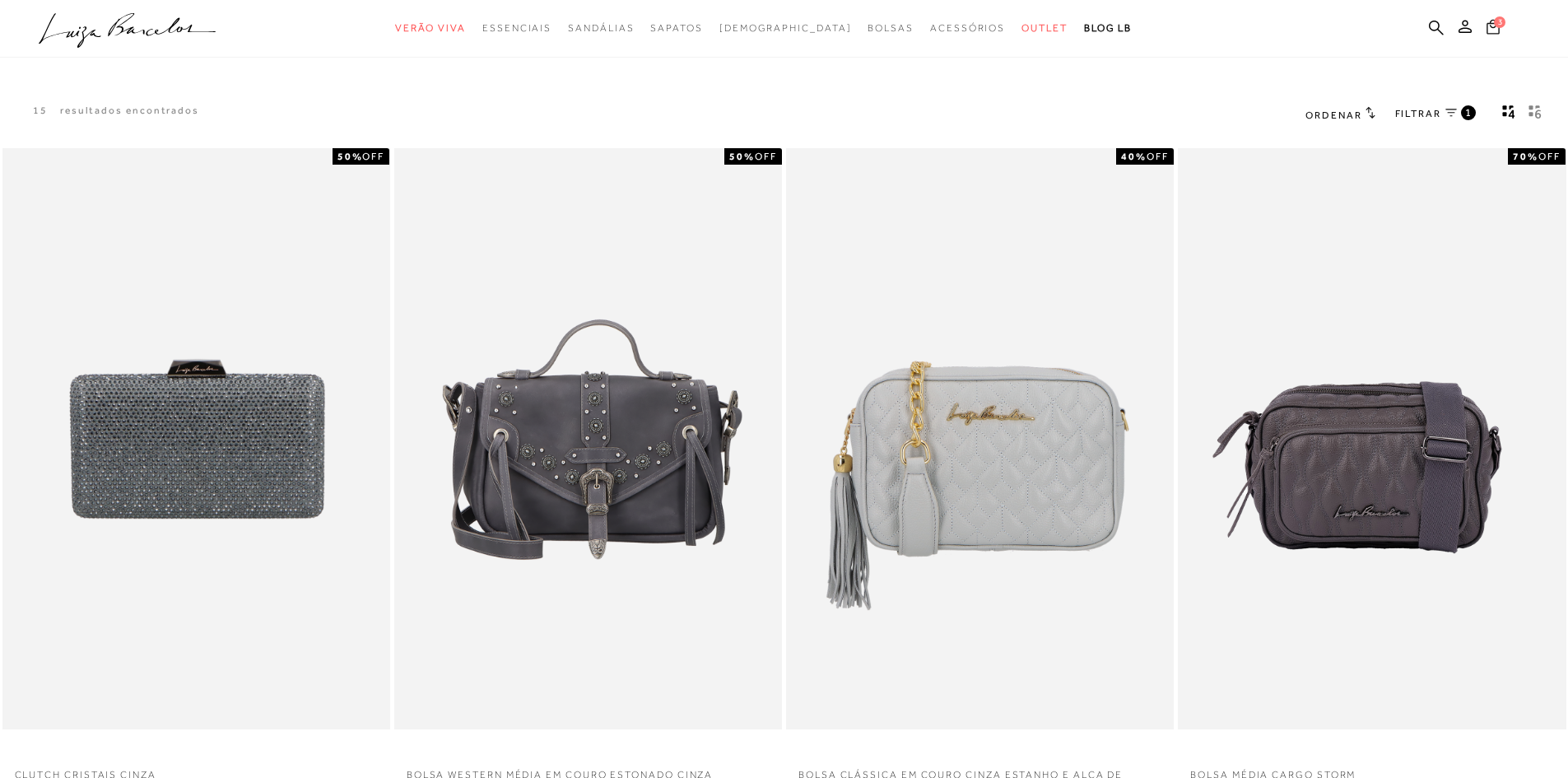
click at [1493, 25] on icon at bounding box center [1493, 27] width 13 height 16
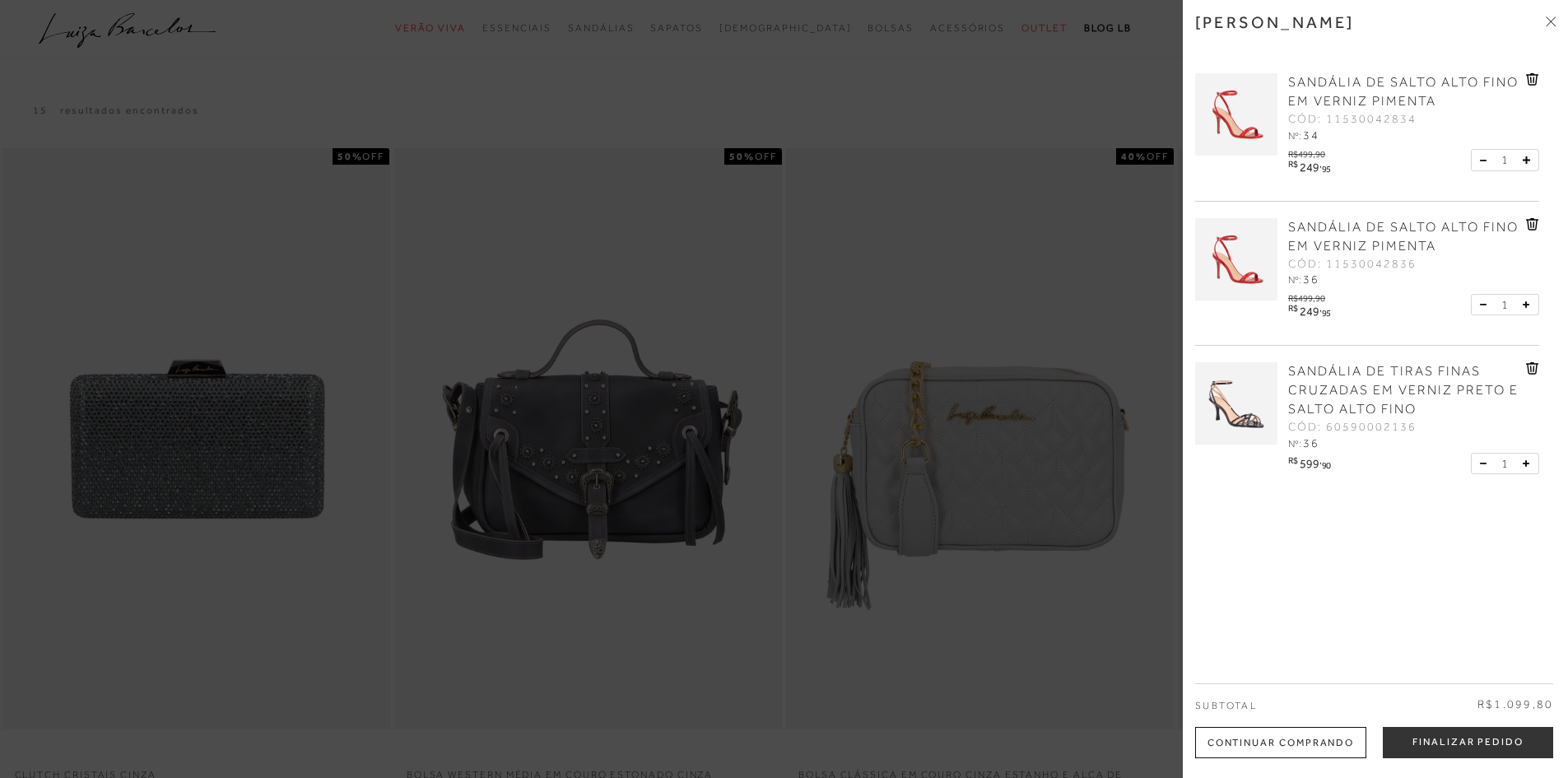
click at [1533, 80] on icon at bounding box center [1534, 80] width 2 height 6
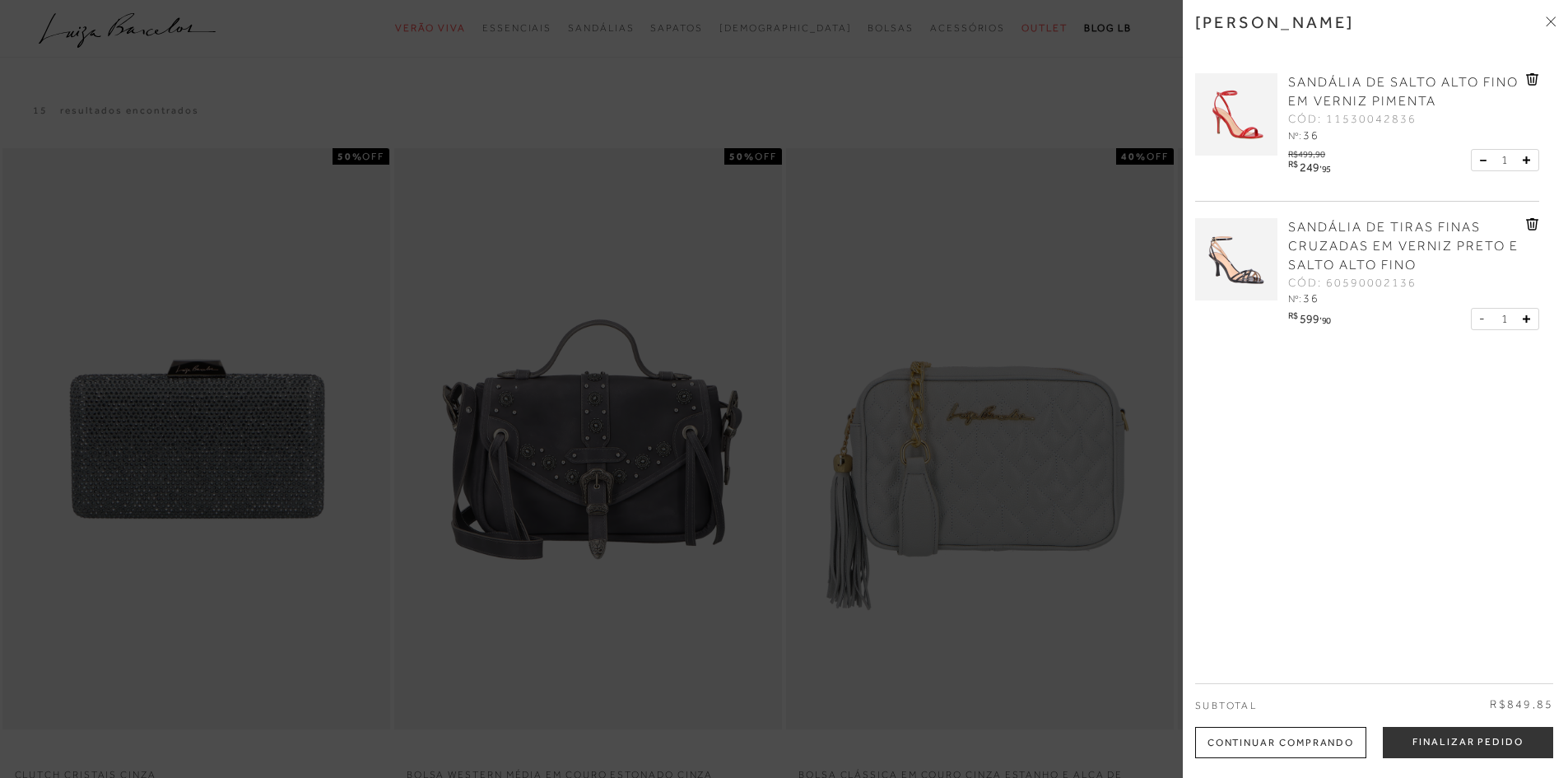
click at [1528, 220] on icon at bounding box center [1533, 225] width 12 height 12
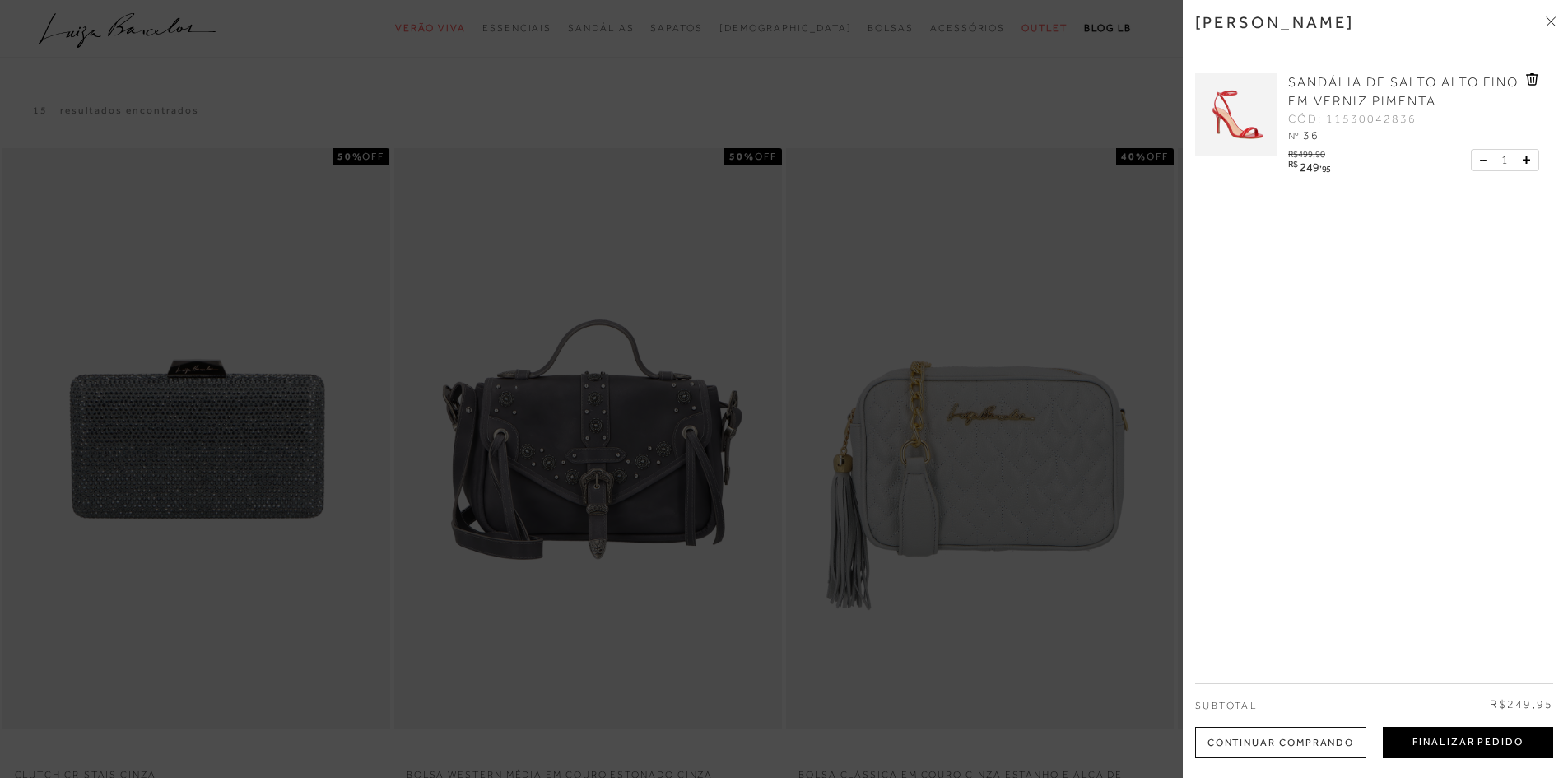
click at [1478, 745] on button "Finalizar Pedido" at bounding box center [1468, 742] width 171 height 31
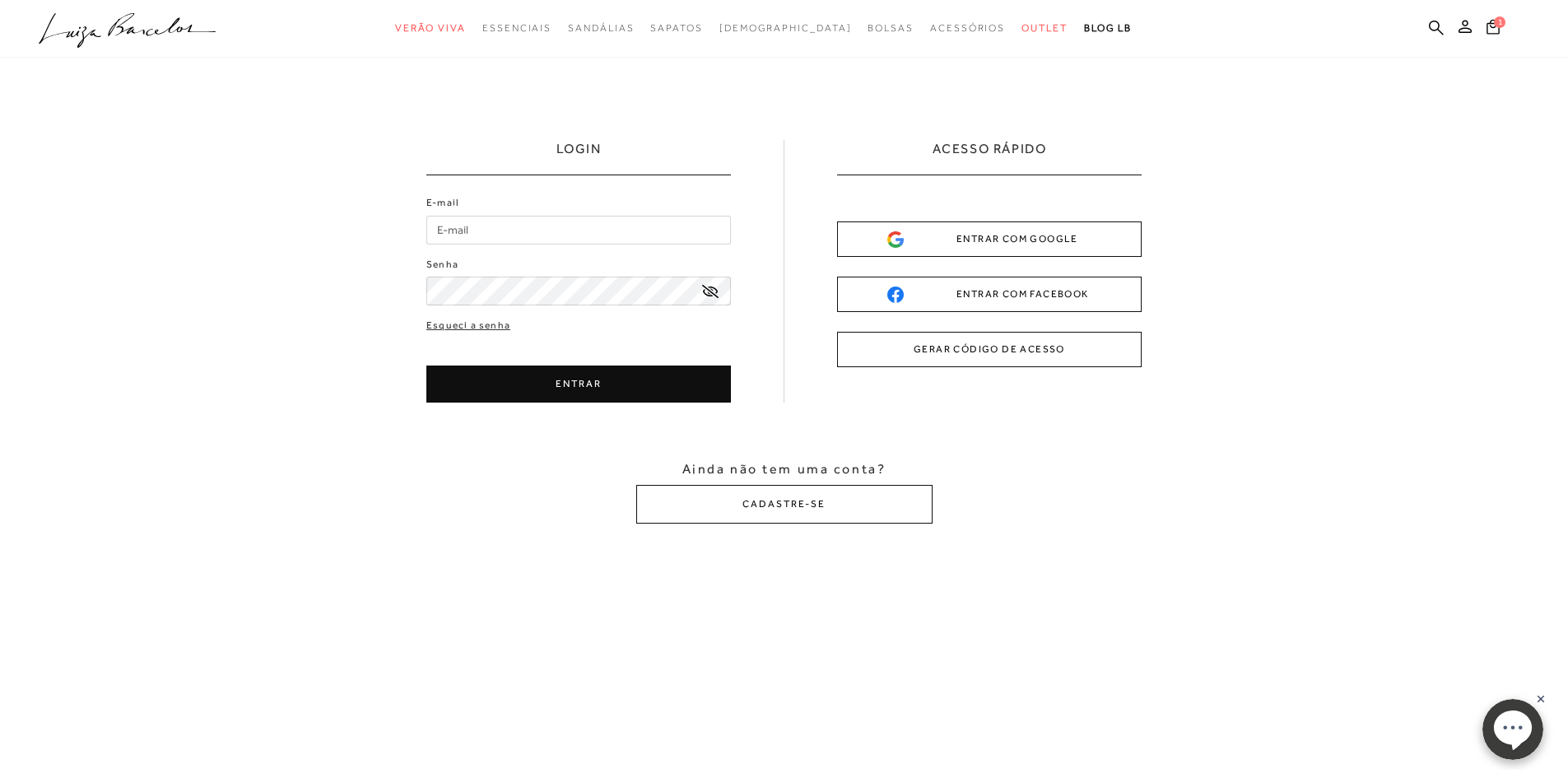
click at [522, 229] on input "E-mail" at bounding box center [578, 230] width 304 height 29
